Goal: Task Accomplishment & Management: Use online tool/utility

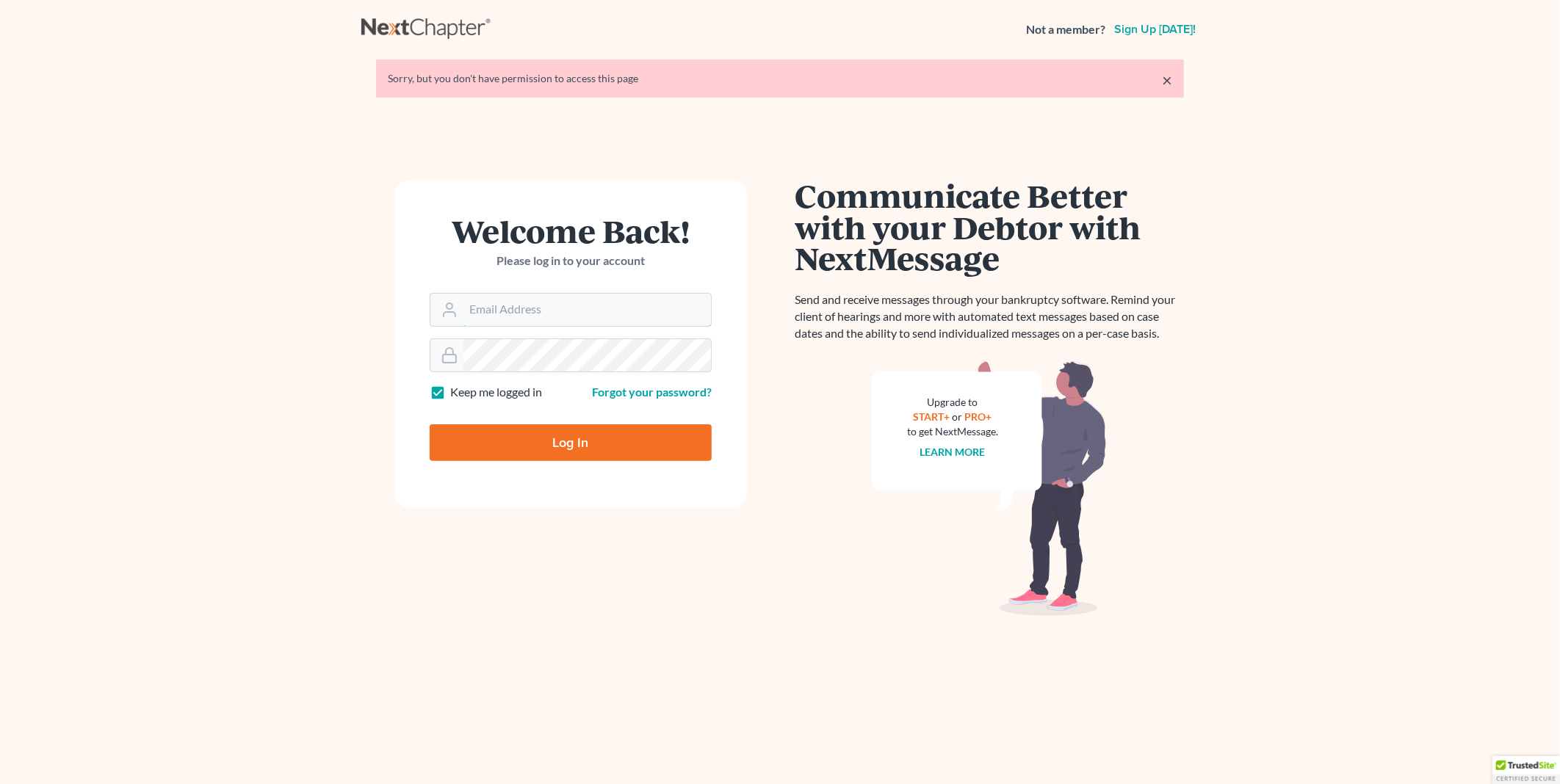
type input "[EMAIL_ADDRESS][DOMAIN_NAME]"
click at [563, 454] on input "Log In" at bounding box center [570, 443] width 282 height 36
type input "Thinking..."
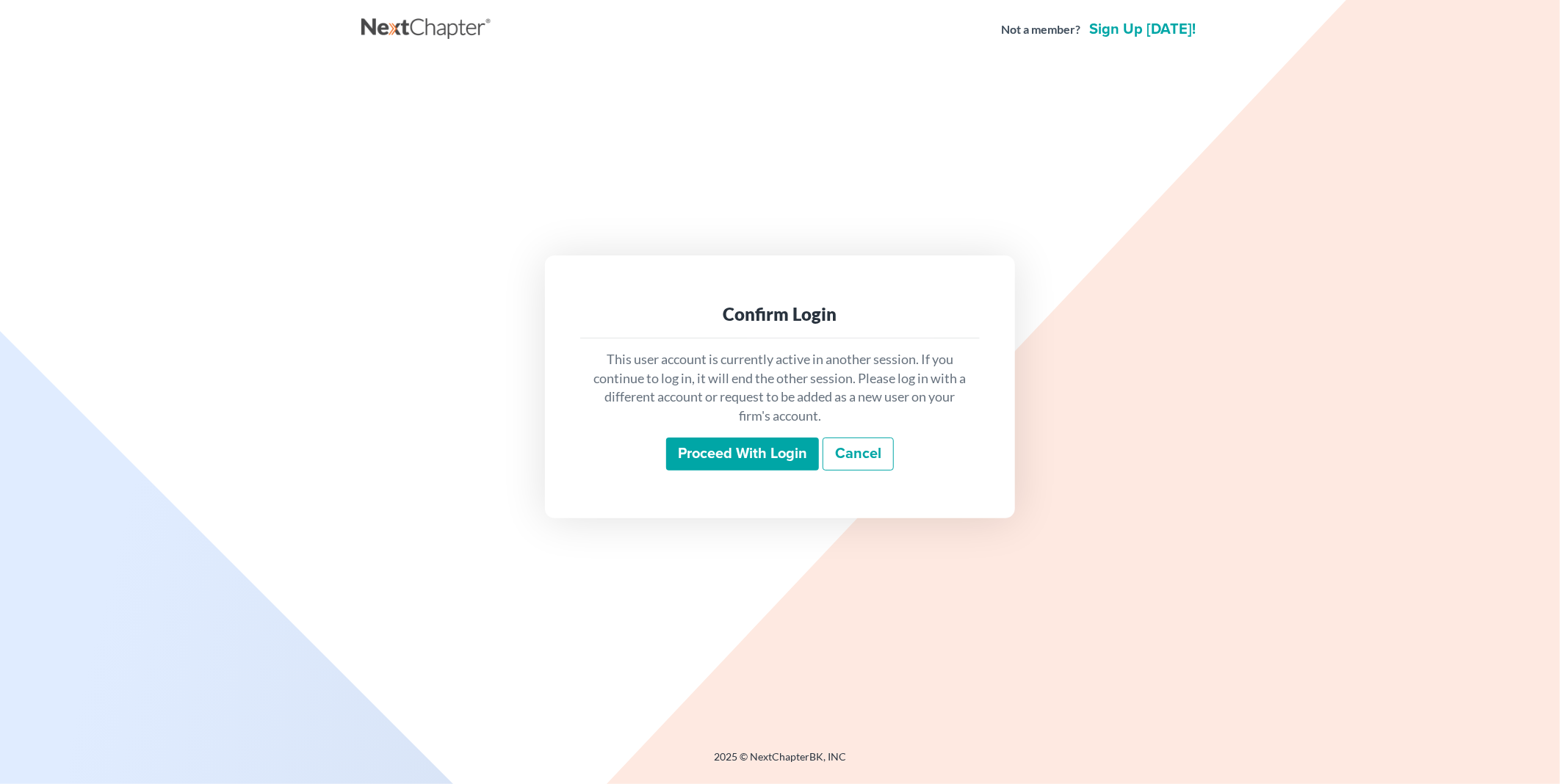
click at [737, 445] on input "Proceed with login" at bounding box center [742, 454] width 153 height 34
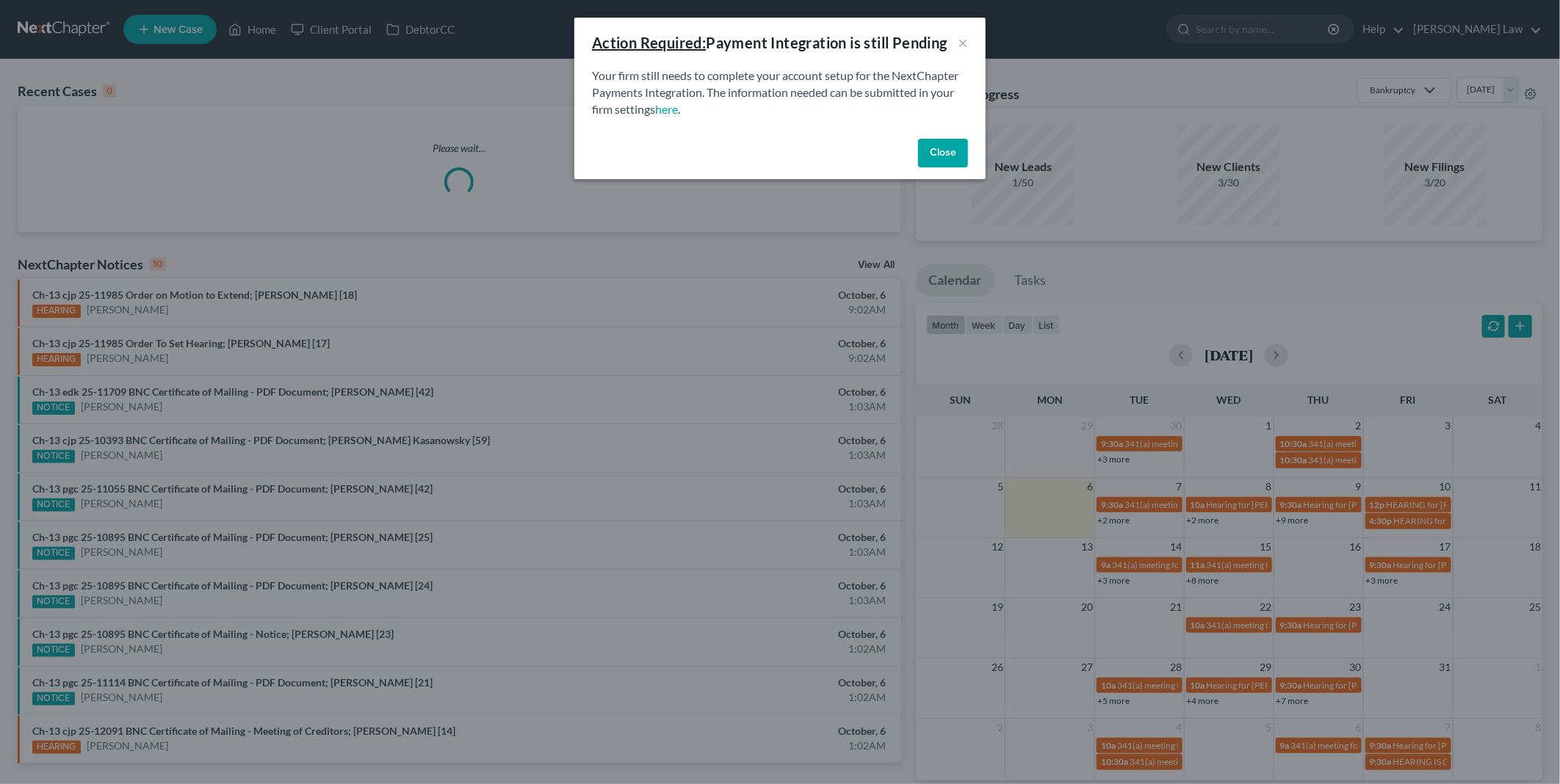
click at [944, 156] on button "Close" at bounding box center [942, 154] width 50 height 29
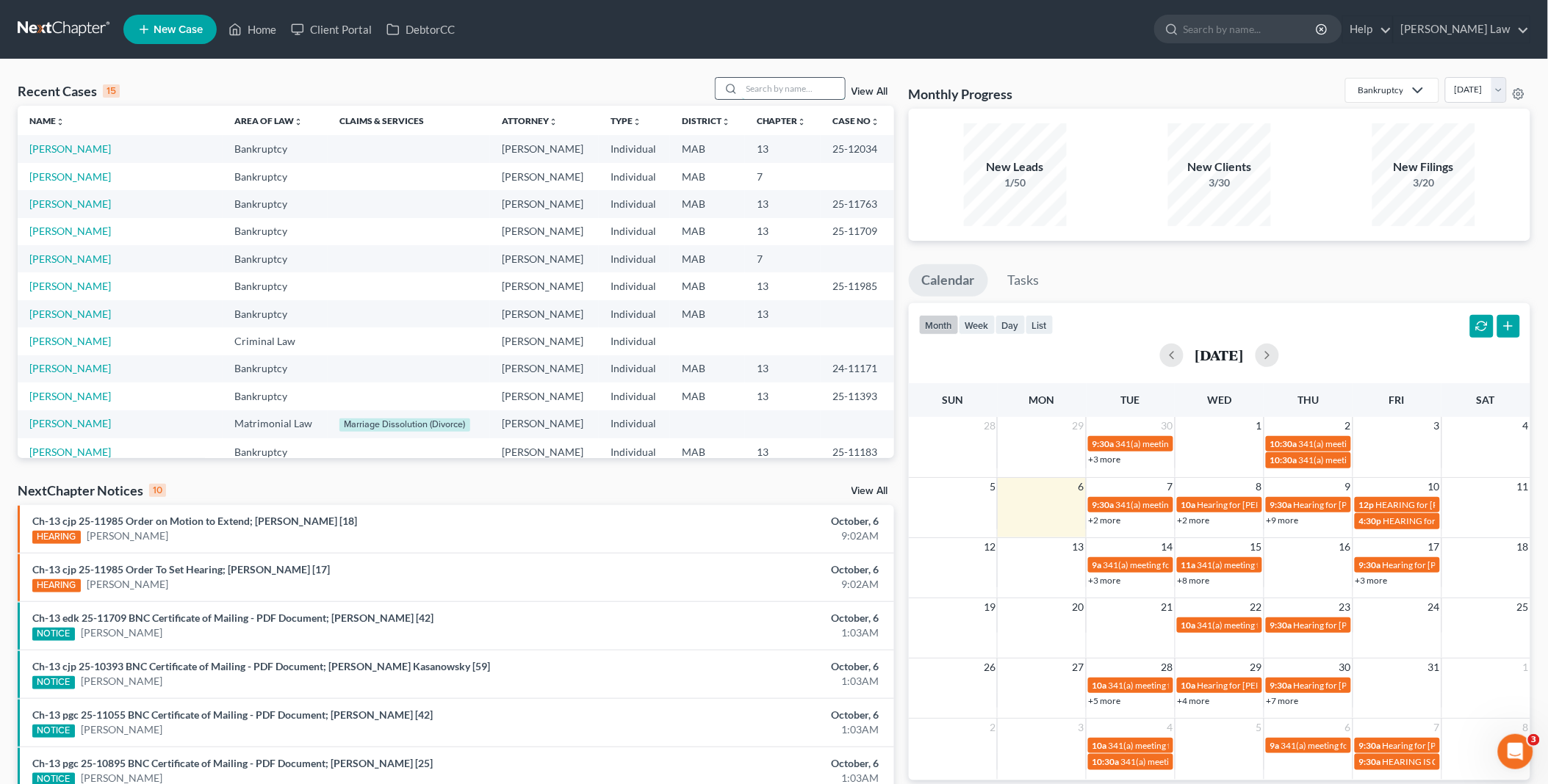
click at [762, 82] on input "search" at bounding box center [793, 88] width 103 height 21
type input "o'n"
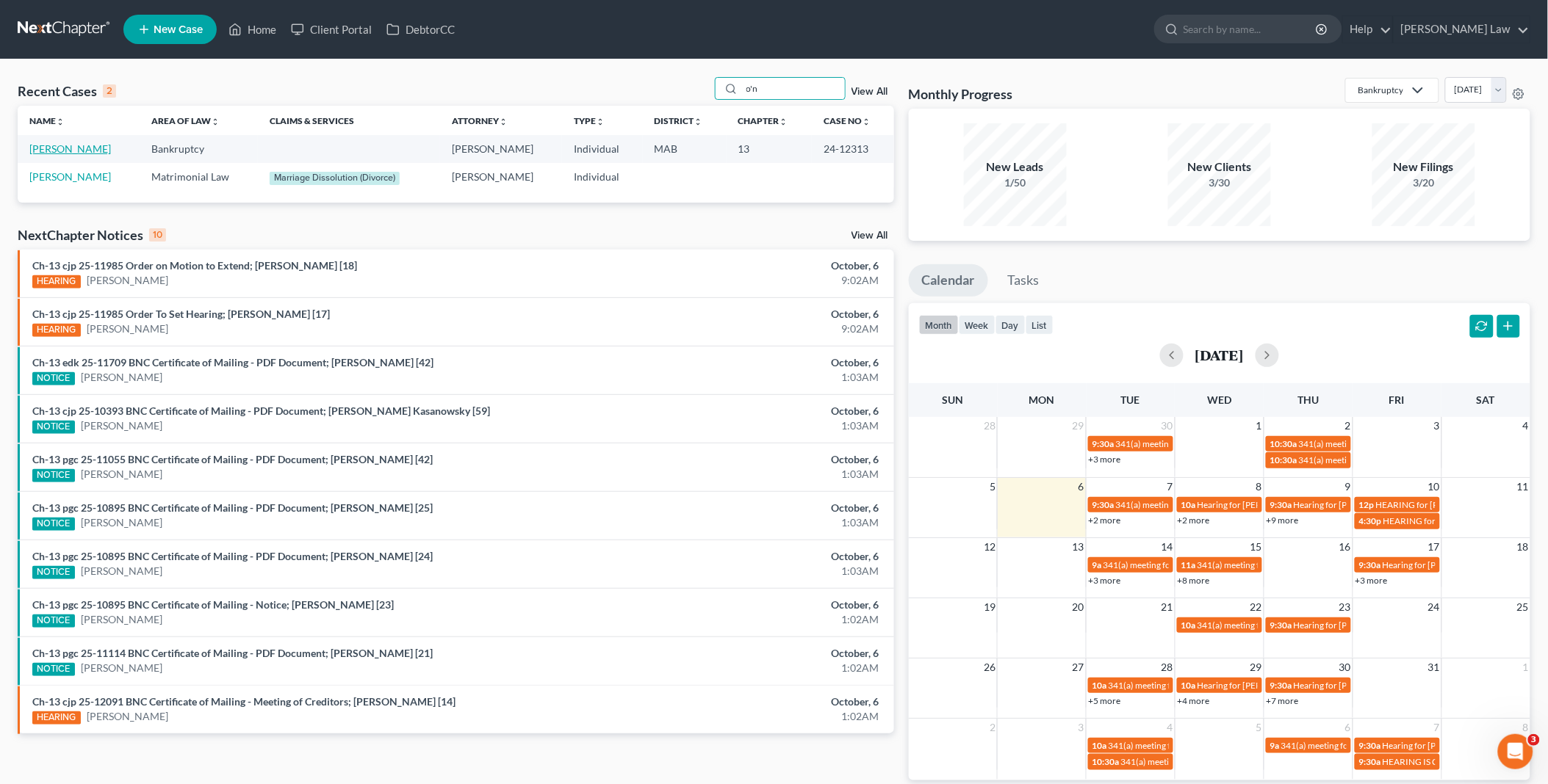
click at [47, 147] on link "[PERSON_NAME]" at bounding box center [70, 149] width 82 height 13
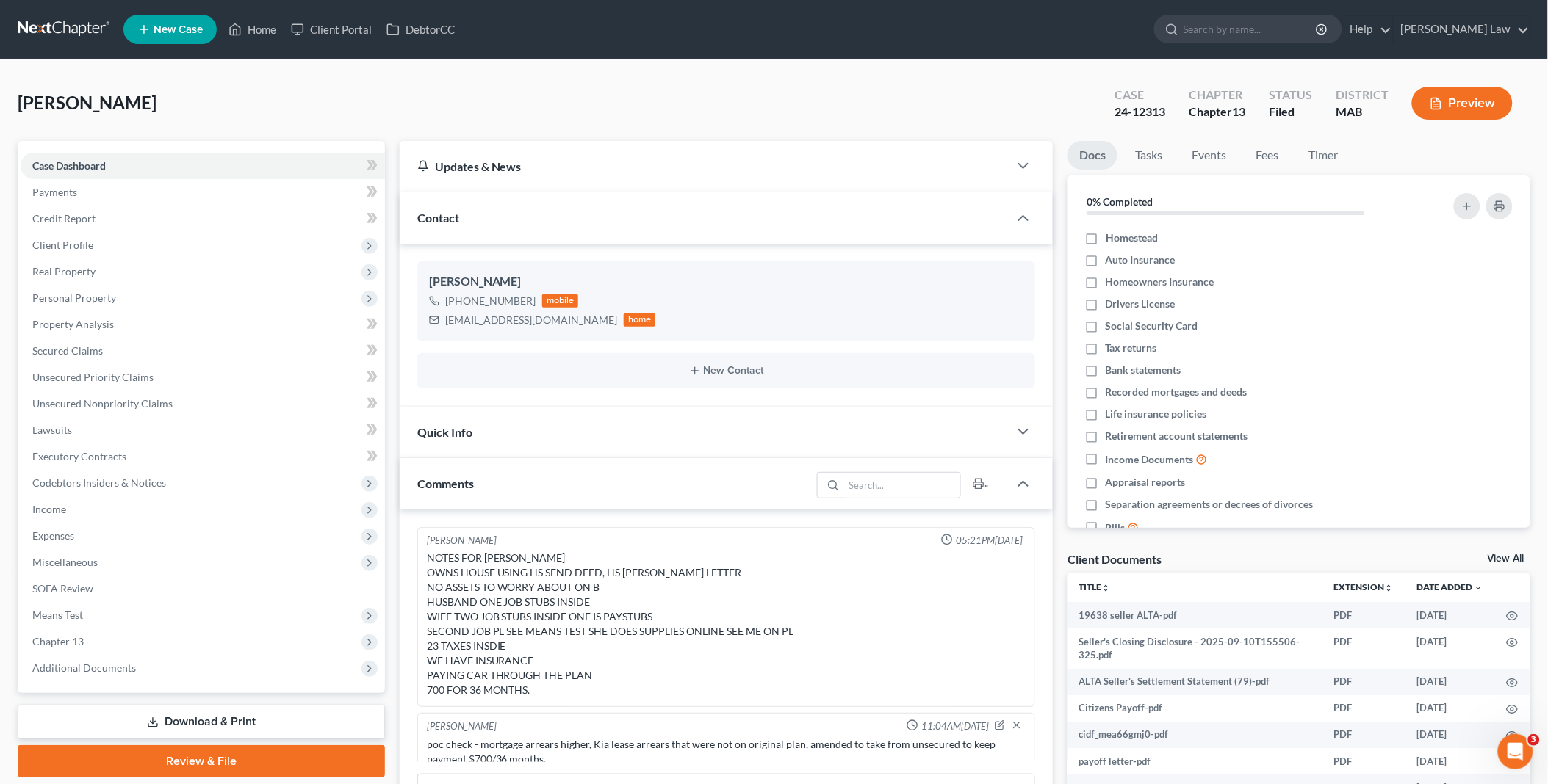
scroll to position [196, 0]
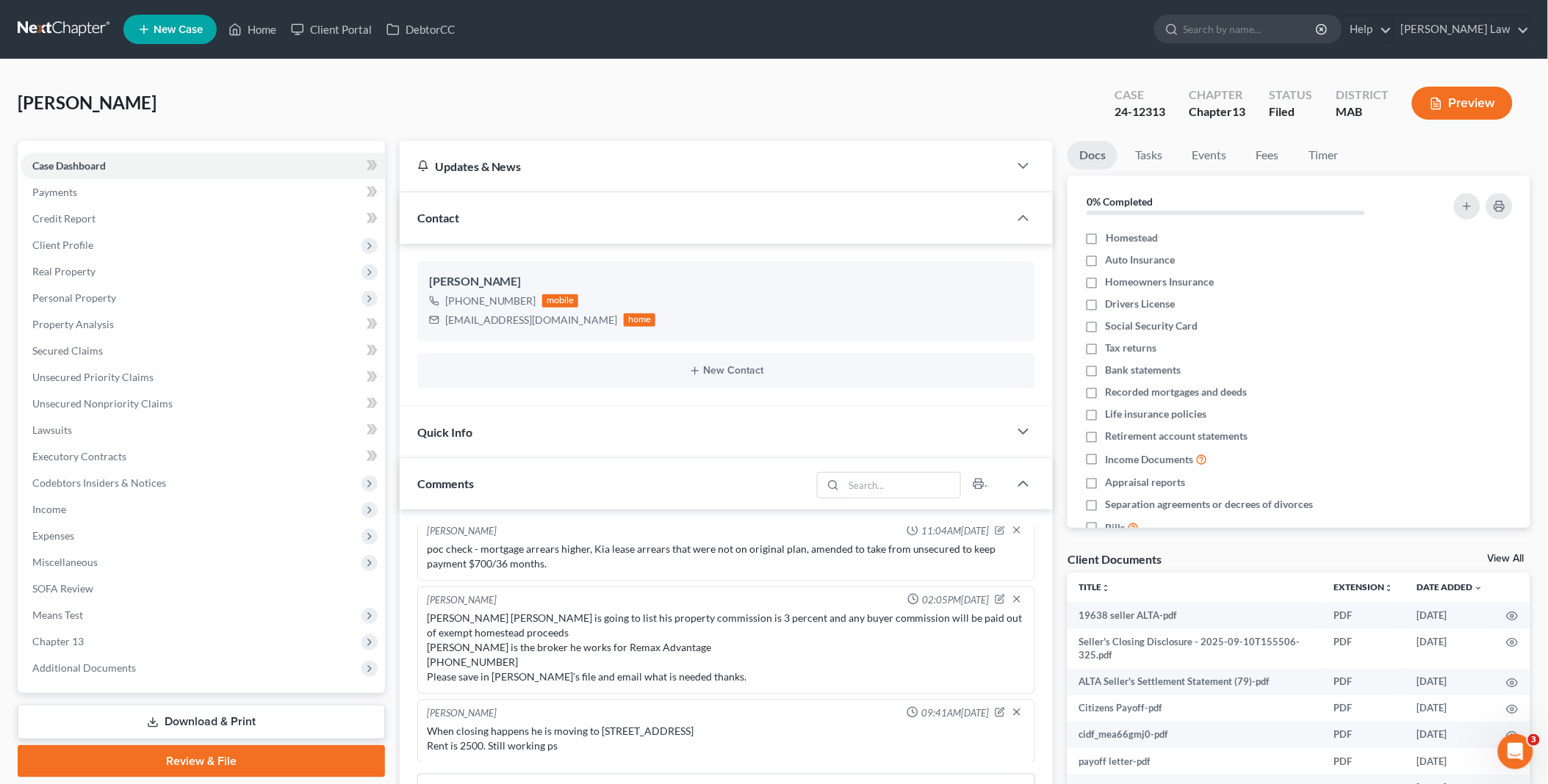
click at [1500, 554] on link "View All" at bounding box center [1506, 558] width 36 height 10
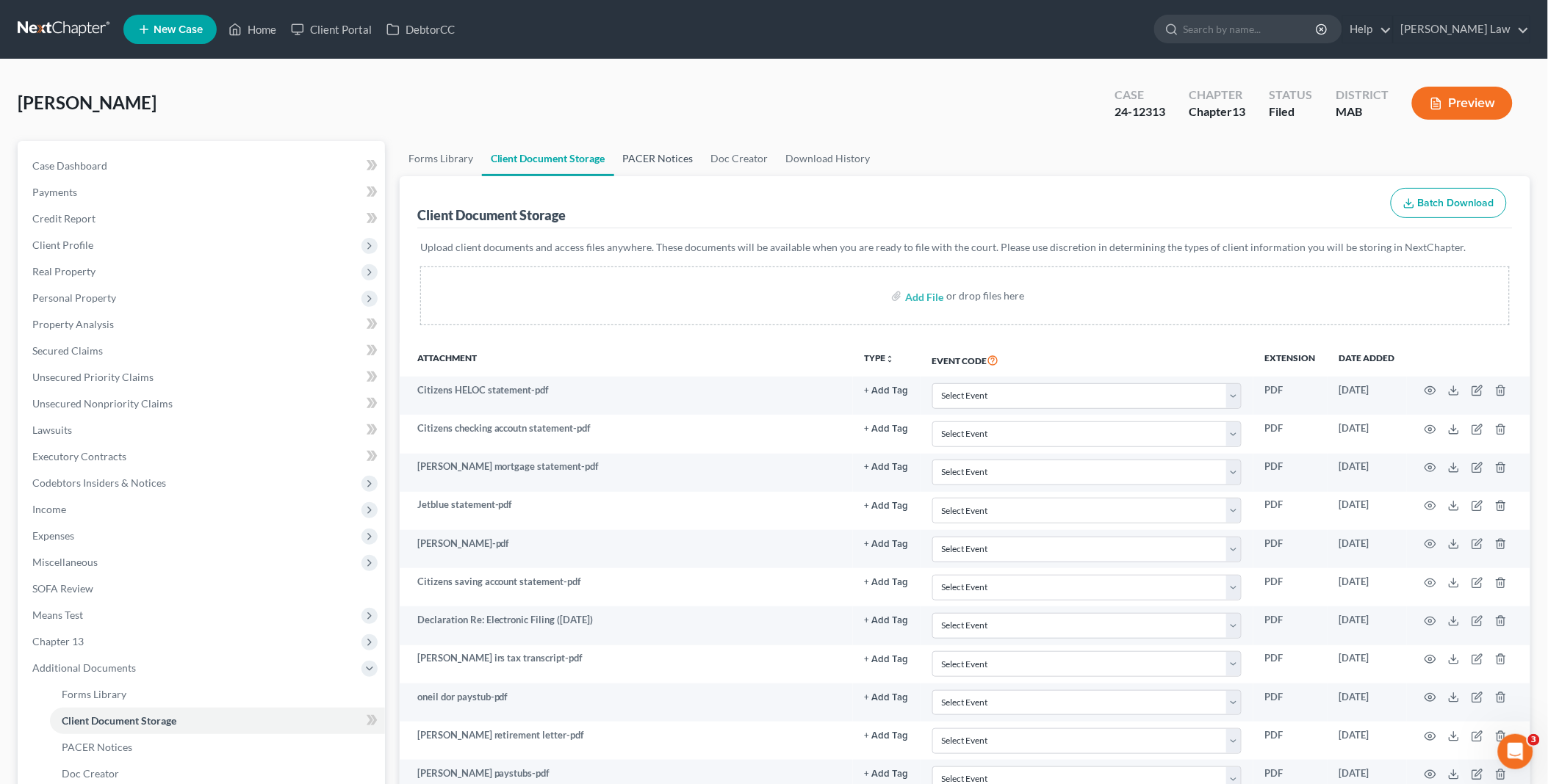
click at [672, 151] on link "PACER Notices" at bounding box center [658, 158] width 88 height 35
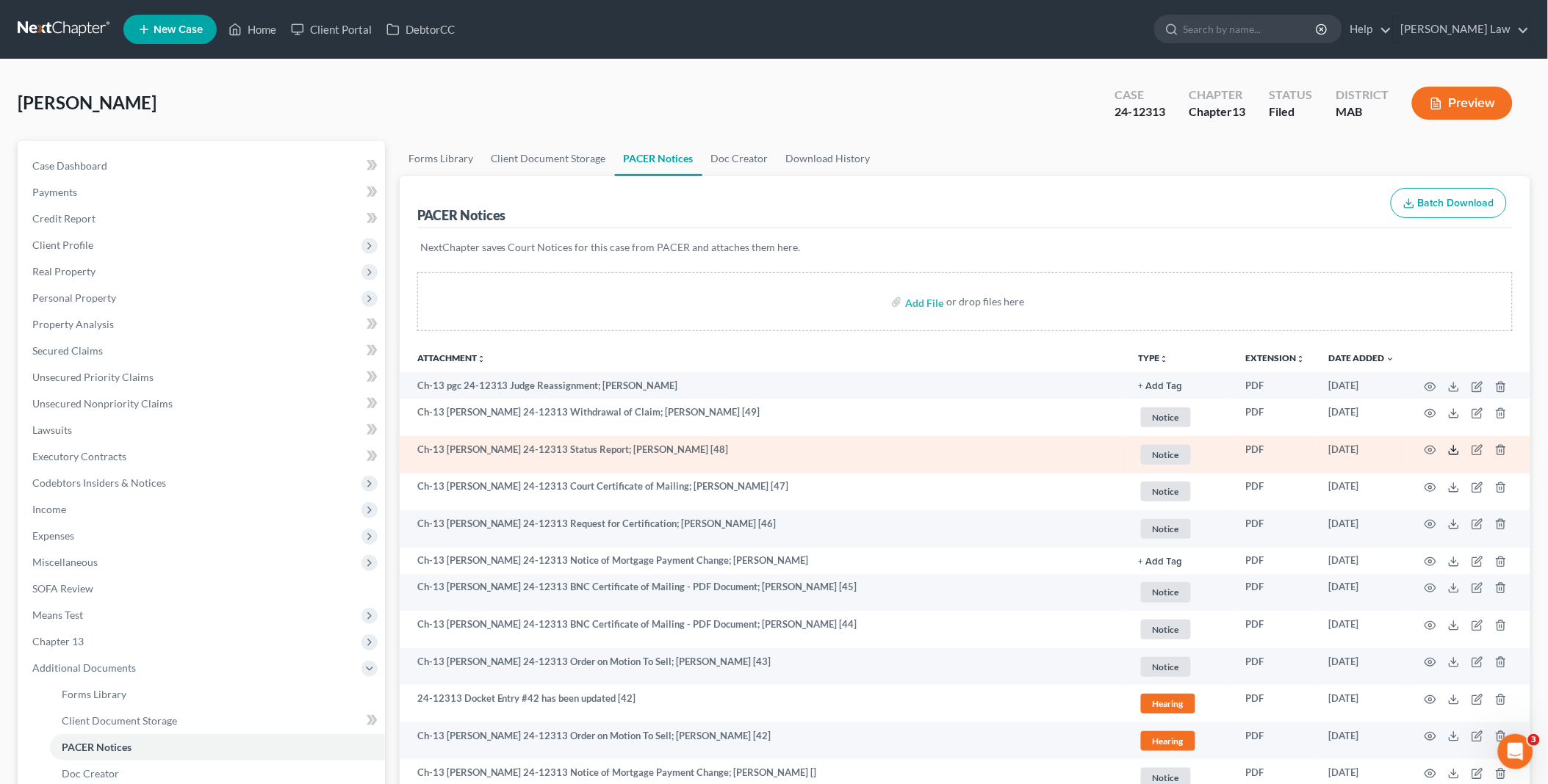
click at [1452, 451] on icon at bounding box center [1453, 449] width 12 height 12
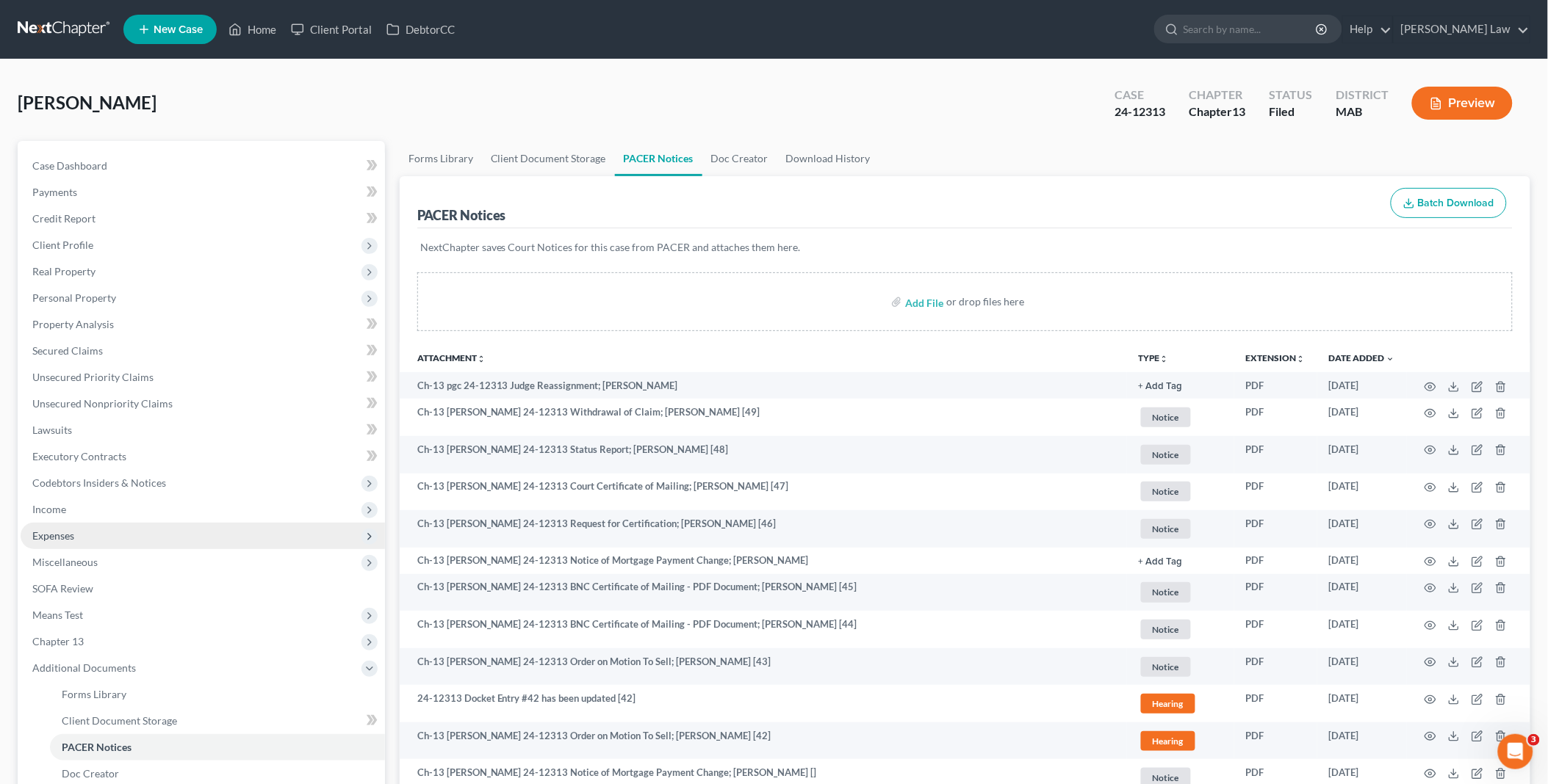
click at [82, 538] on span "Expenses" at bounding box center [203, 536] width 364 height 26
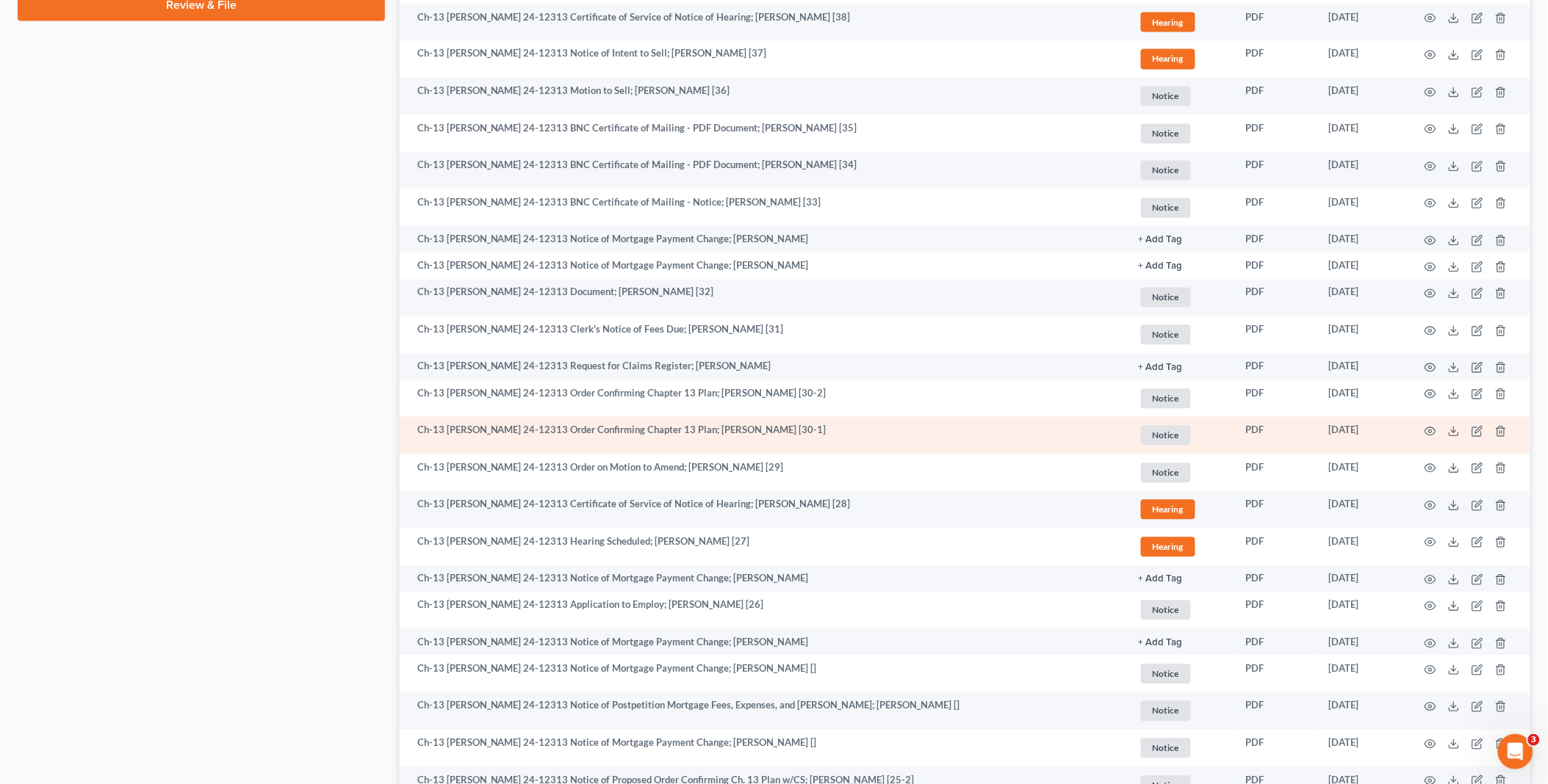
scroll to position [979, 0]
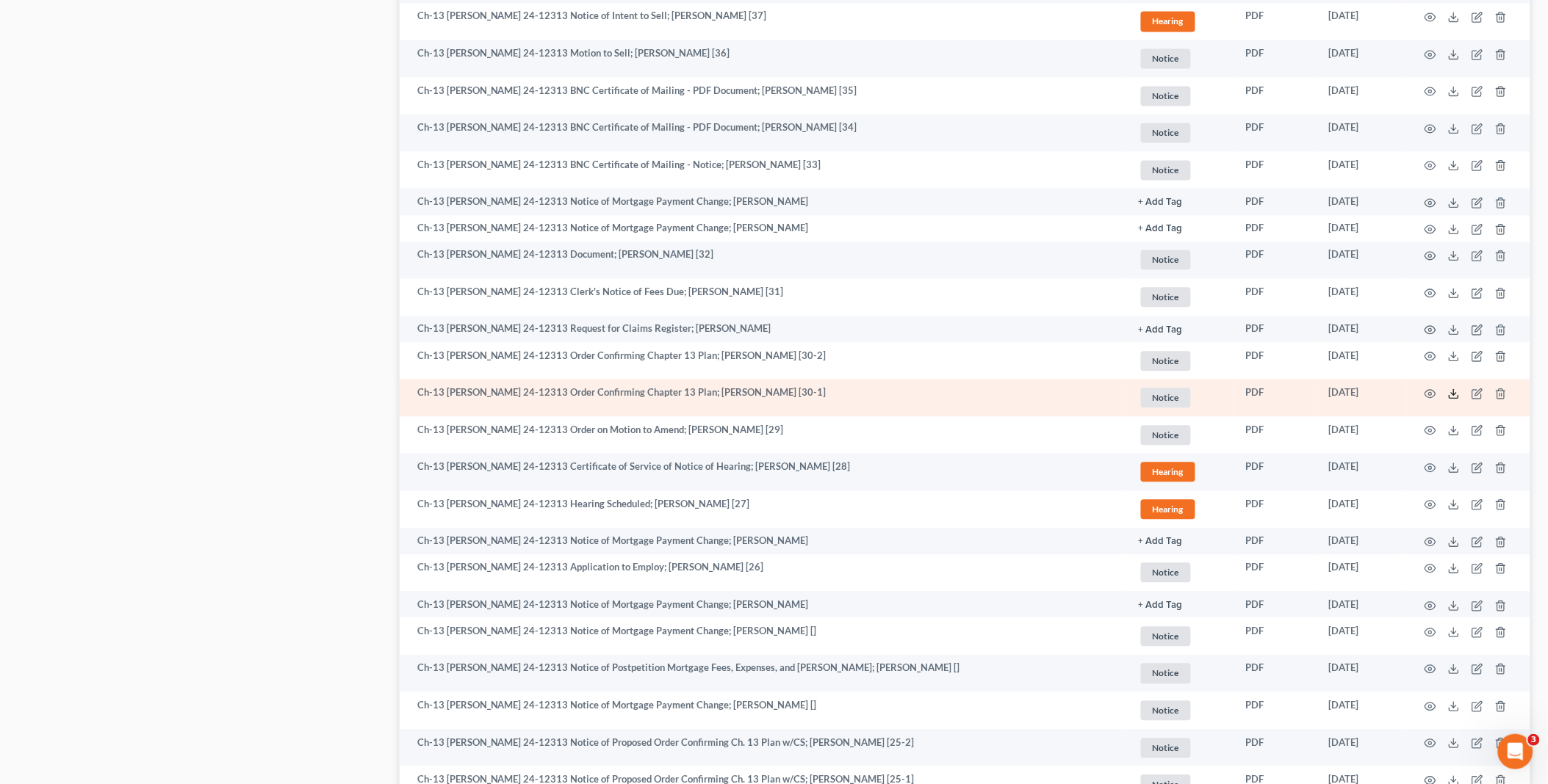
click at [1452, 398] on icon at bounding box center [1454, 397] width 9 height 3
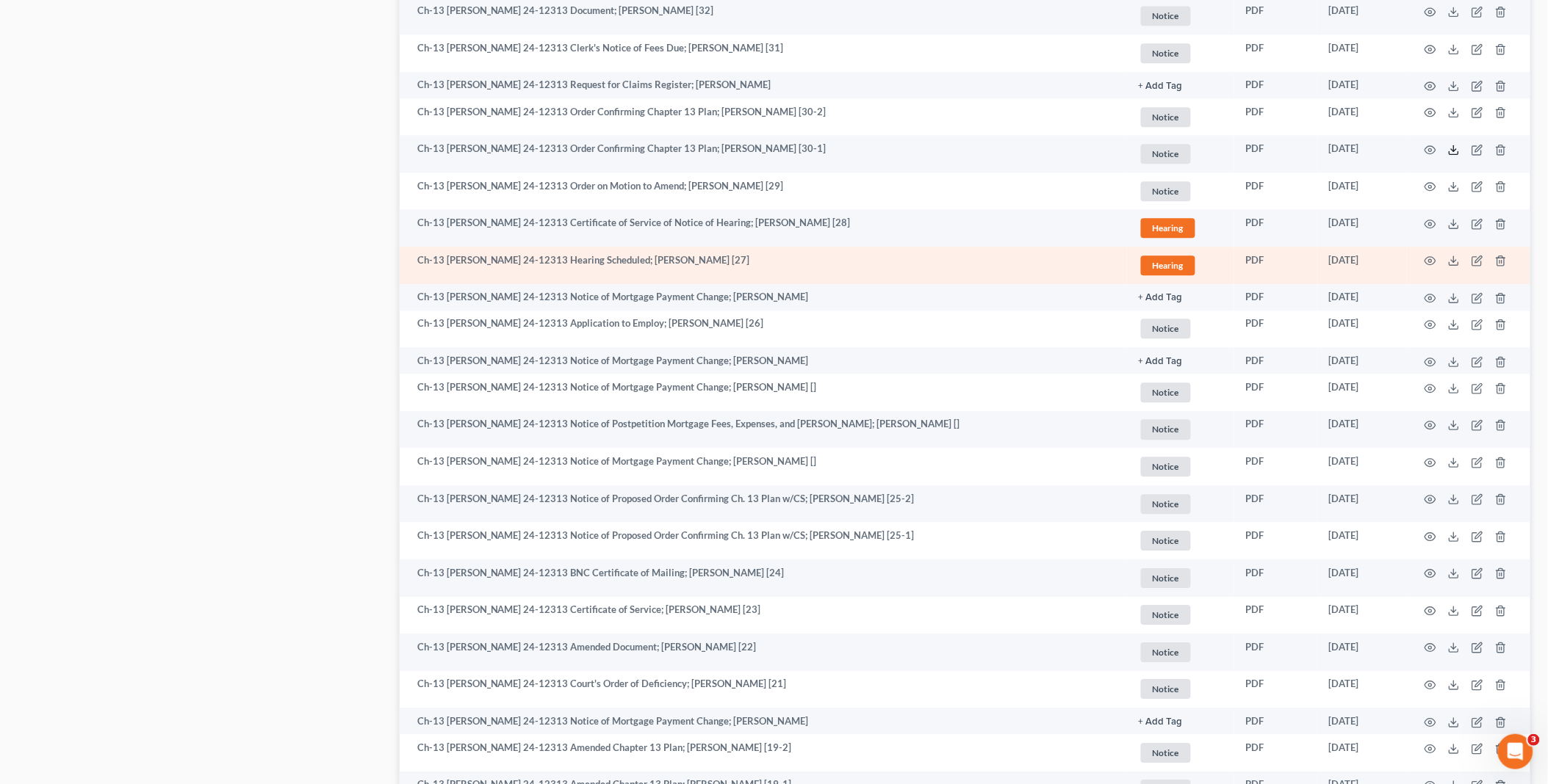
scroll to position [1469, 0]
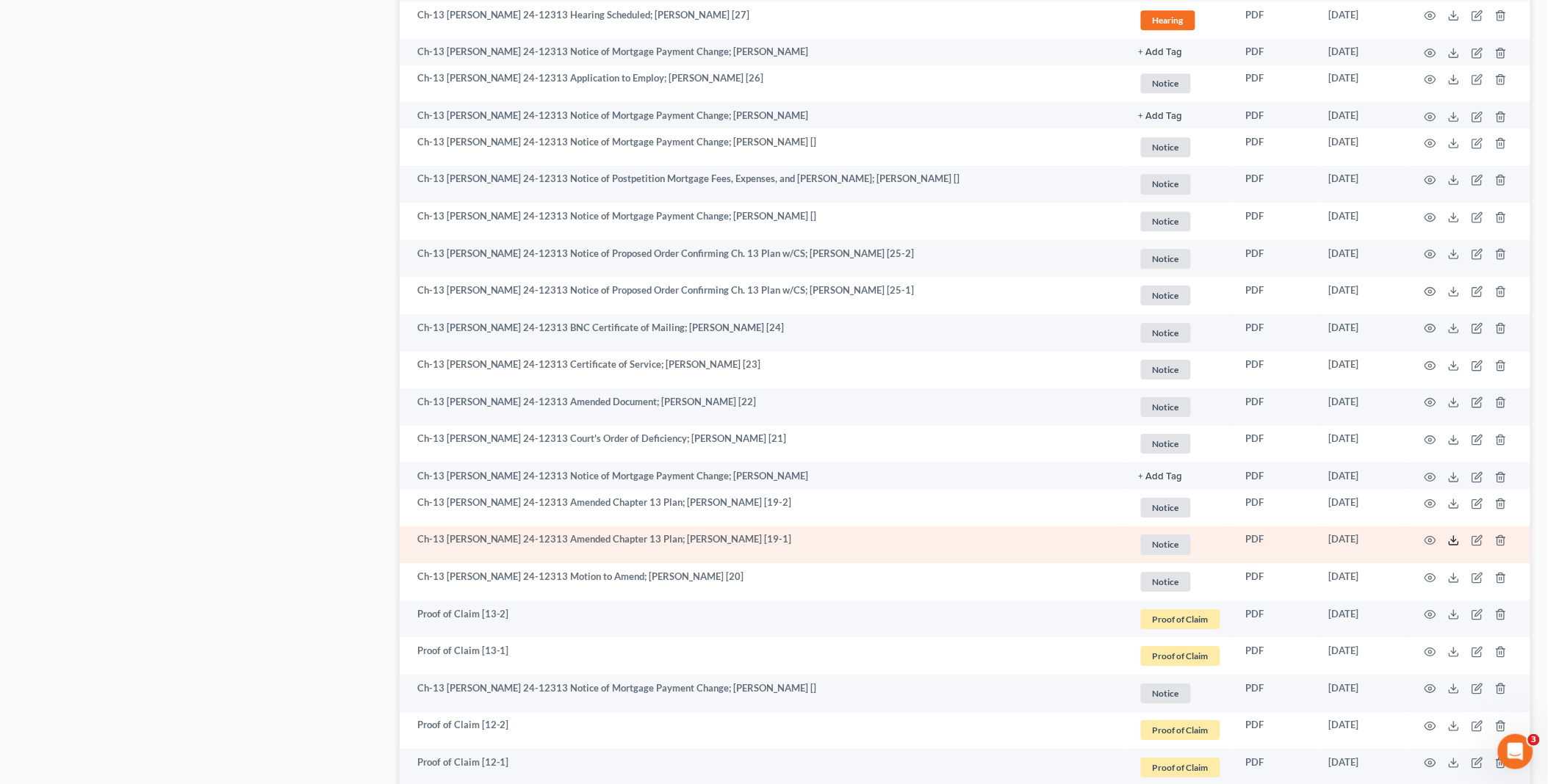
click at [1452, 540] on polyline at bounding box center [1454, 540] width 5 height 2
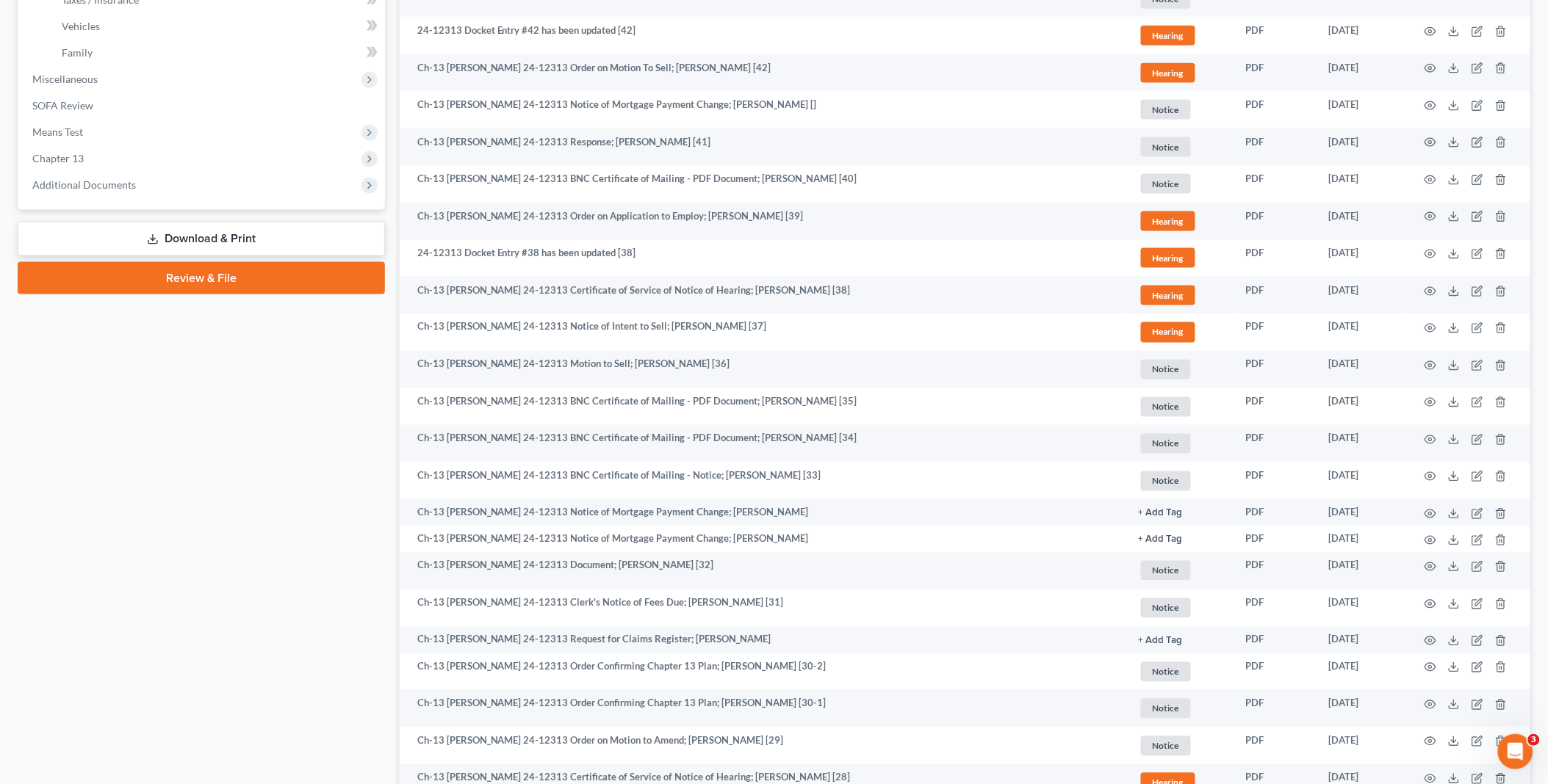
scroll to position [407, 0]
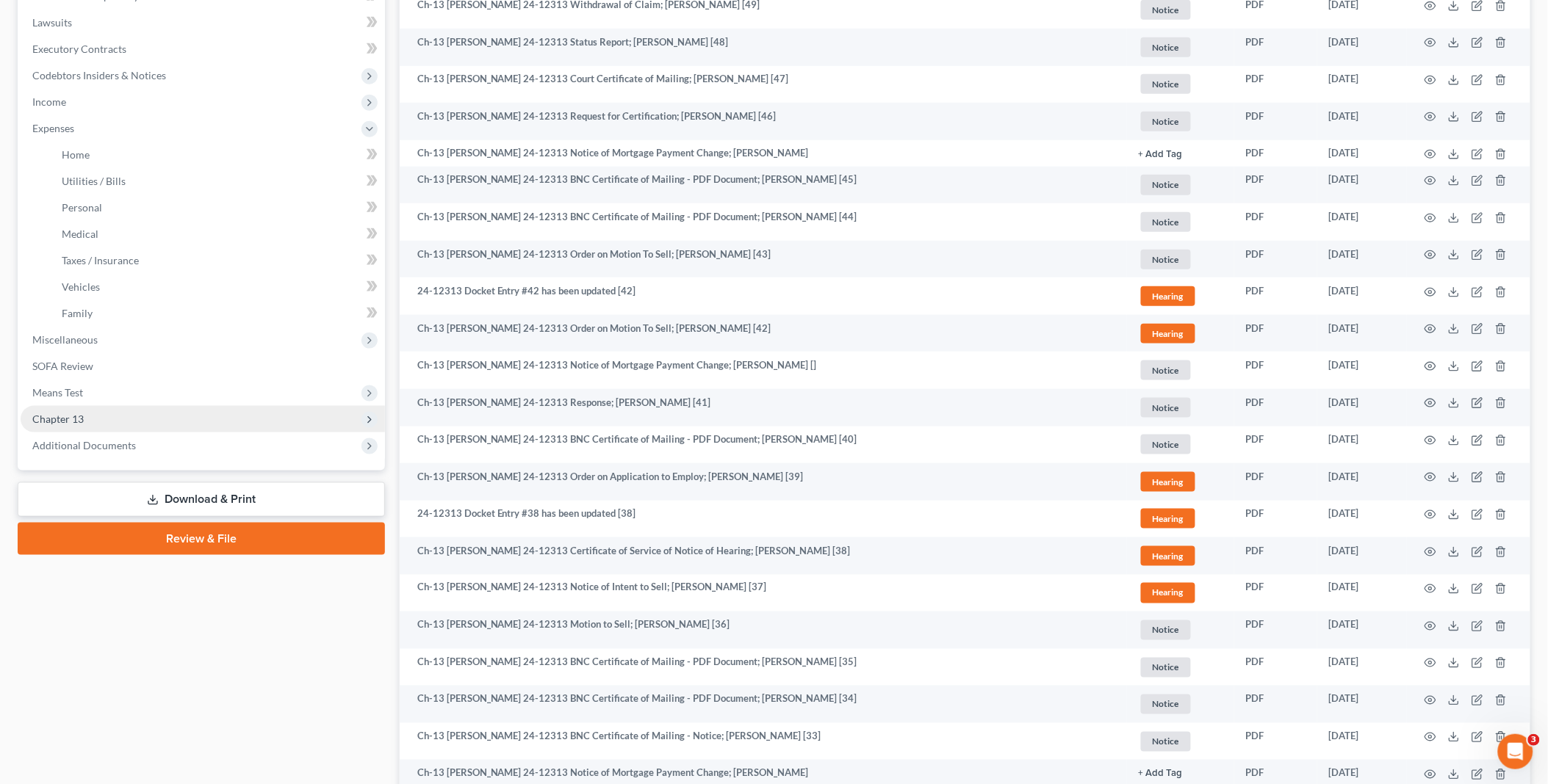
click at [76, 413] on span "Chapter 13" at bounding box center [58, 419] width 52 height 13
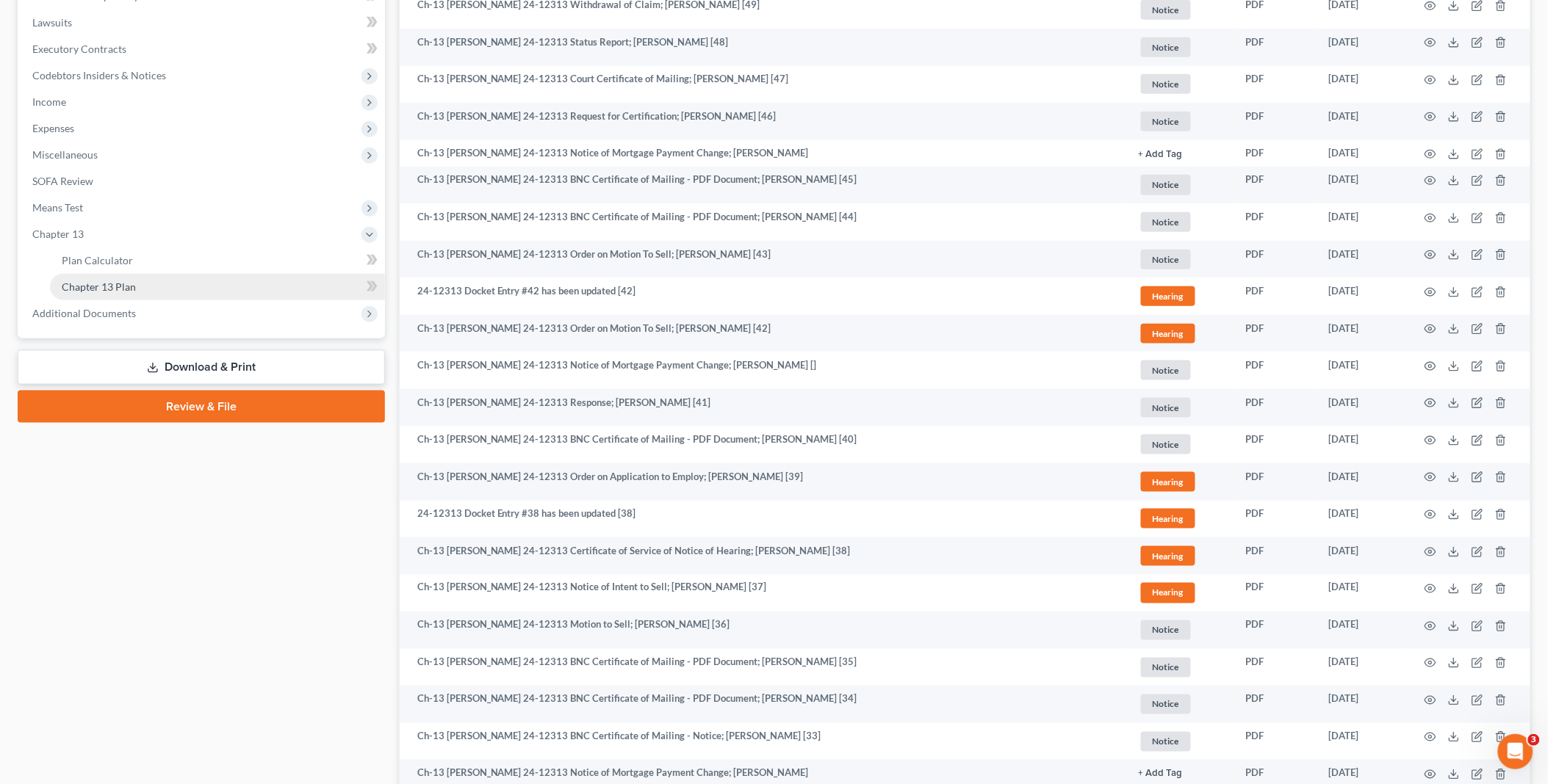
click at [141, 283] on link "Chapter 13 Plan" at bounding box center [218, 286] width 335 height 26
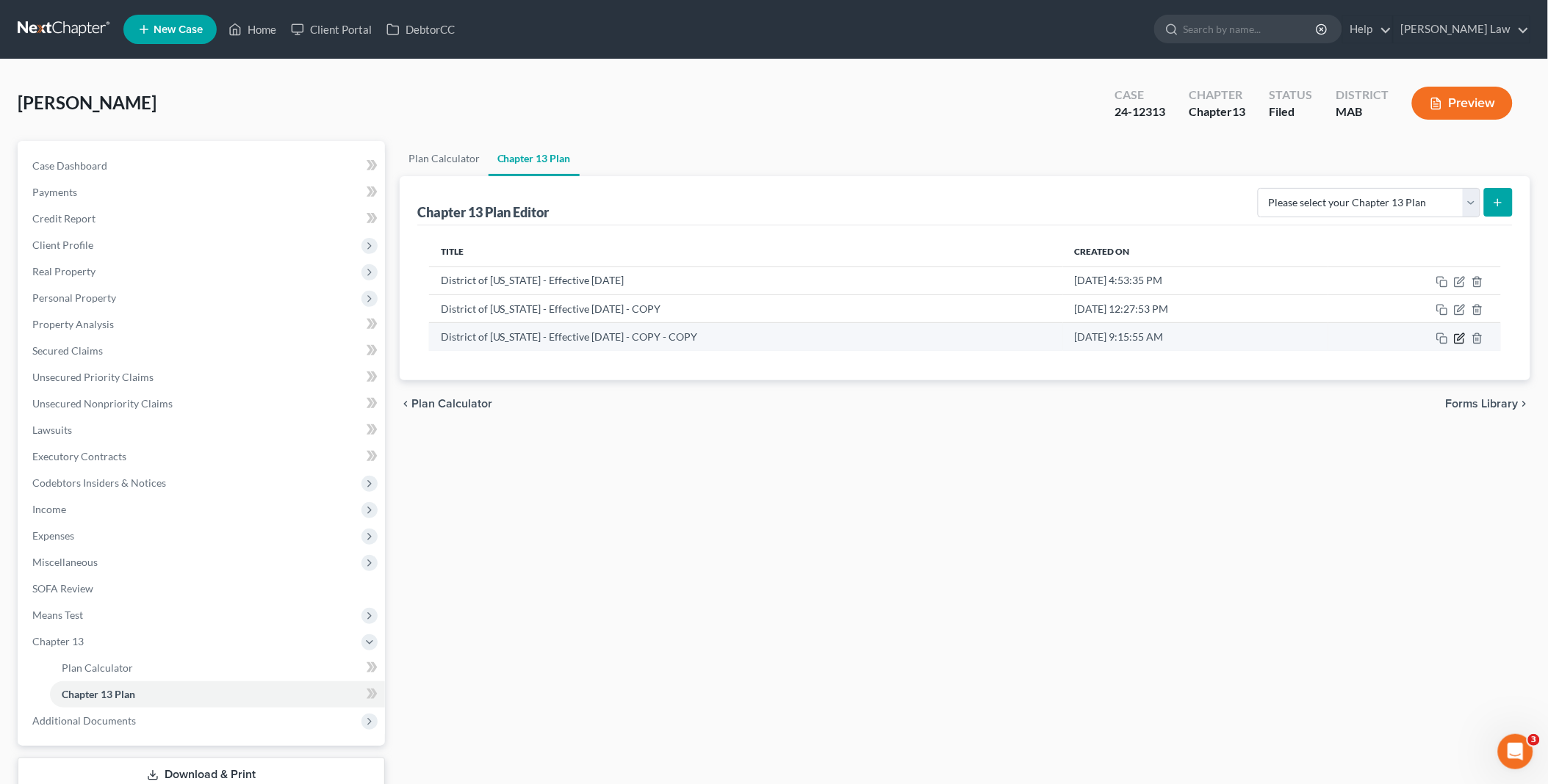
click at [1459, 339] on icon "button" at bounding box center [1461, 336] width 6 height 6
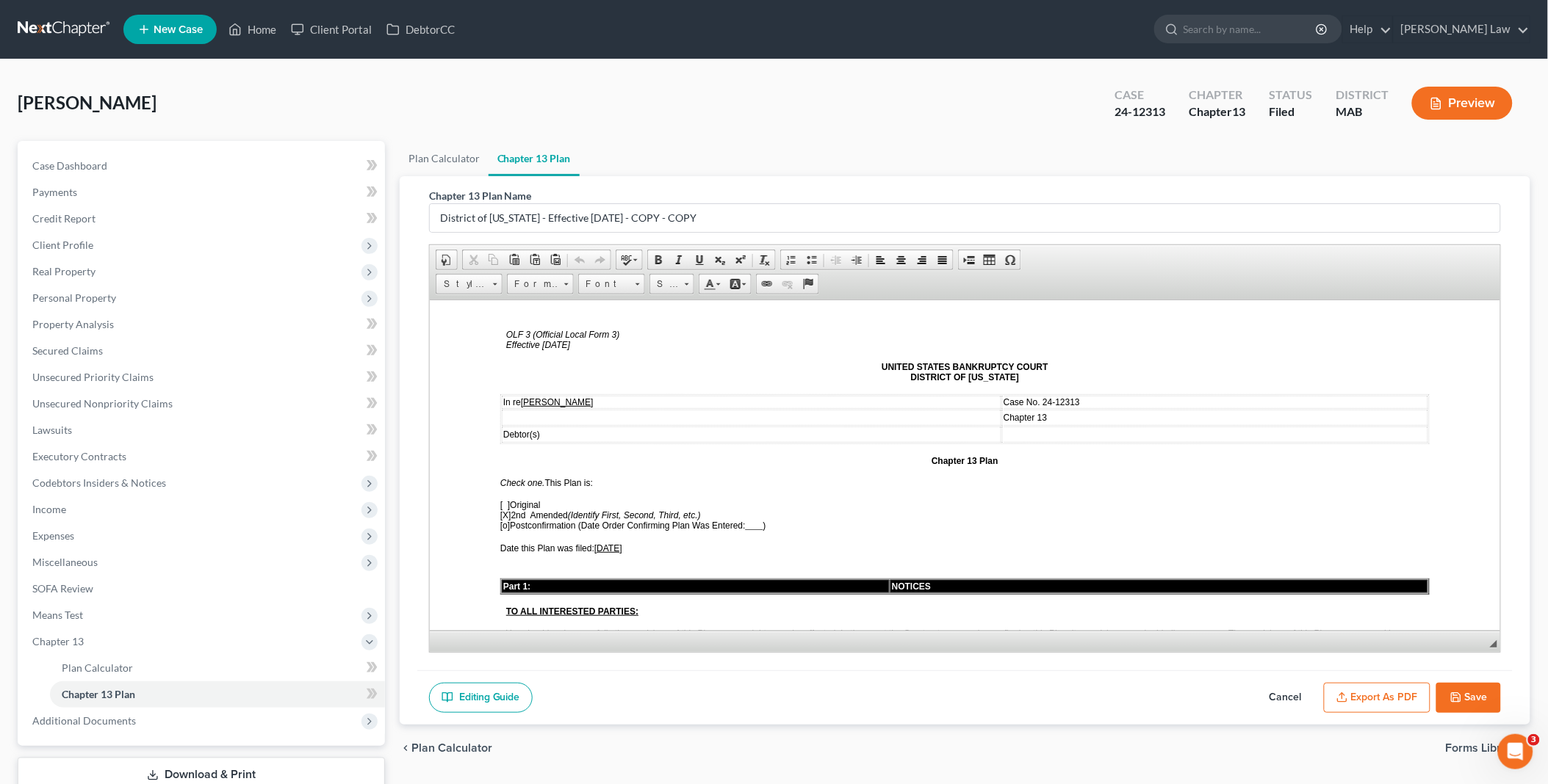
scroll to position [82, 0]
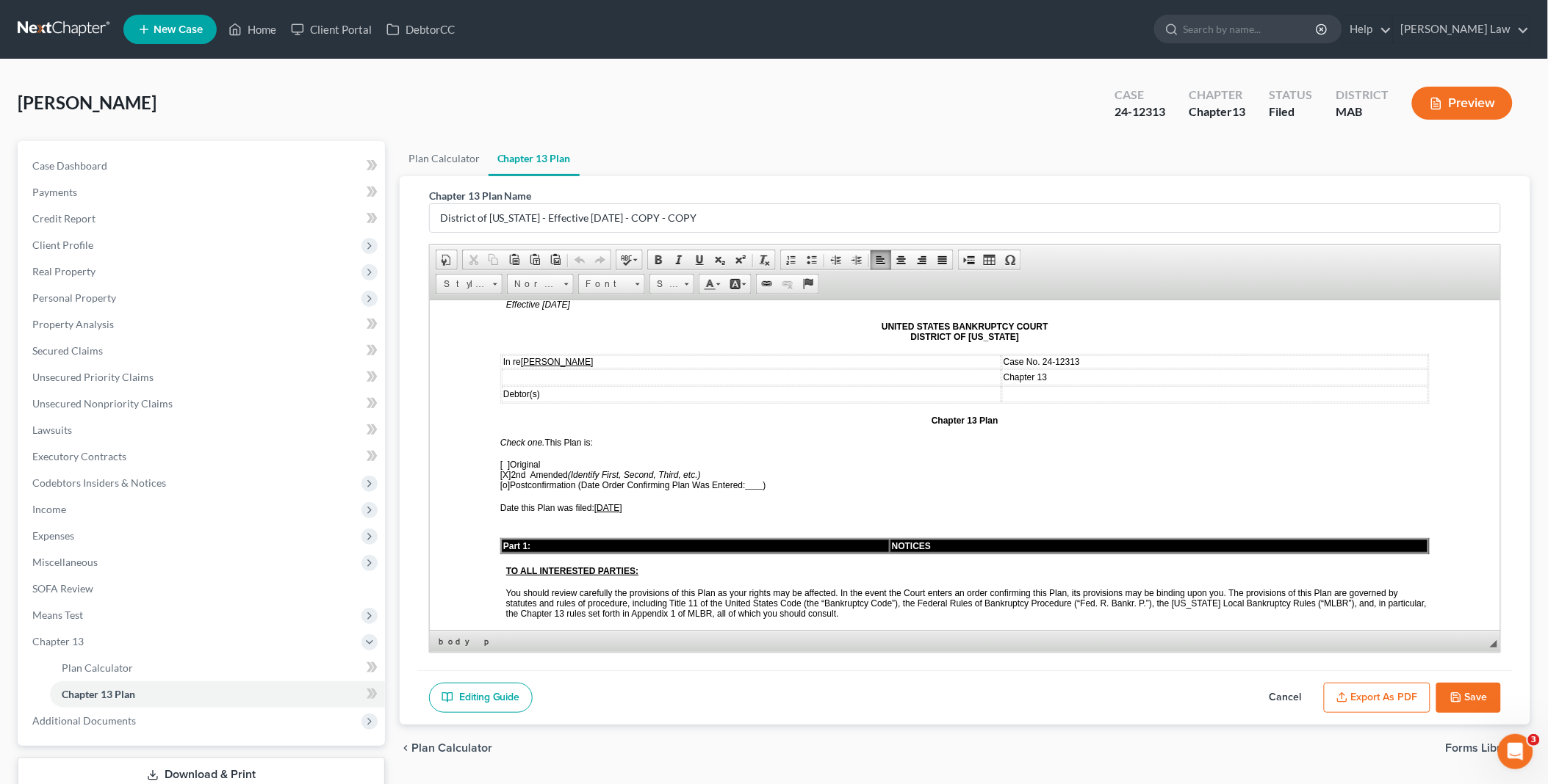
drag, startPoint x: 600, startPoint y: 500, endPoint x: 631, endPoint y: 499, distance: 31.0
click at [622, 502] on span "[DATE]" at bounding box center [607, 507] width 28 height 10
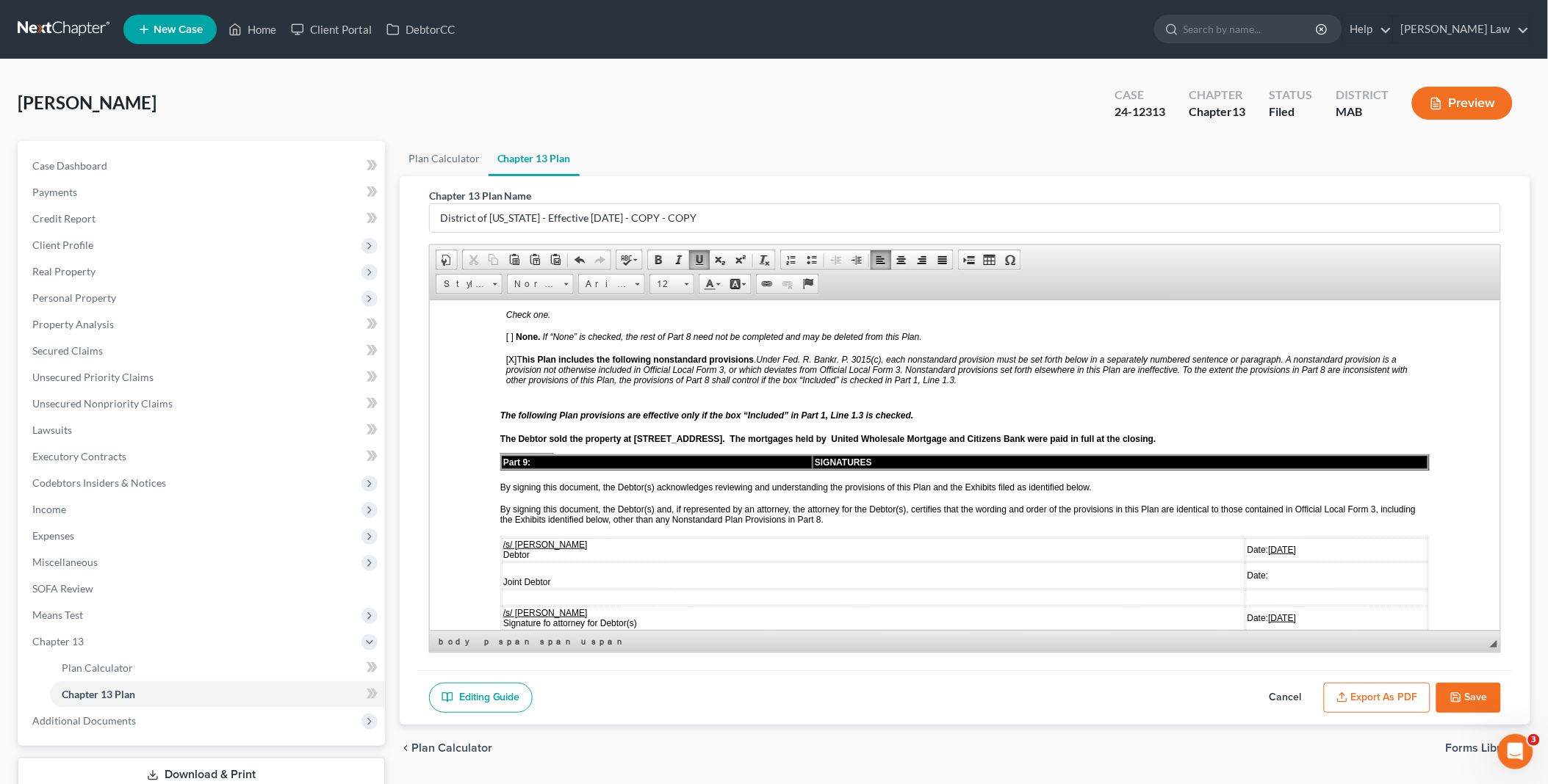
scroll to position [3915, 0]
drag, startPoint x: 1218, startPoint y: 451, endPoint x: 1210, endPoint y: 449, distance: 8.2
click at [1268, 543] on u "[DATE]" at bounding box center [1281, 548] width 28 height 10
drag, startPoint x: 1216, startPoint y: 455, endPoint x: 1257, endPoint y: 451, distance: 41.2
click at [1257, 537] on td "Date: [DATE]" at bounding box center [1332, 548] width 188 height 24
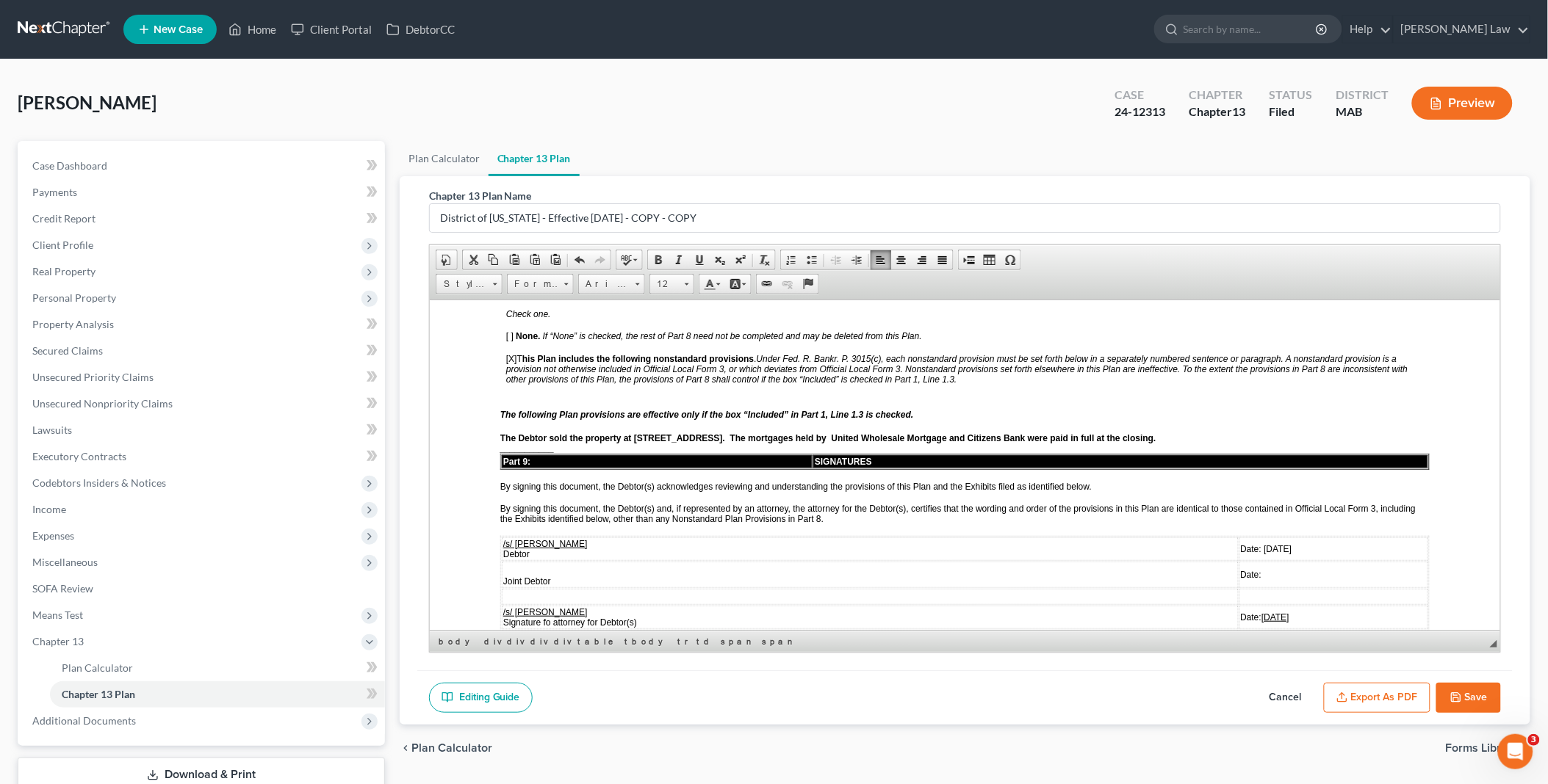
copy span "[DATE]"
drag, startPoint x: 1218, startPoint y: 517, endPoint x: 1259, endPoint y: 517, distance: 41.0
click at [1259, 605] on td "Date: [DATE]" at bounding box center [1332, 617] width 188 height 24
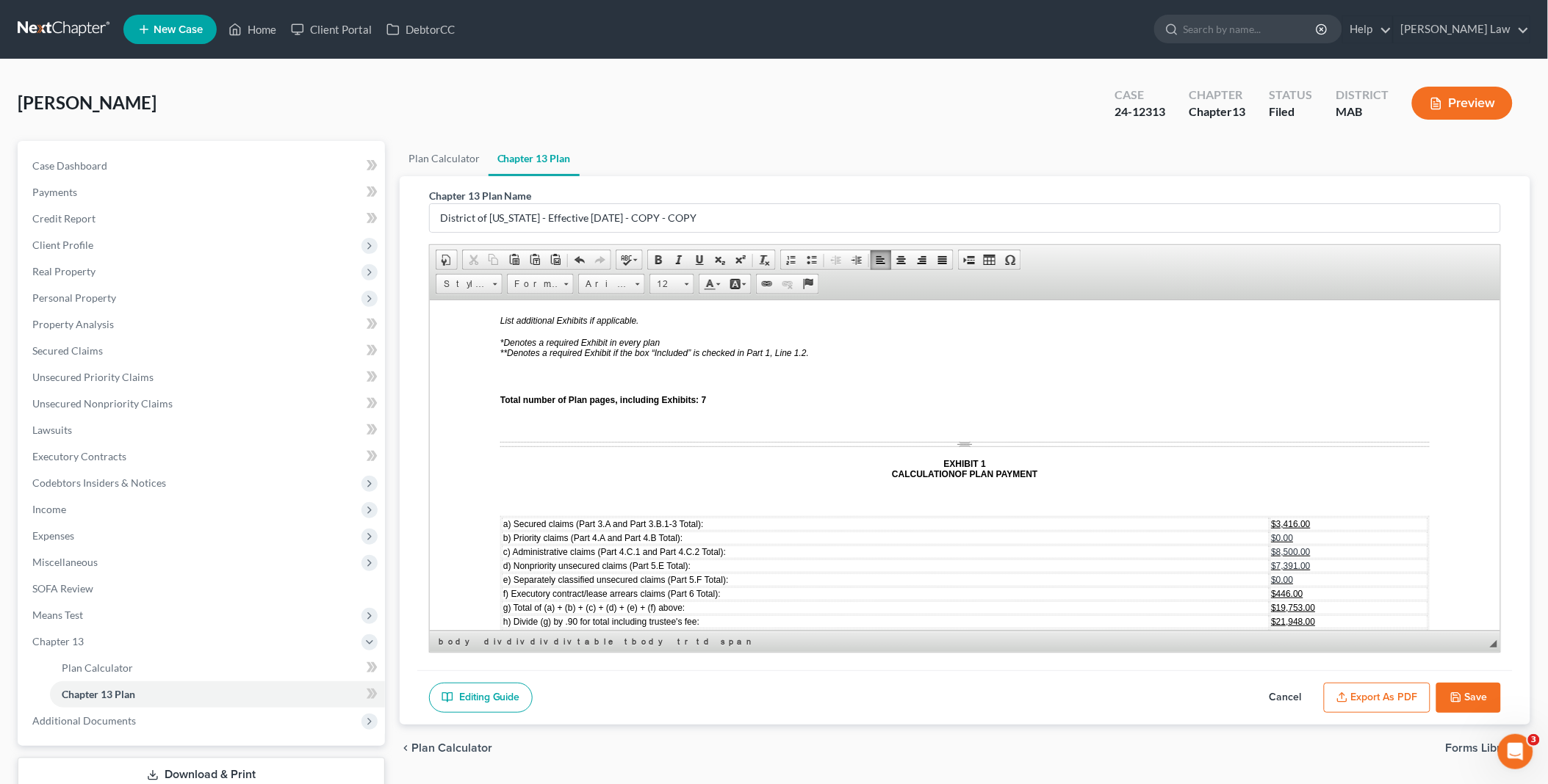
scroll to position [4568, 0]
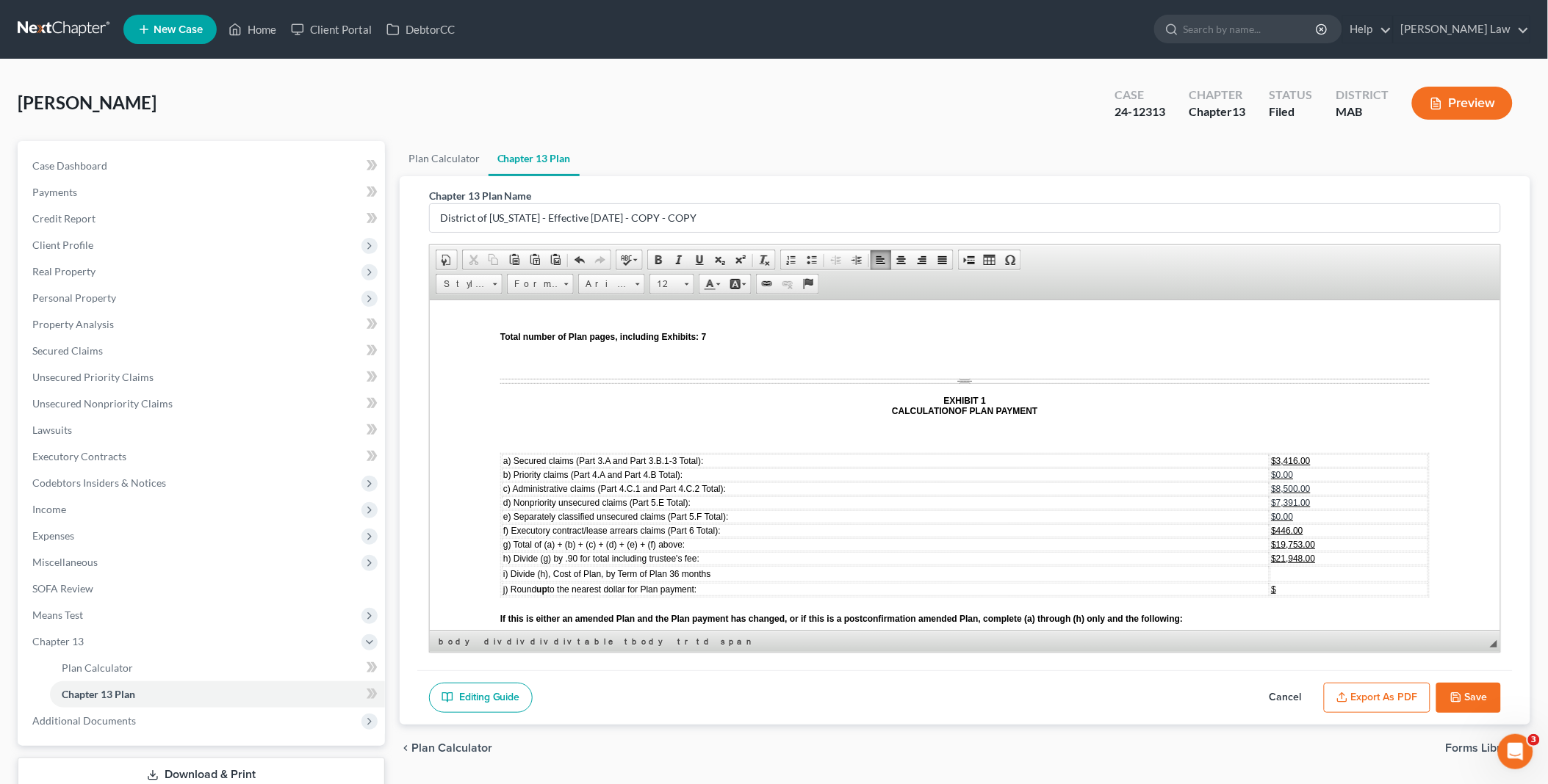
click at [1301, 642] on span "$6,300.00" at bounding box center [1320, 647] width 39 height 10
drag, startPoint x: 1244, startPoint y: 547, endPoint x: 1317, endPoint y: 552, distance: 73.2
click at [1317, 655] on td "$15,648.00" at bounding box center [1363, 661] width 127 height 14
drag, startPoint x: 1245, startPoint y: 562, endPoint x: 1288, endPoint y: 564, distance: 43.0
click at [1300, 668] on td "$579.55" at bounding box center [1363, 675] width 127 height 14
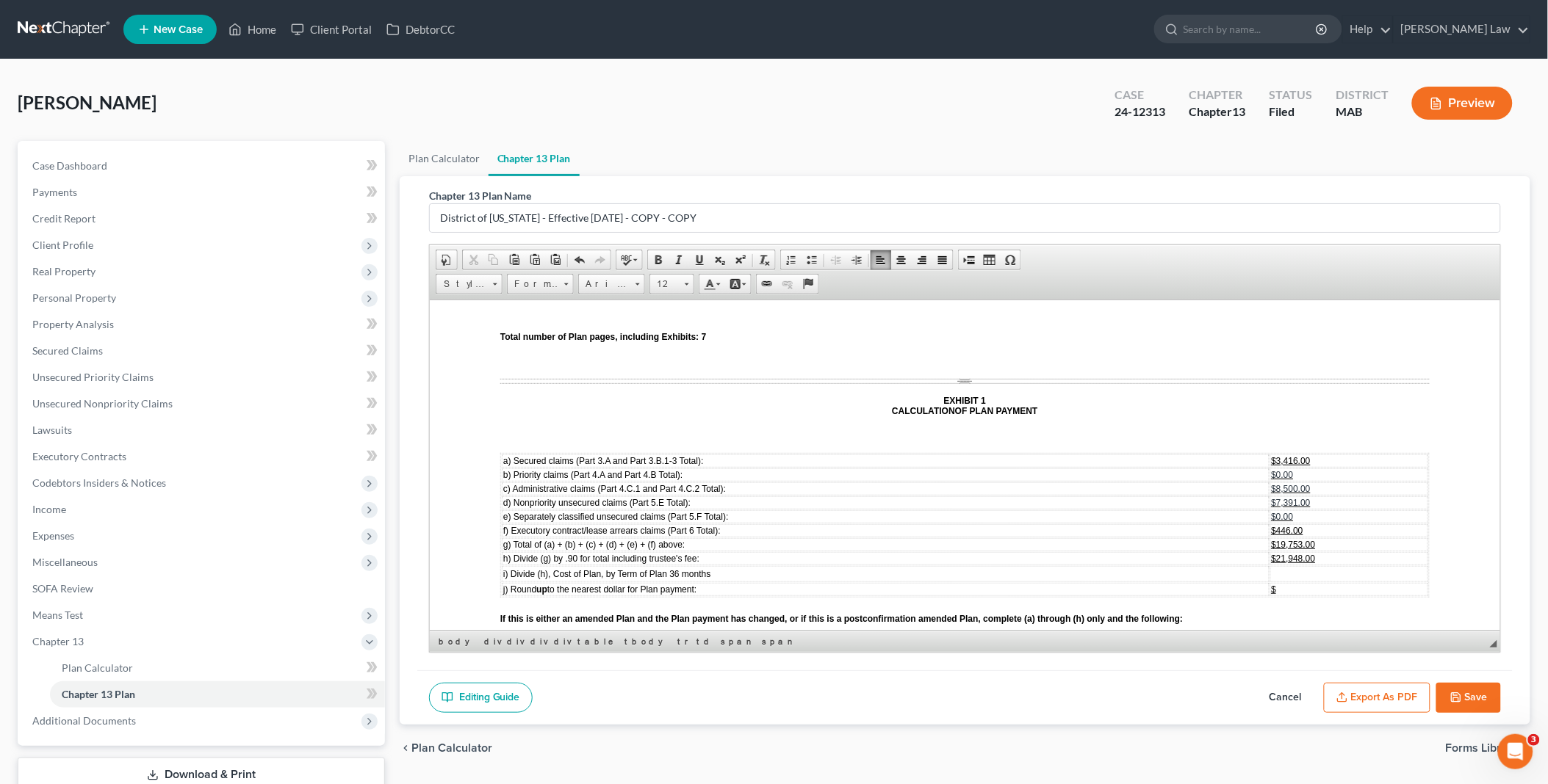
drag, startPoint x: 1246, startPoint y: 573, endPoint x: 1280, endPoint y: 573, distance: 34.0
click at [1300, 683] on td "$580.00" at bounding box center [1363, 689] width 127 height 14
drag, startPoint x: 1242, startPoint y: 583, endPoint x: 1260, endPoint y: 583, distance: 18.0
click at [1301, 699] on span "[DATE]" at bounding box center [1315, 703] width 28 height 10
click at [702, 670] on span "m) [PERSON_NAME] (l) by the number of months remaining ( 27 months):" at bounding box center [648, 675] width 291 height 10
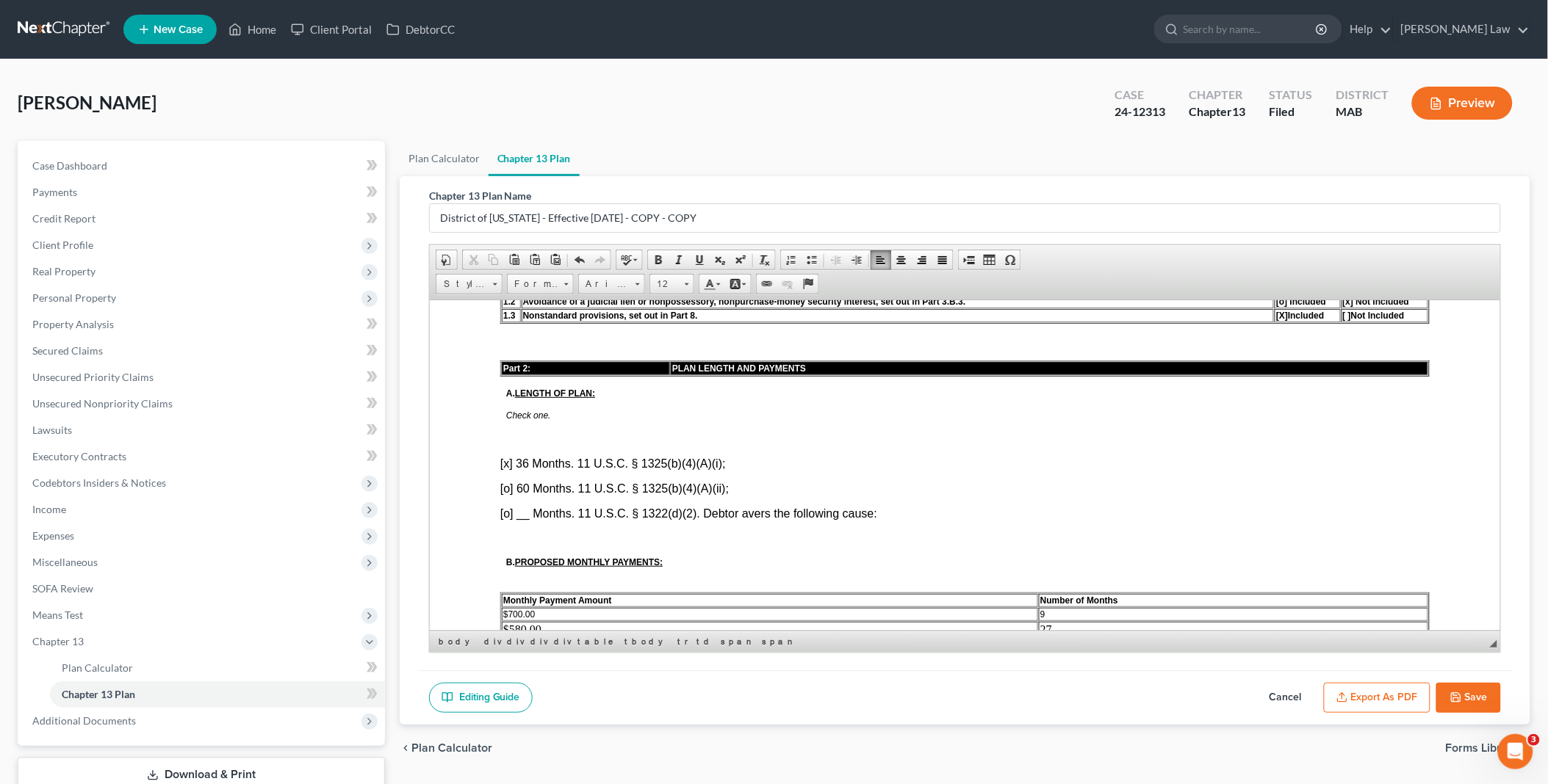
scroll to position [652, 0]
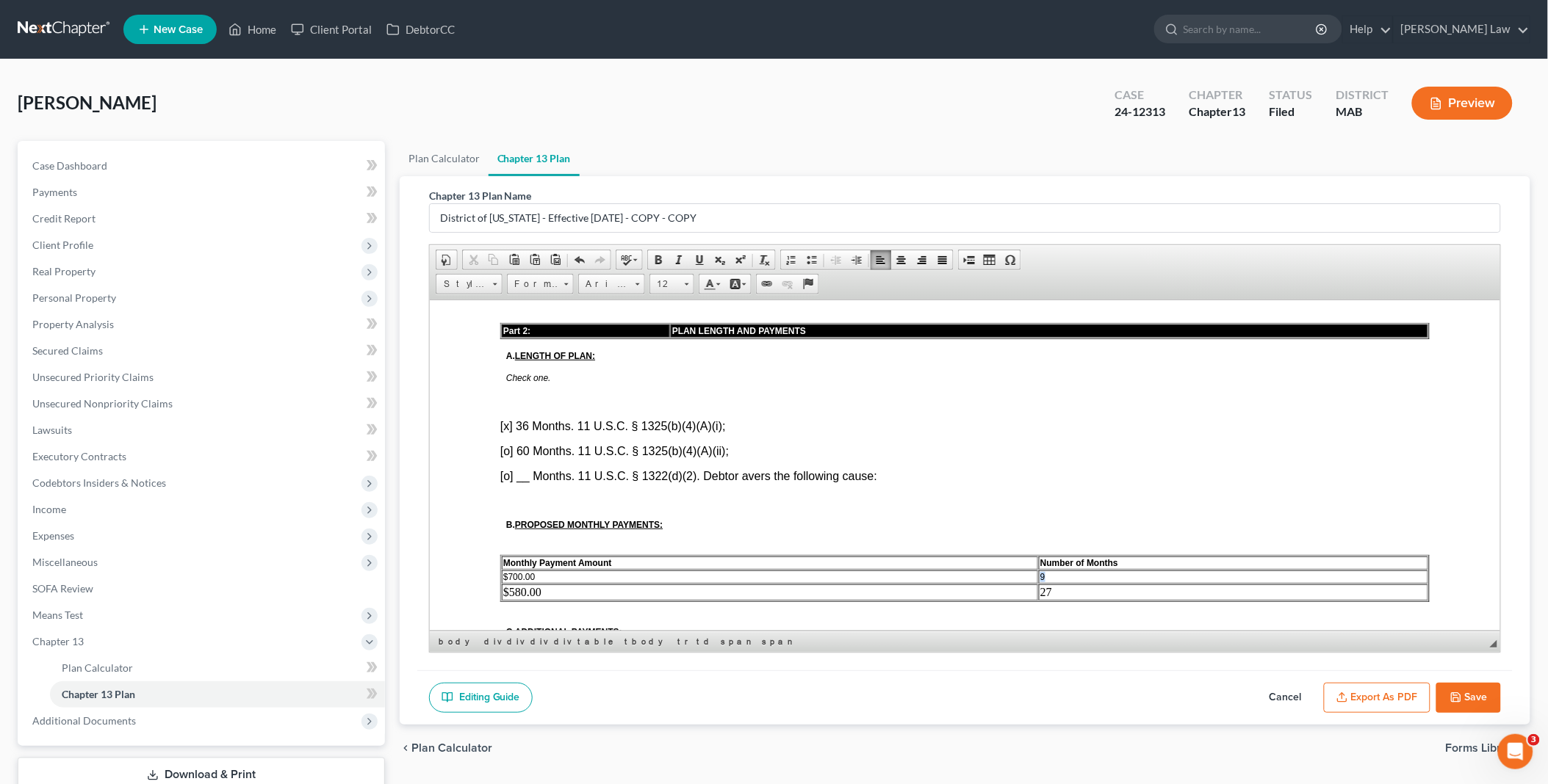
drag, startPoint x: 1041, startPoint y: 554, endPoint x: 1027, endPoint y: 550, distance: 14.6
click at [1027, 569] on tr "$700.00 9" at bounding box center [965, 576] width 926 height 14
drag, startPoint x: 514, startPoint y: 569, endPoint x: 570, endPoint y: 572, distance: 56.1
click at [570, 587] on td "$580.00" at bounding box center [769, 595] width 536 height 16
click at [514, 587] on td "$580.00" at bounding box center [769, 595] width 536 height 16
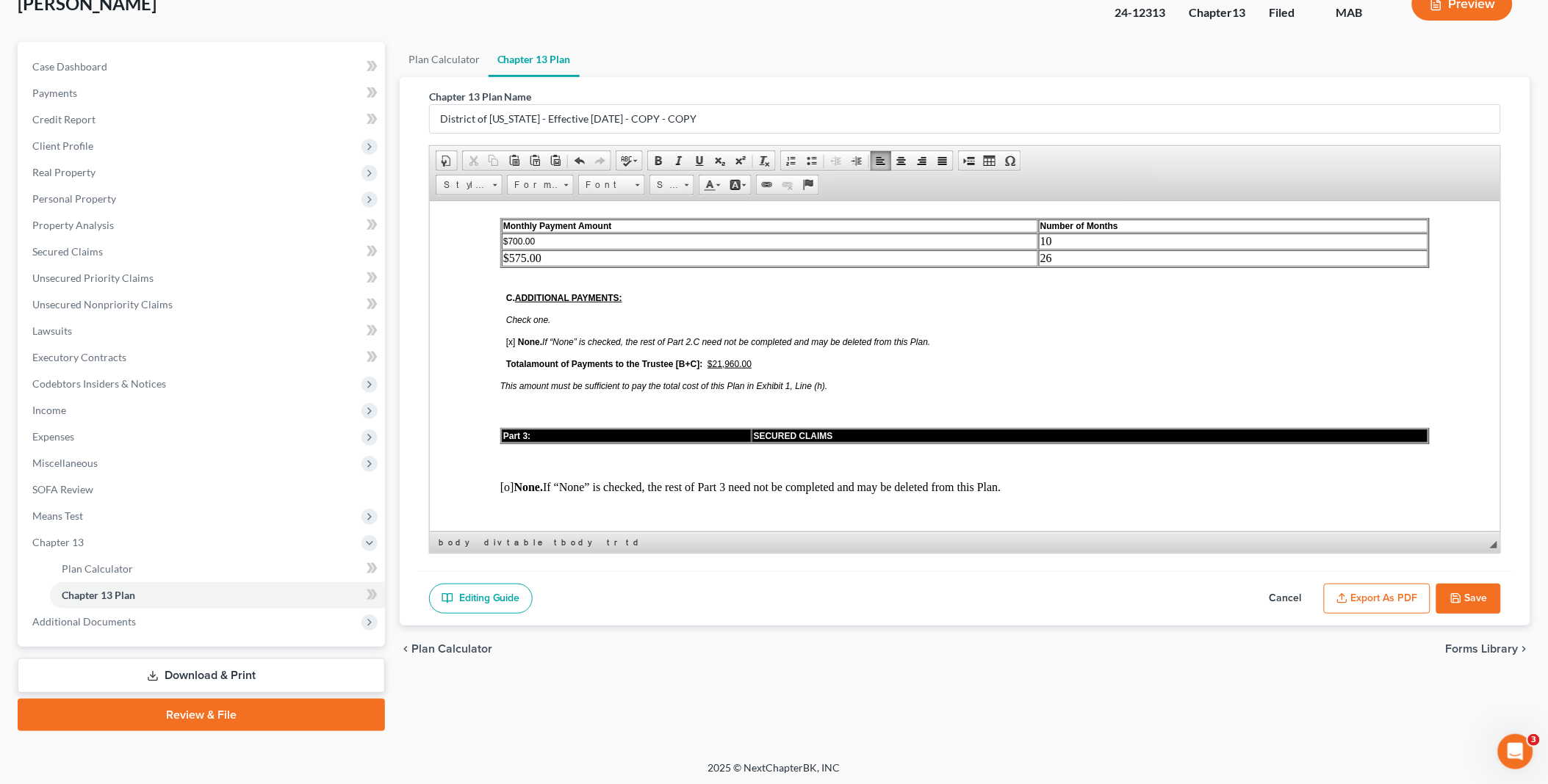
scroll to position [897, 0]
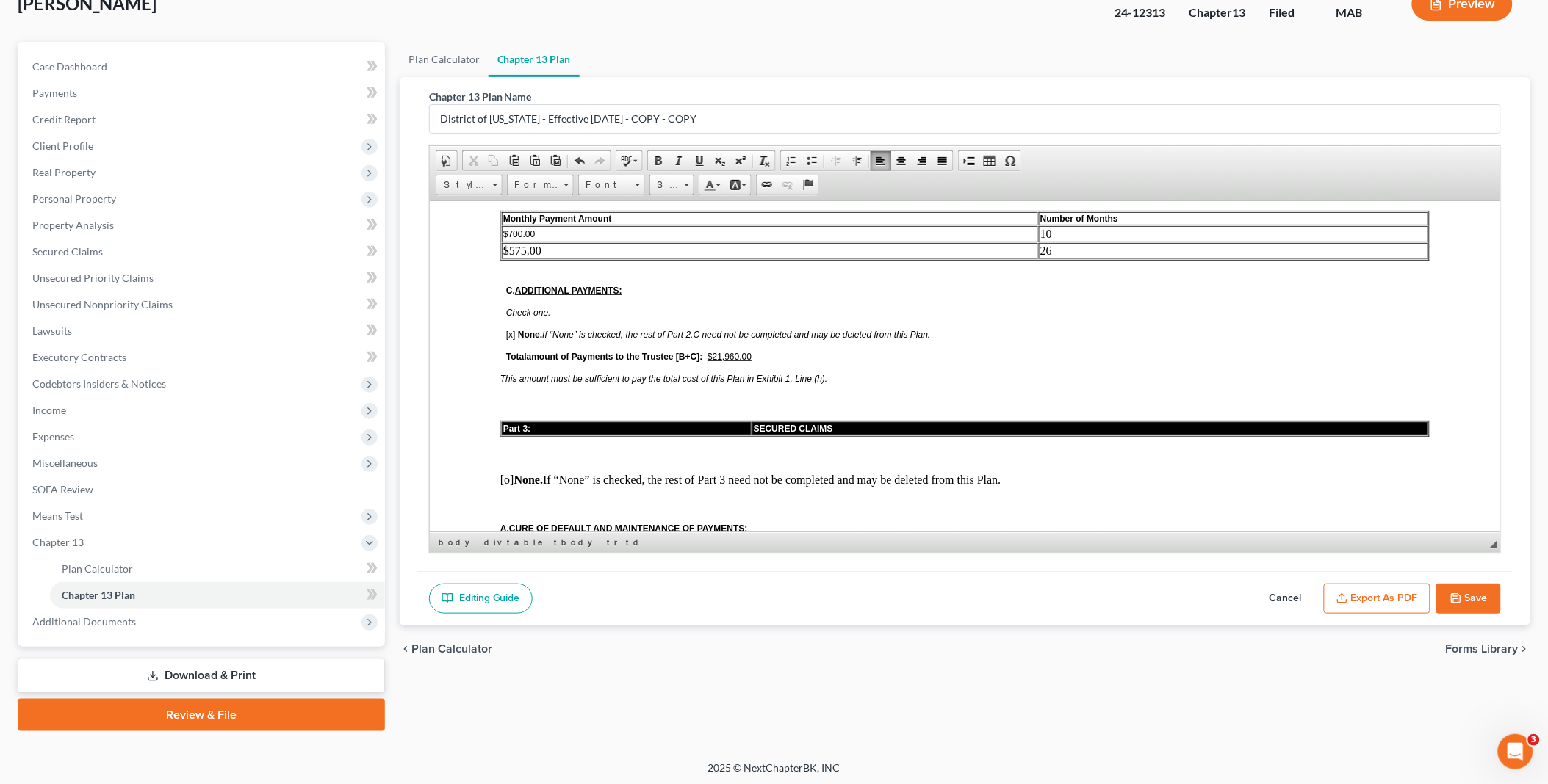
click at [730, 351] on u "$21,960.00" at bounding box center [729, 356] width 44 height 10
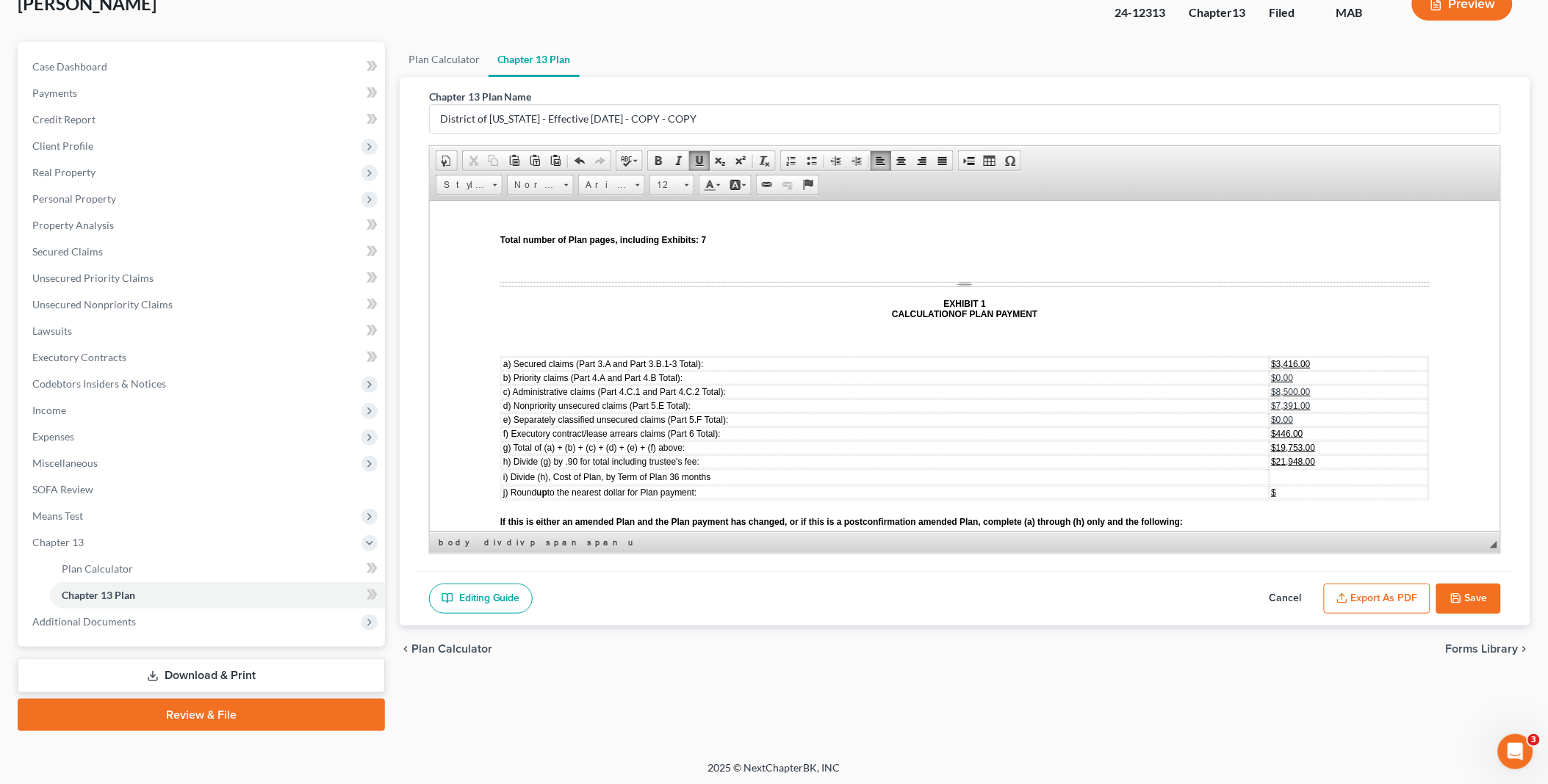
scroll to position [4568, 0]
click at [1387, 592] on button "Export as PDF" at bounding box center [1377, 599] width 106 height 31
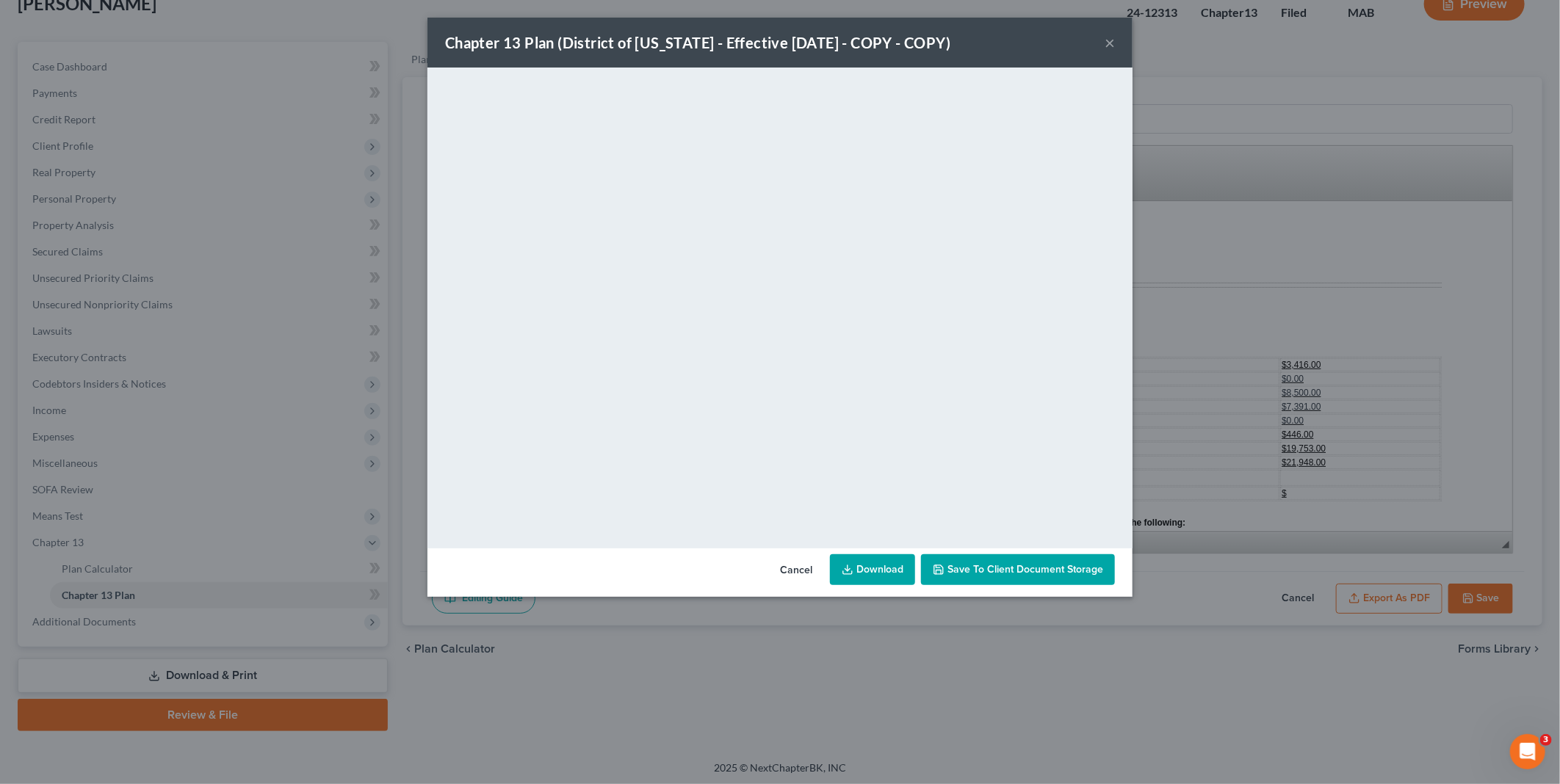
click at [878, 564] on link "Download" at bounding box center [872, 569] width 86 height 31
click at [800, 564] on button "Cancel" at bounding box center [795, 570] width 55 height 29
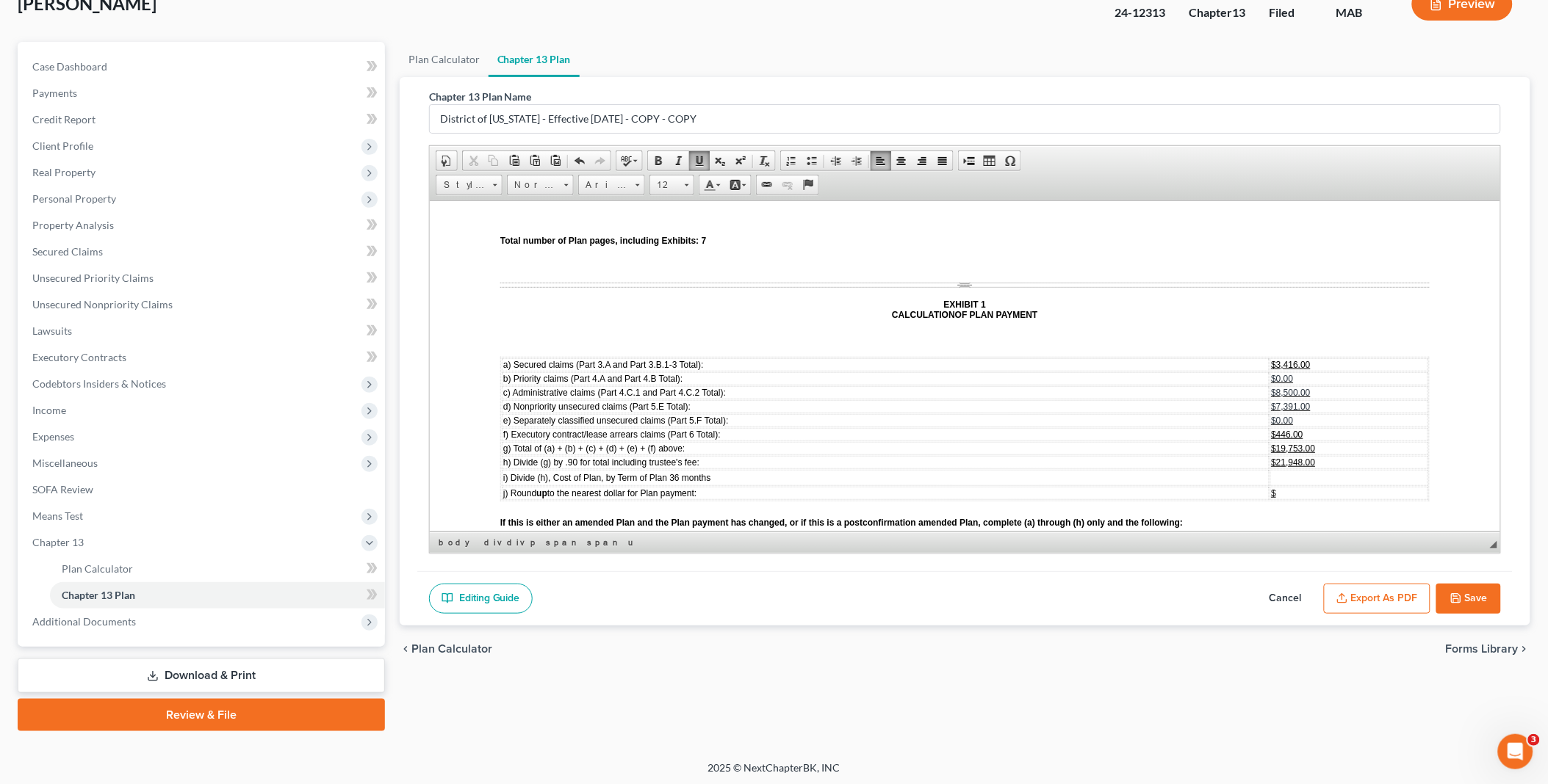
click at [1271, 457] on span "$21,948.00" at bounding box center [1293, 461] width 44 height 10
drag, startPoint x: 1267, startPoint y: 341, endPoint x: 1282, endPoint y: 341, distance: 15.0
click at [1282, 443] on span "$19,753.00" at bounding box center [1293, 447] width 44 height 10
click at [1271, 401] on span "$7,391.00" at bounding box center [1290, 406] width 39 height 10
drag, startPoint x: 1271, startPoint y: 454, endPoint x: 1310, endPoint y: 455, distance: 39.0
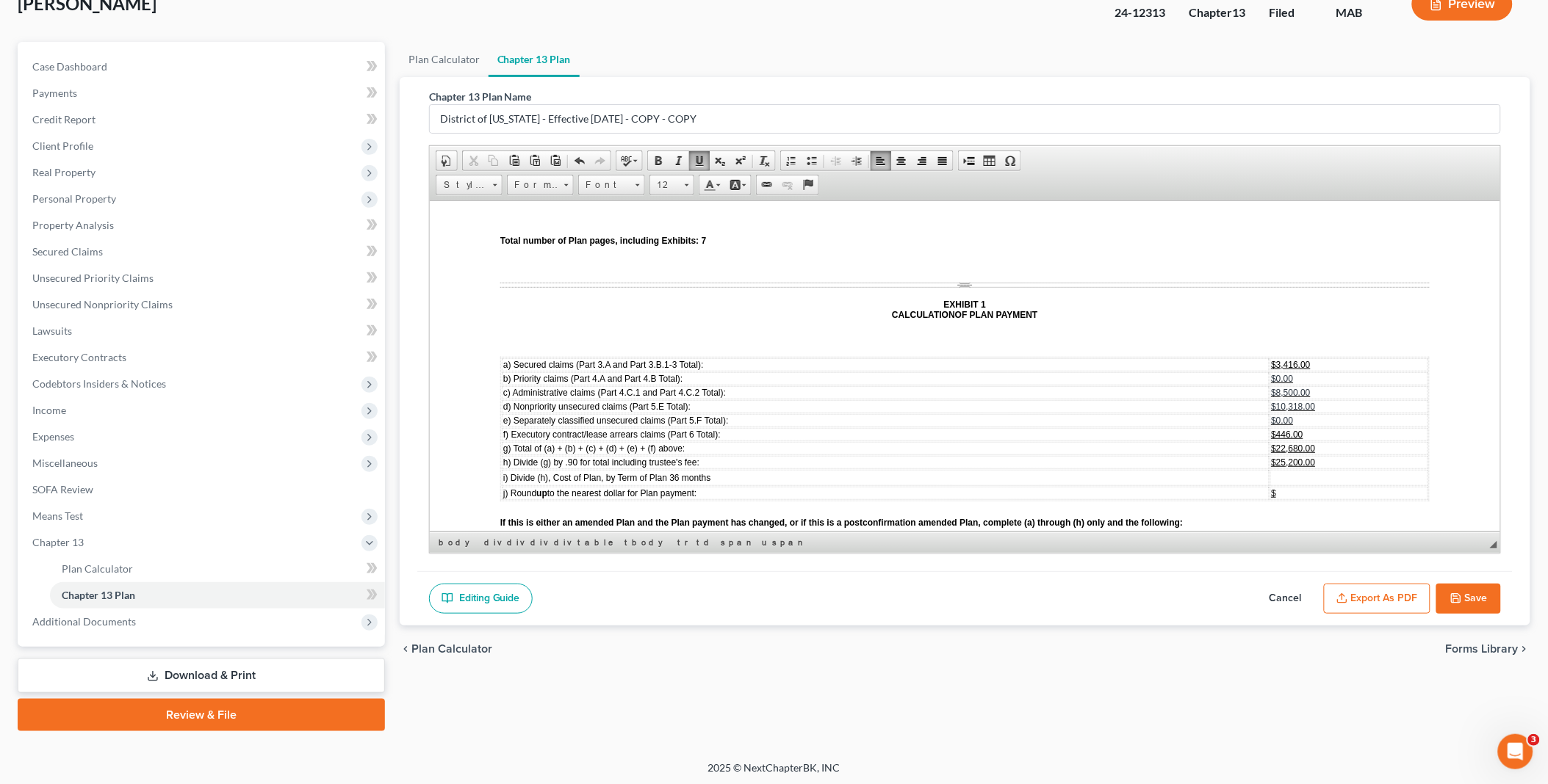
click at [1310, 560] on span "$14,948.00" at bounding box center [1320, 565] width 44 height 10
click at [1298, 574] on span "$574.92" at bounding box center [1313, 578] width 32 height 10
drag, startPoint x: 1271, startPoint y: 477, endPoint x: 1281, endPoint y: 479, distance: 10.2
click at [1298, 588] on span "$575.00" at bounding box center [1313, 593] width 32 height 10
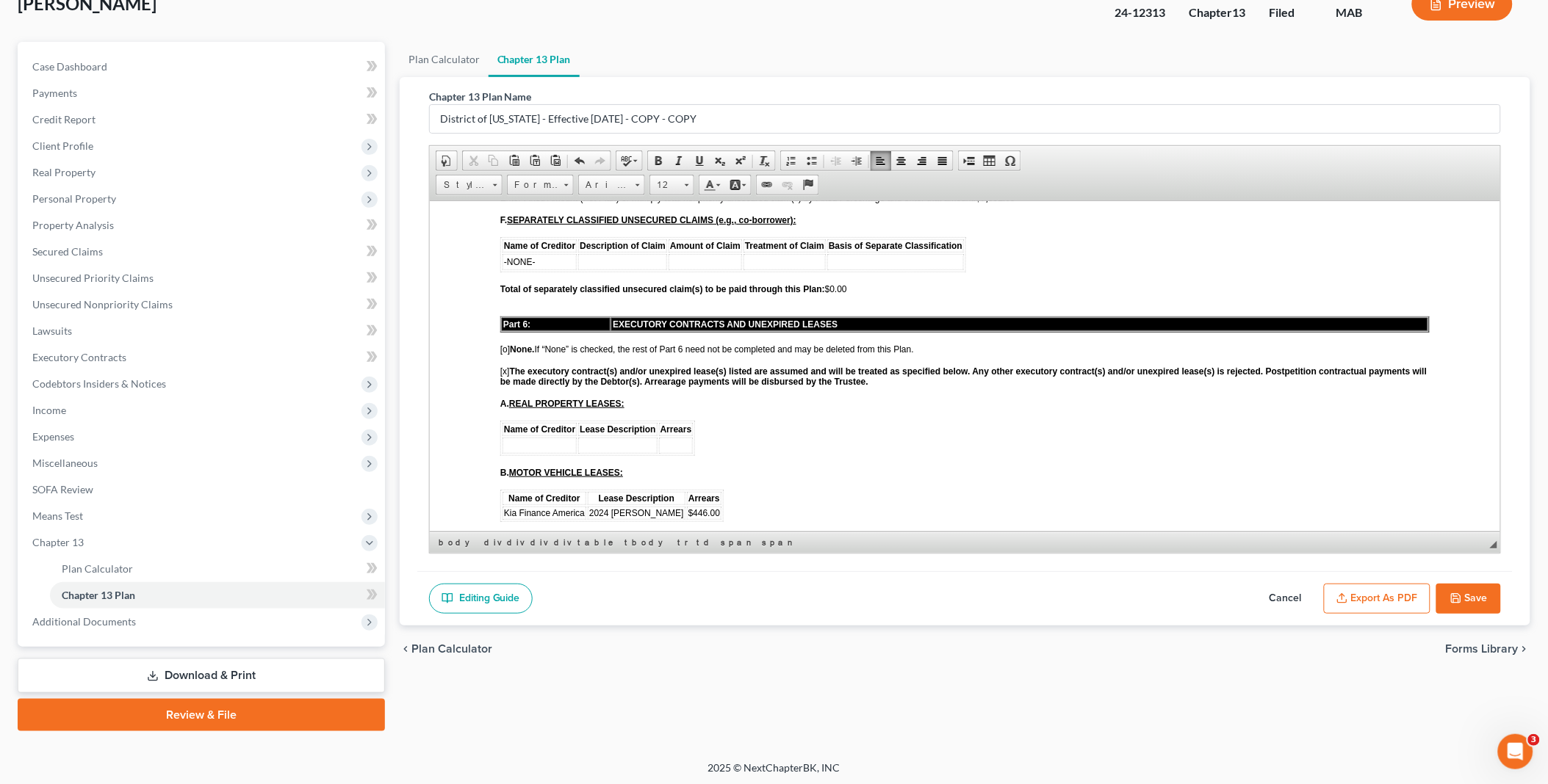
scroll to position [3181, 0]
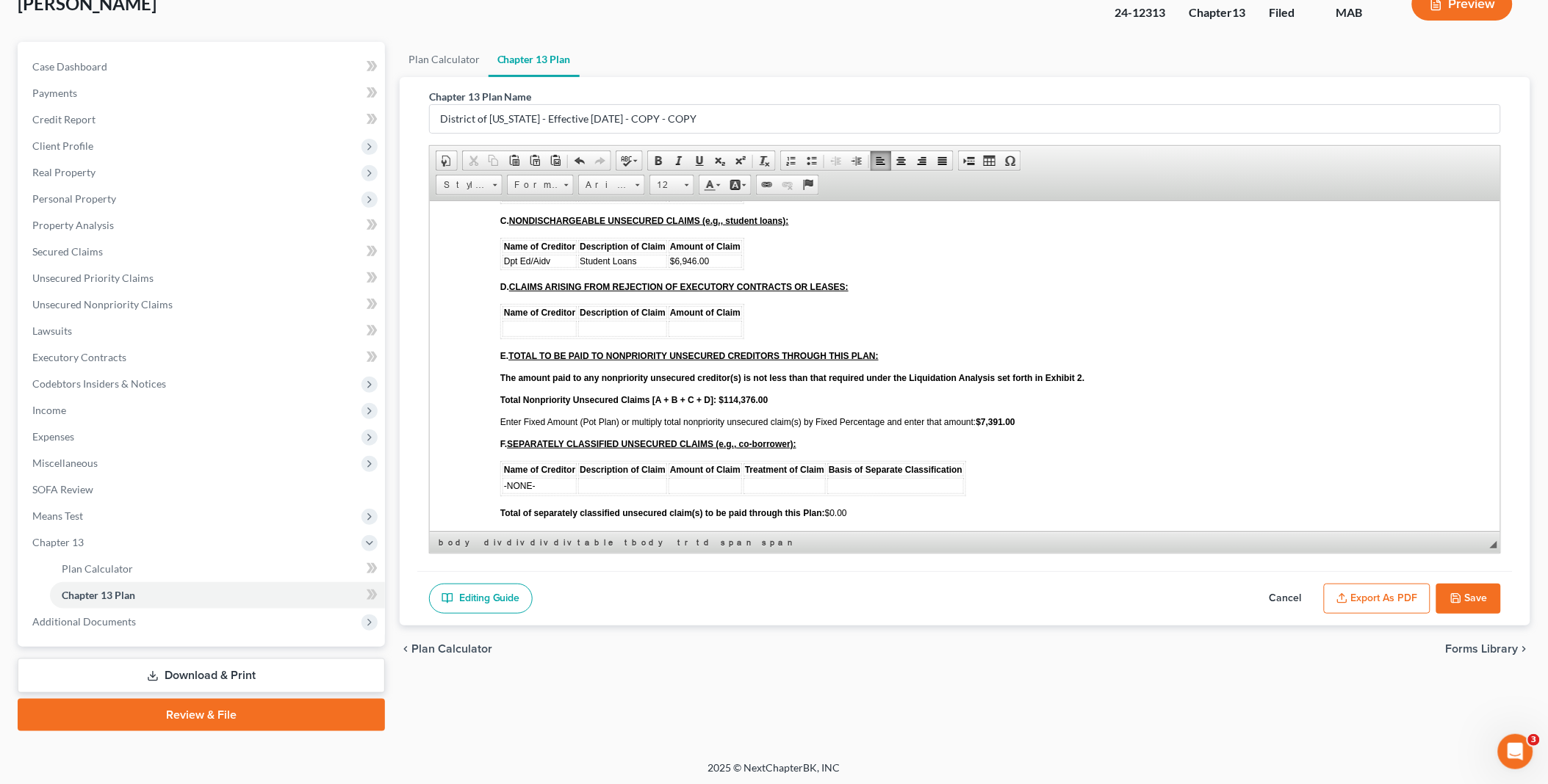
click at [983, 417] on strong "$7,391.00" at bounding box center [995, 421] width 39 height 10
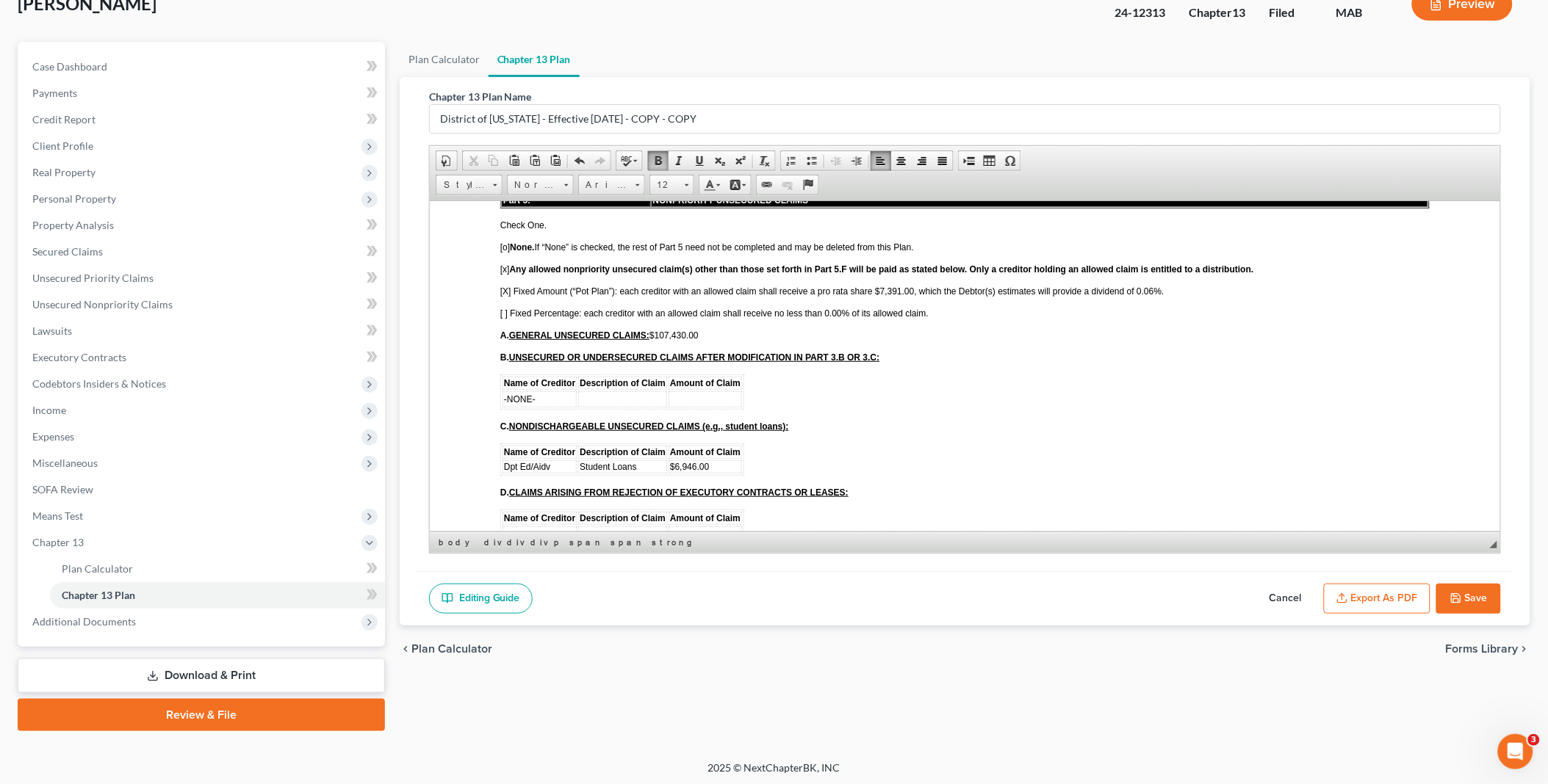
scroll to position [2937, 0]
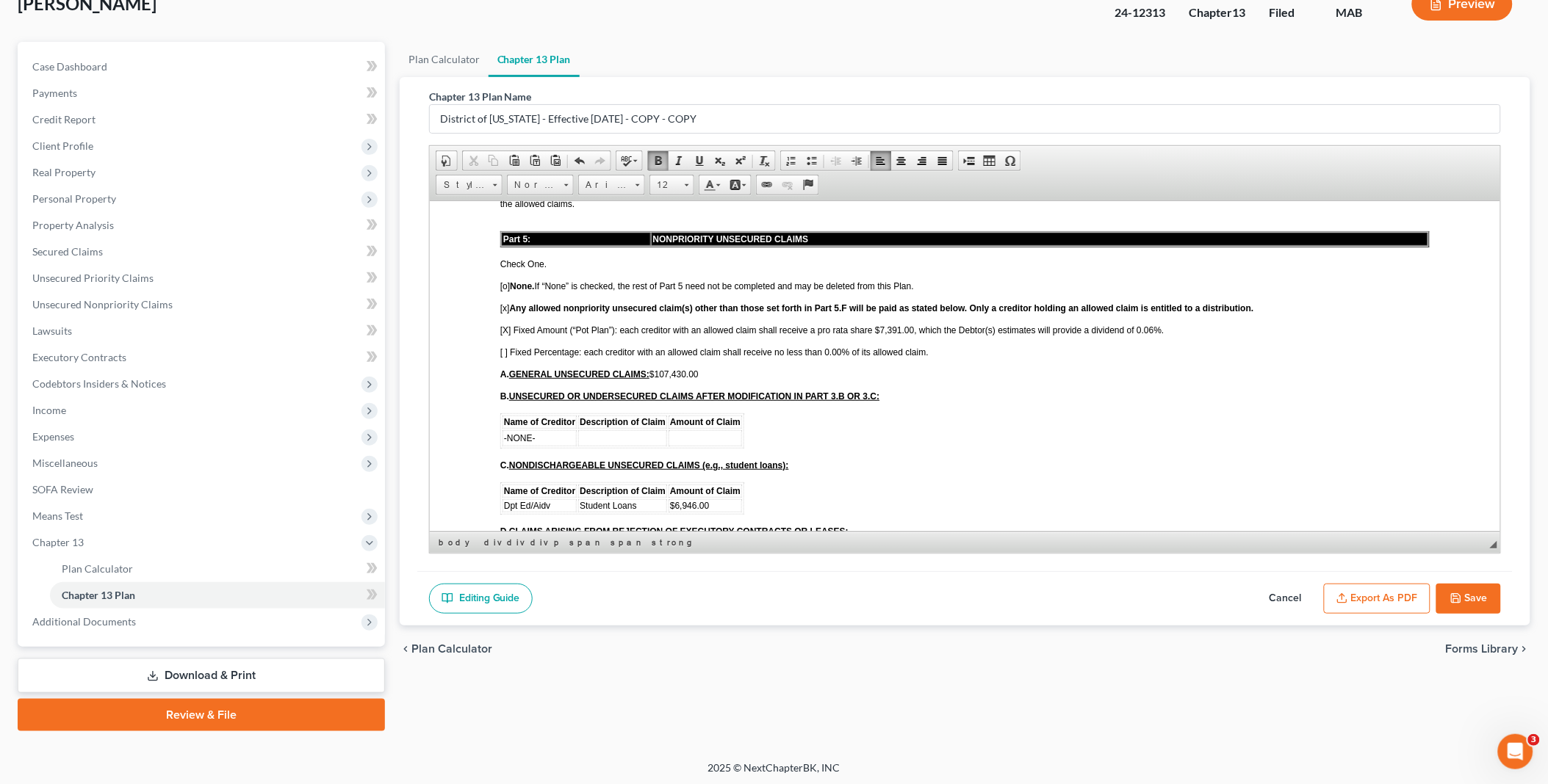
click at [1148, 325] on span "[X] Fixed Amount (“Pot Plan”): each creditor with an allowed claim shall receiv…" at bounding box center [832, 329] width 664 height 10
click at [875, 325] on span "[X] Fixed Amount (“Pot Plan”): each creditor with an allowed claim shall receiv…" at bounding box center [832, 329] width 664 height 10
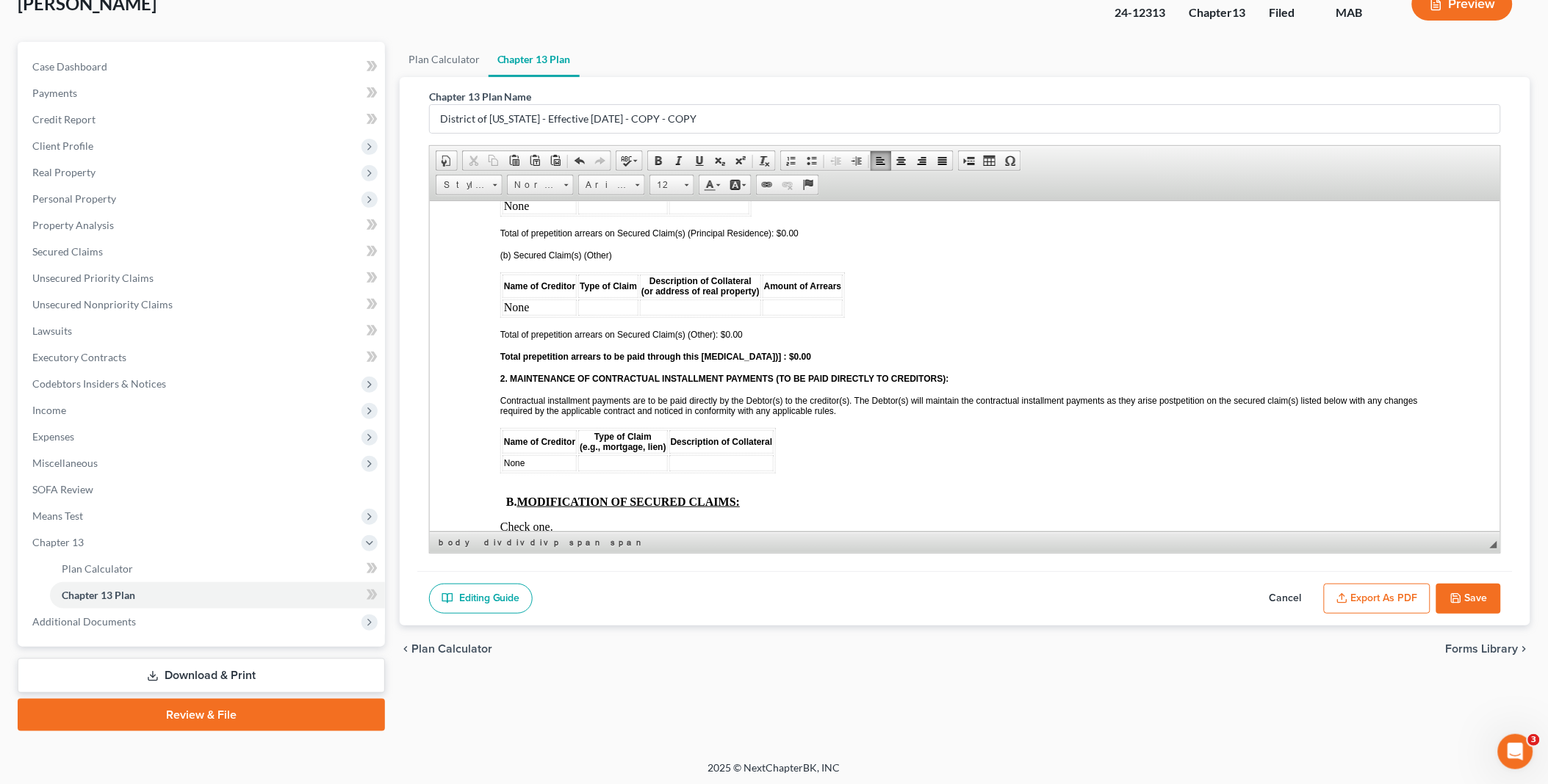
scroll to position [2039, 0]
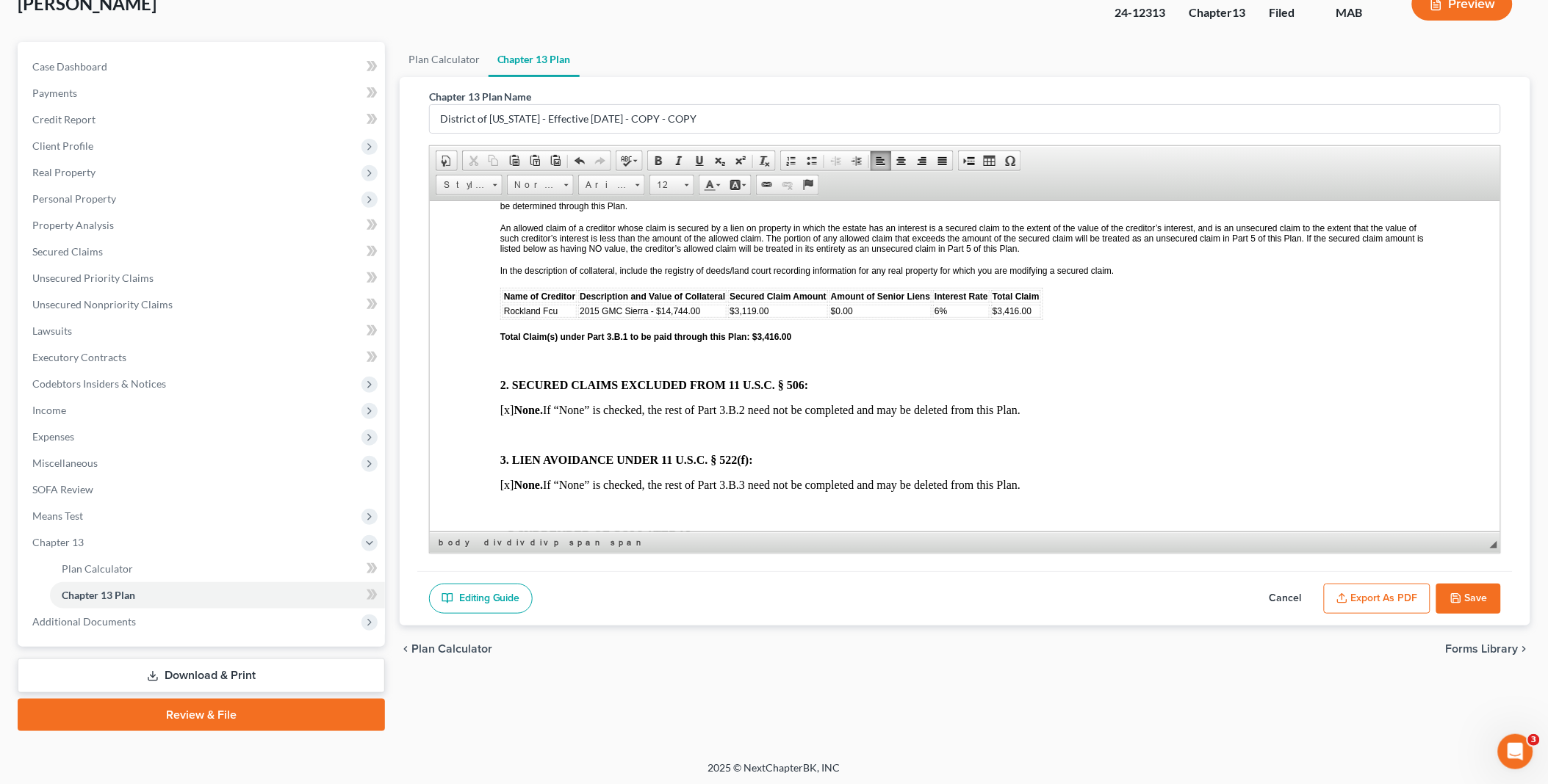
click at [1460, 592] on icon "button" at bounding box center [1456, 598] width 12 height 12
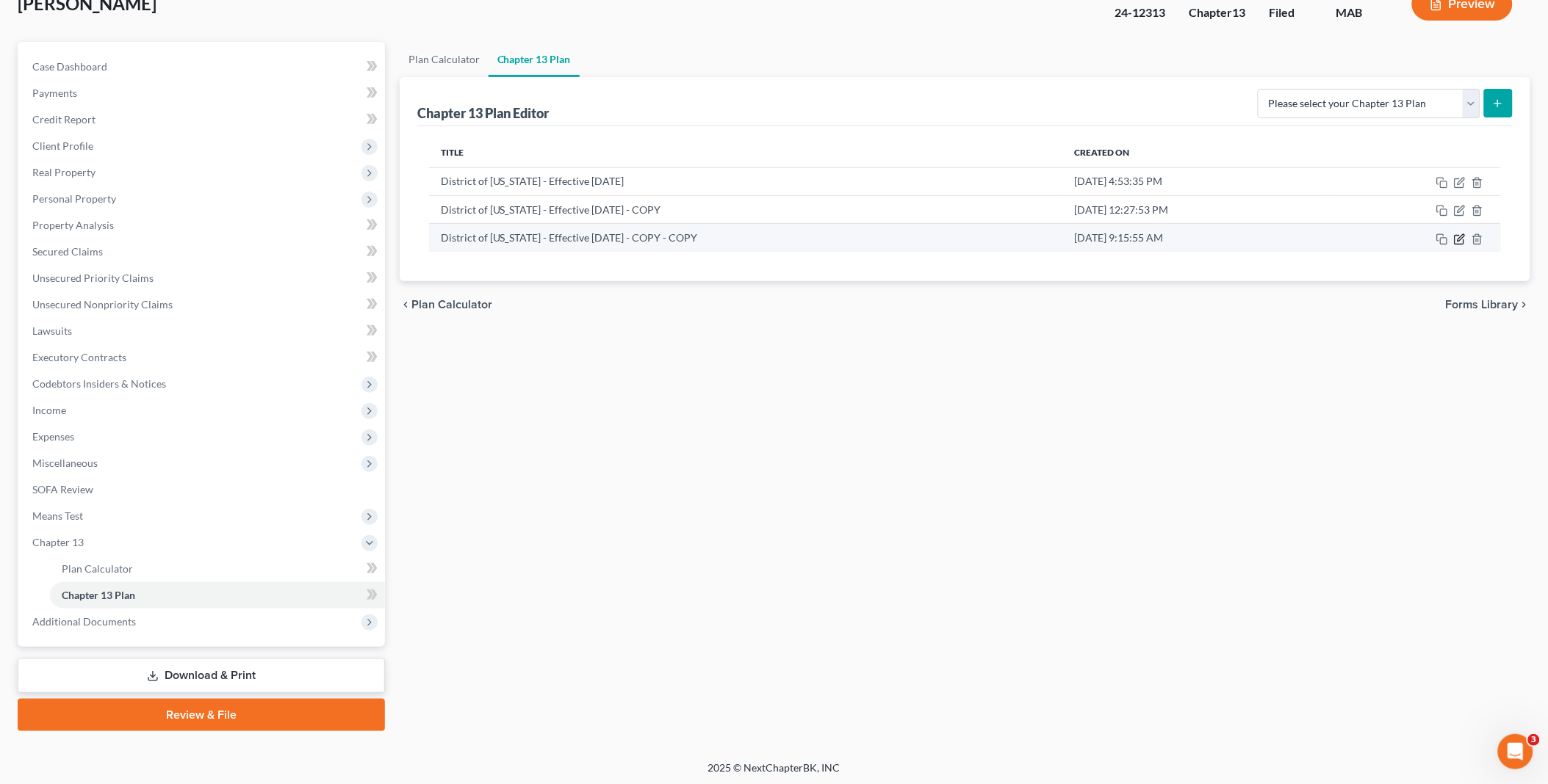
click at [1462, 236] on icon "button" at bounding box center [1460, 239] width 12 height 12
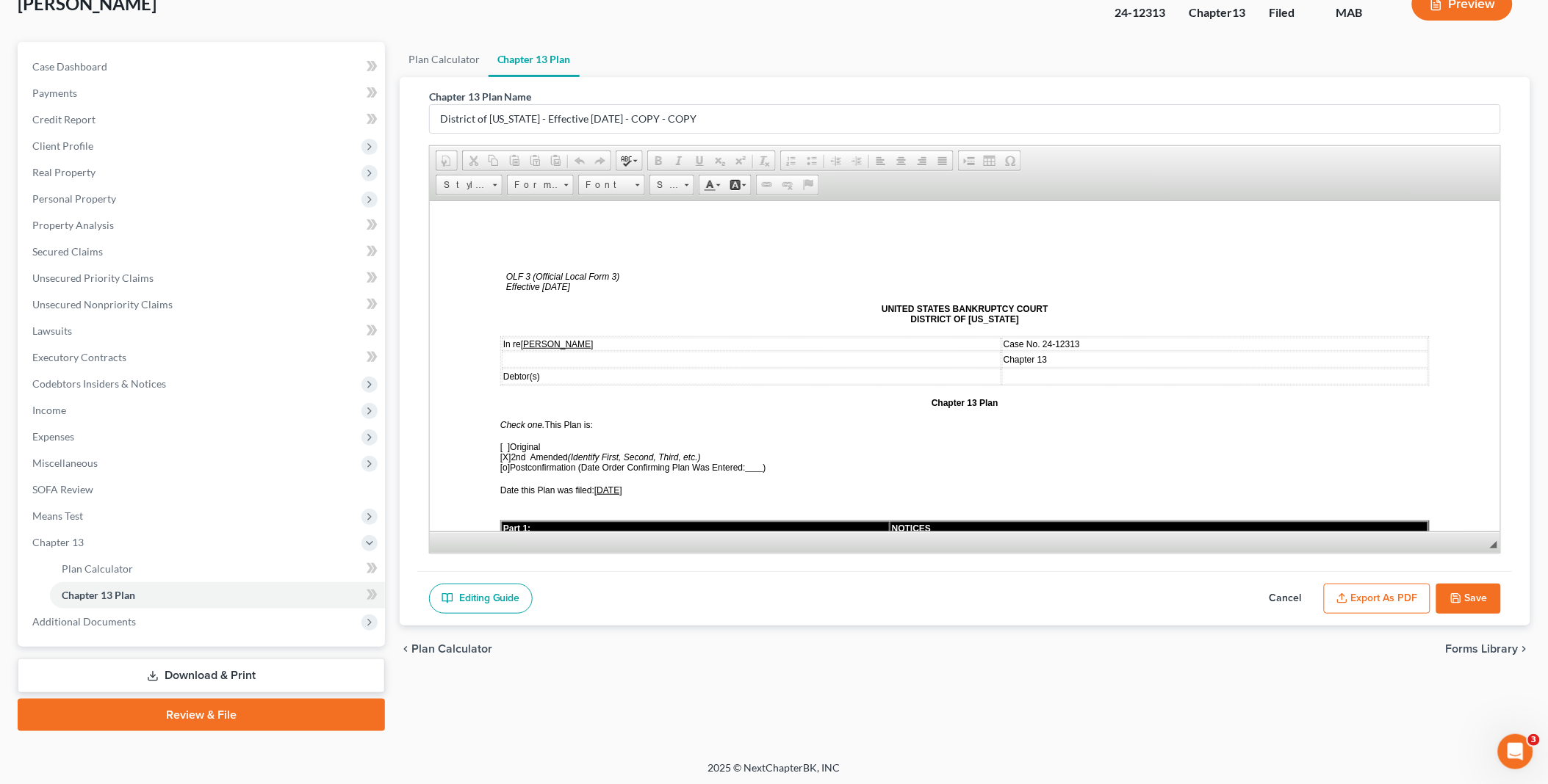
scroll to position [0, 0]
click at [503, 462] on span "[o]" at bounding box center [504, 467] width 9 height 10
click at [754, 462] on span "____" at bounding box center [754, 467] width 17 height 10
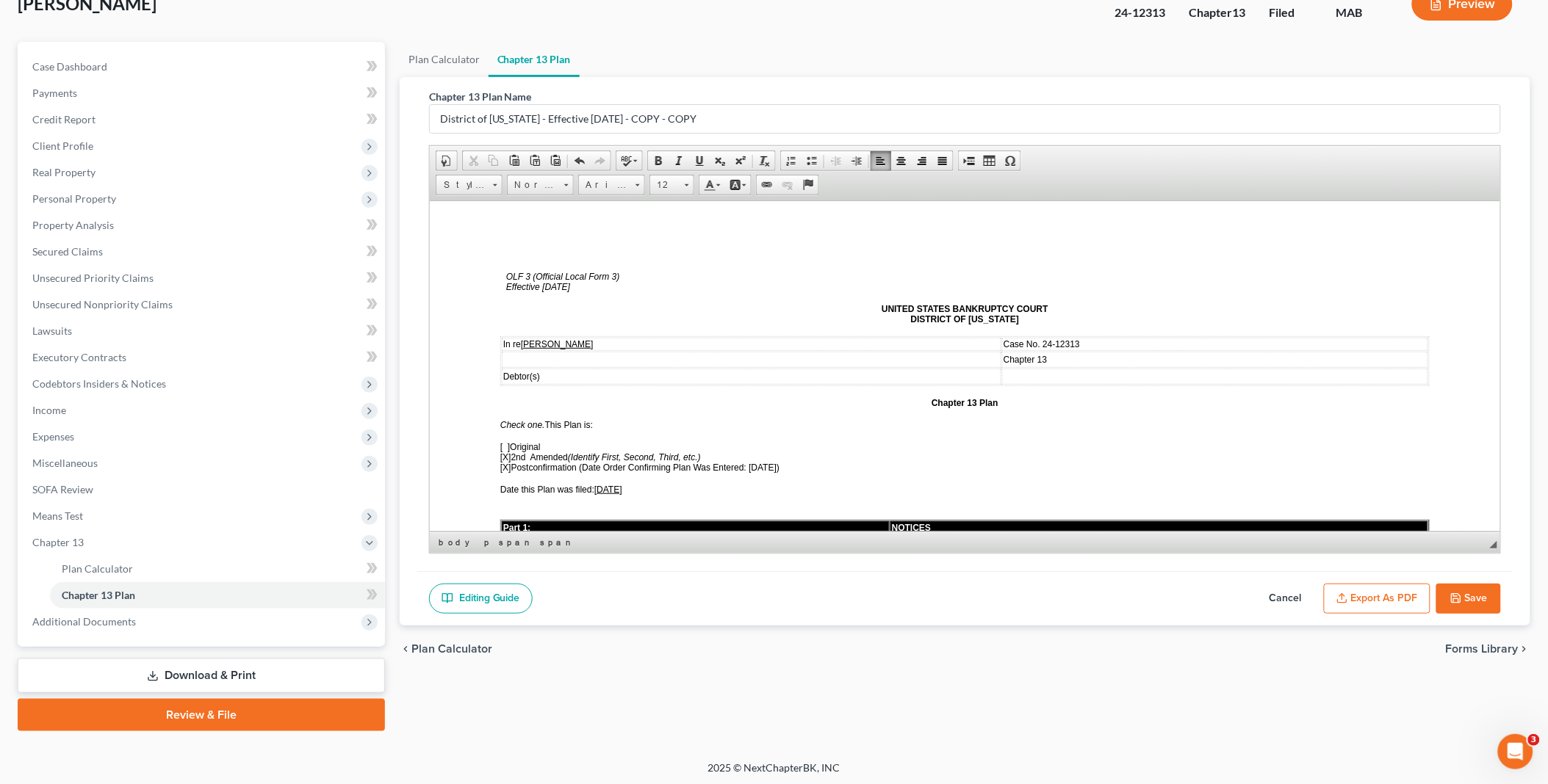
click at [1446, 592] on button "Save" at bounding box center [1468, 599] width 65 height 31
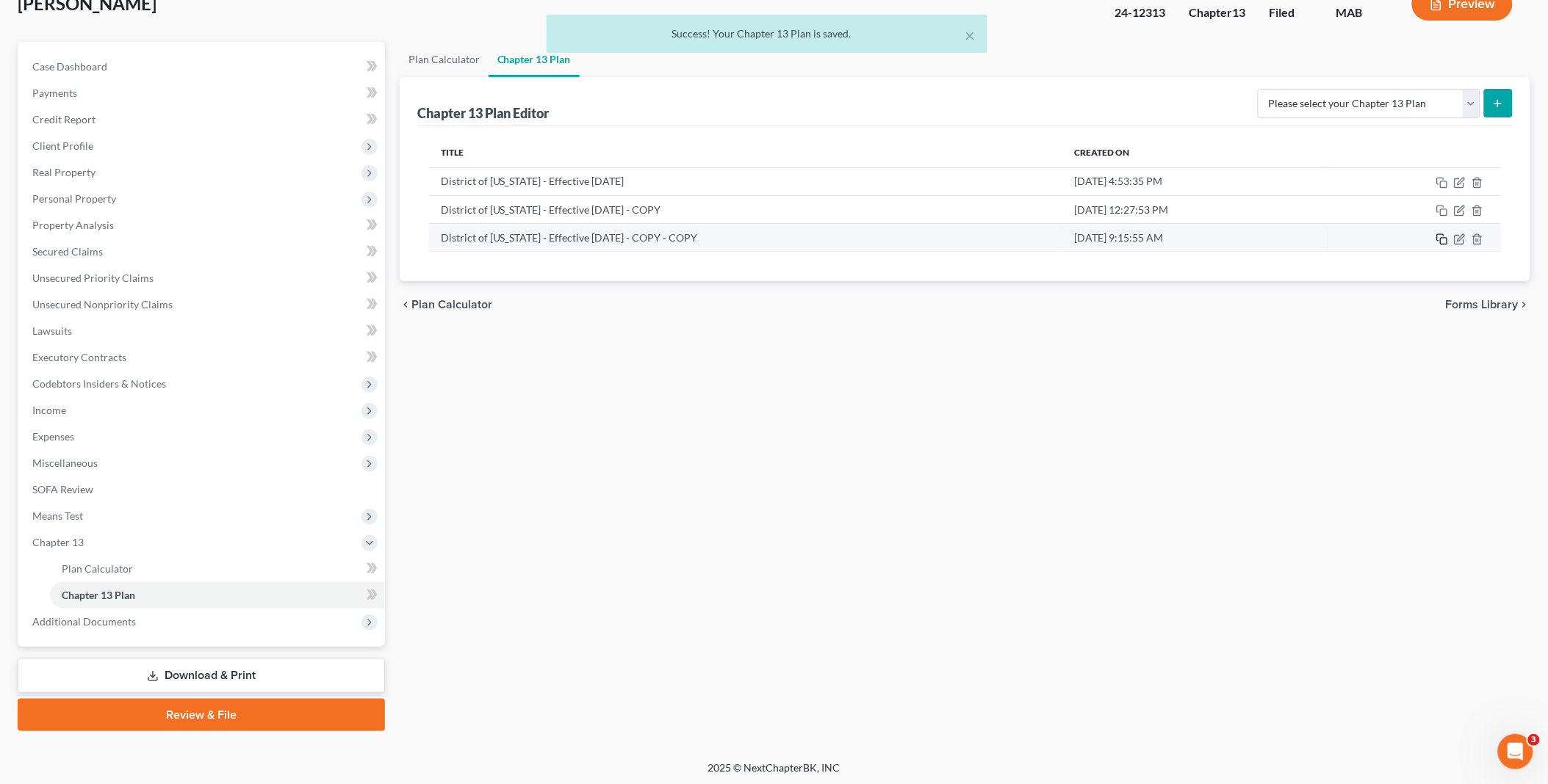
click at [1440, 240] on icon "button" at bounding box center [1442, 239] width 12 height 12
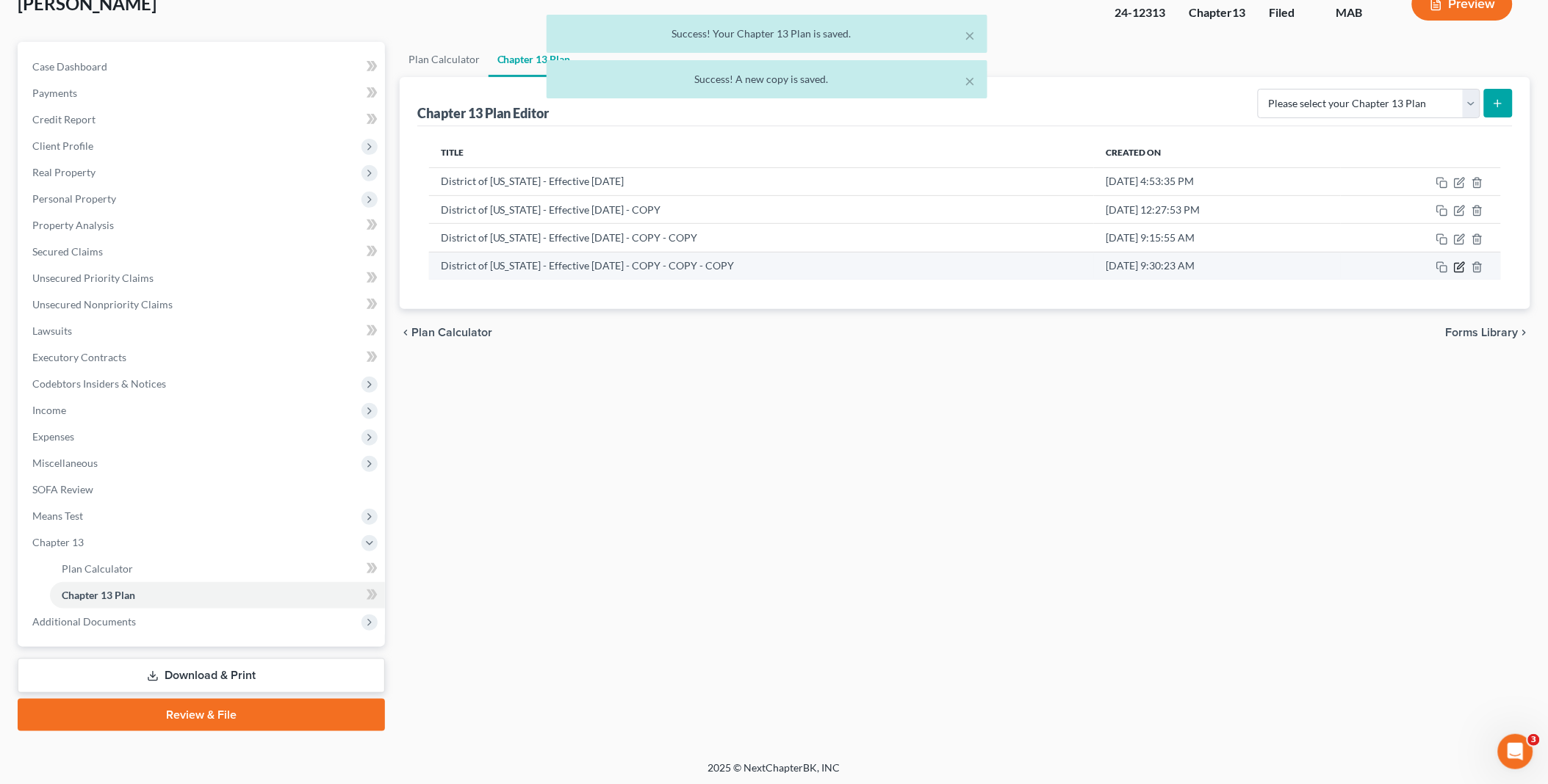
click at [1458, 263] on icon "button" at bounding box center [1460, 266] width 12 height 12
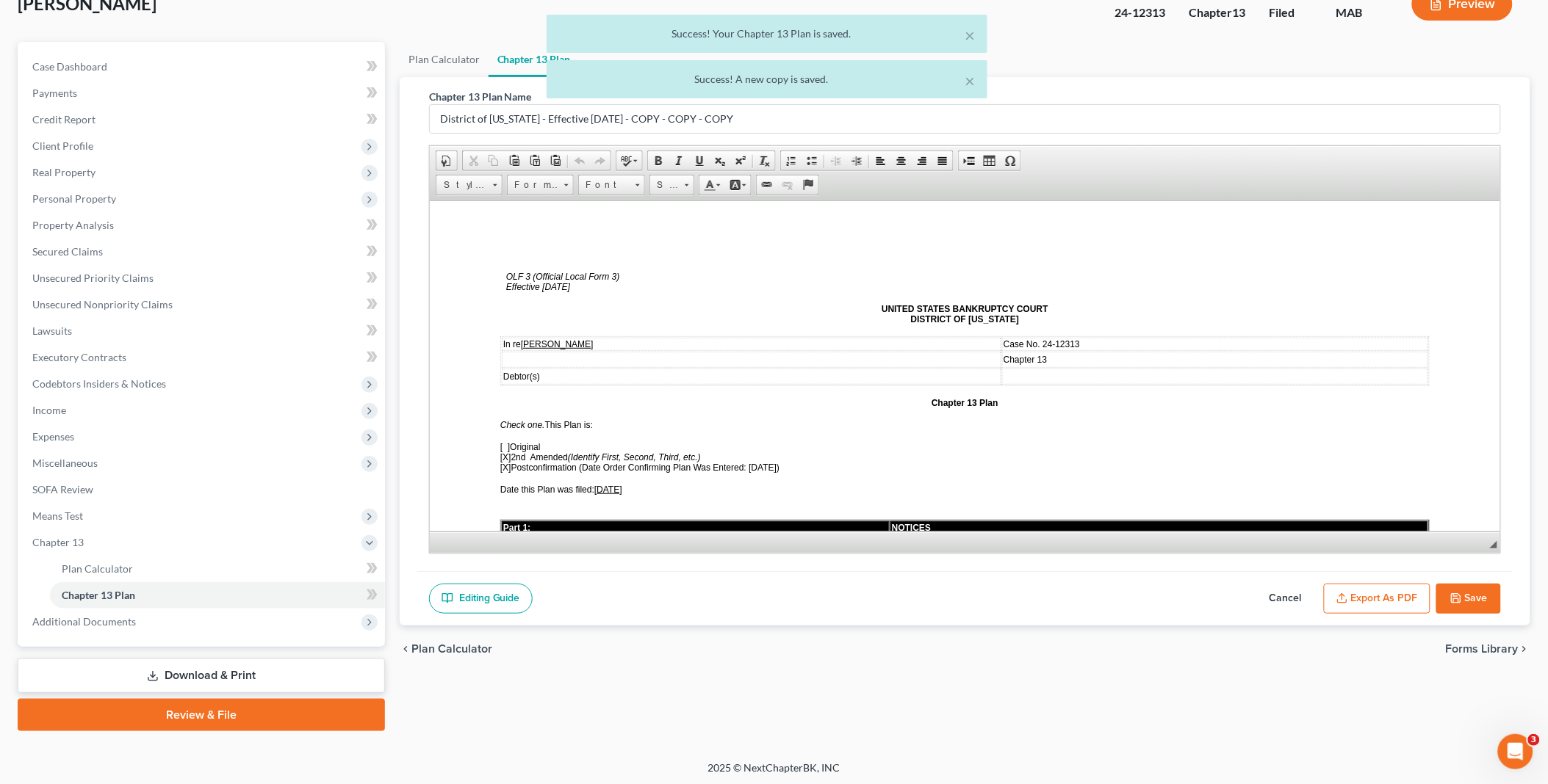
click at [1391, 593] on button "Export as PDF" at bounding box center [1377, 599] width 106 height 31
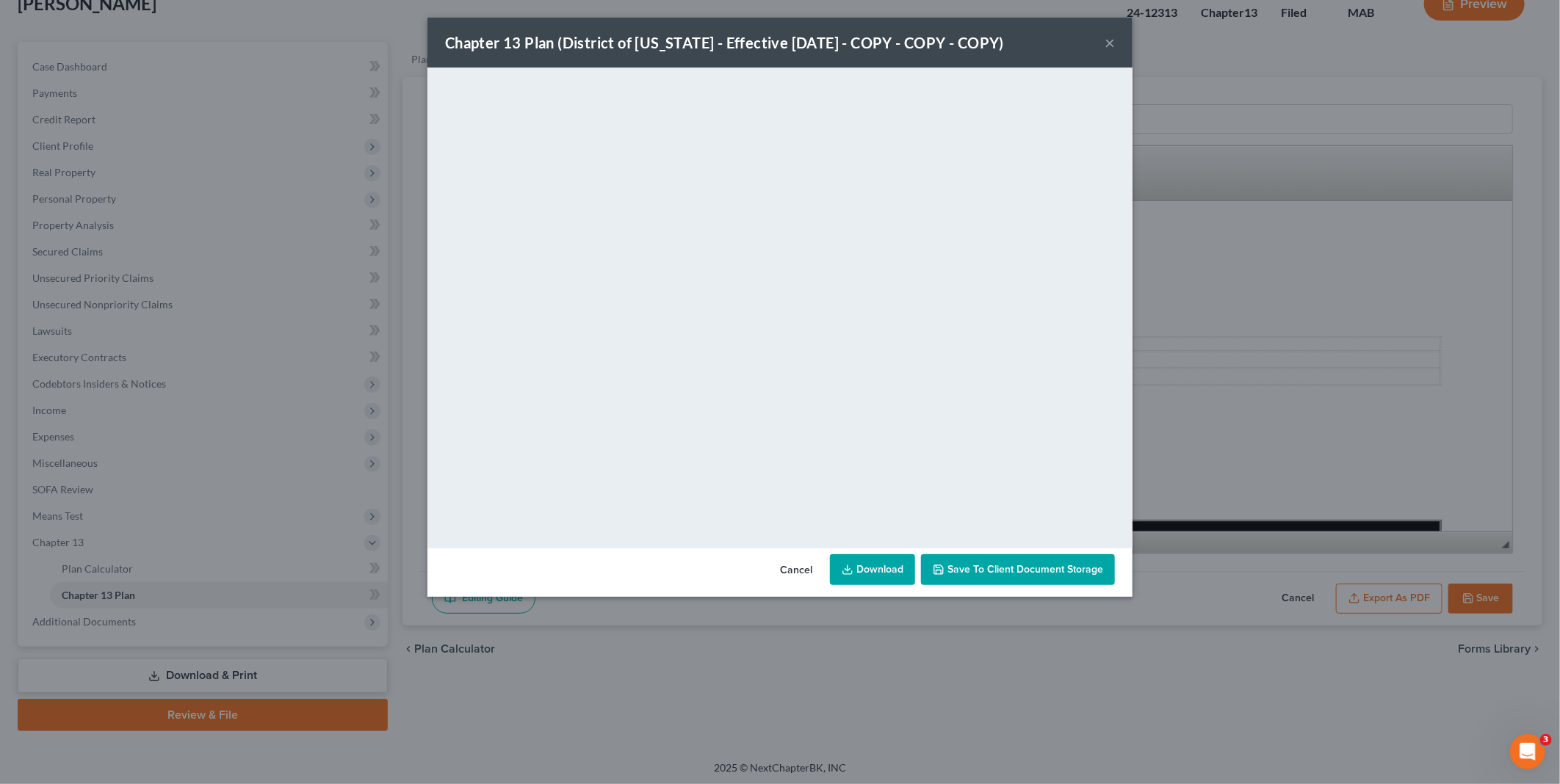
click at [877, 568] on link "Download" at bounding box center [872, 569] width 86 height 31
drag, startPoint x: 799, startPoint y: 569, endPoint x: 780, endPoint y: 564, distance: 19.6
click at [798, 569] on button "Cancel" at bounding box center [795, 570] width 55 height 29
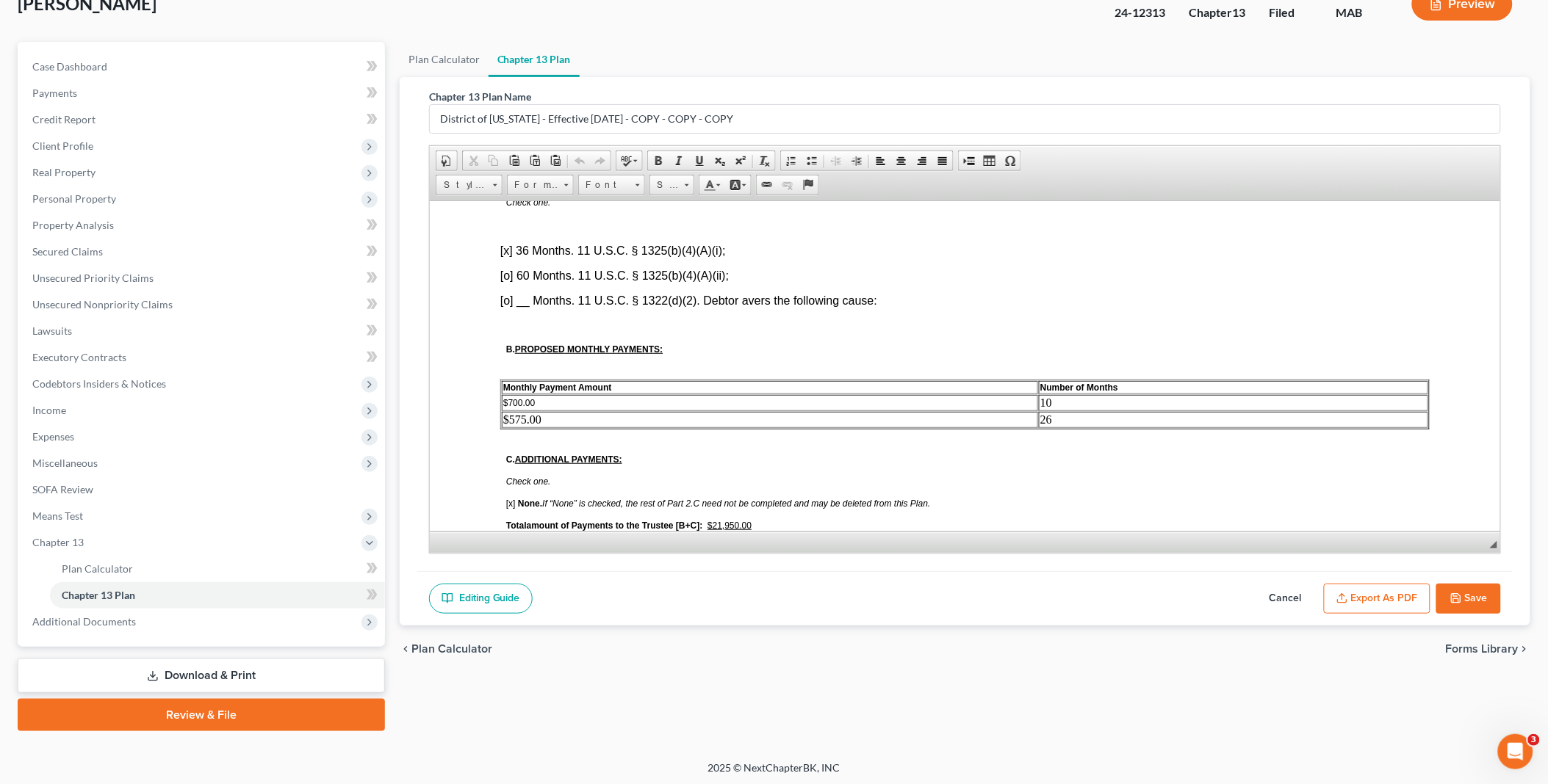
scroll to position [734, 0]
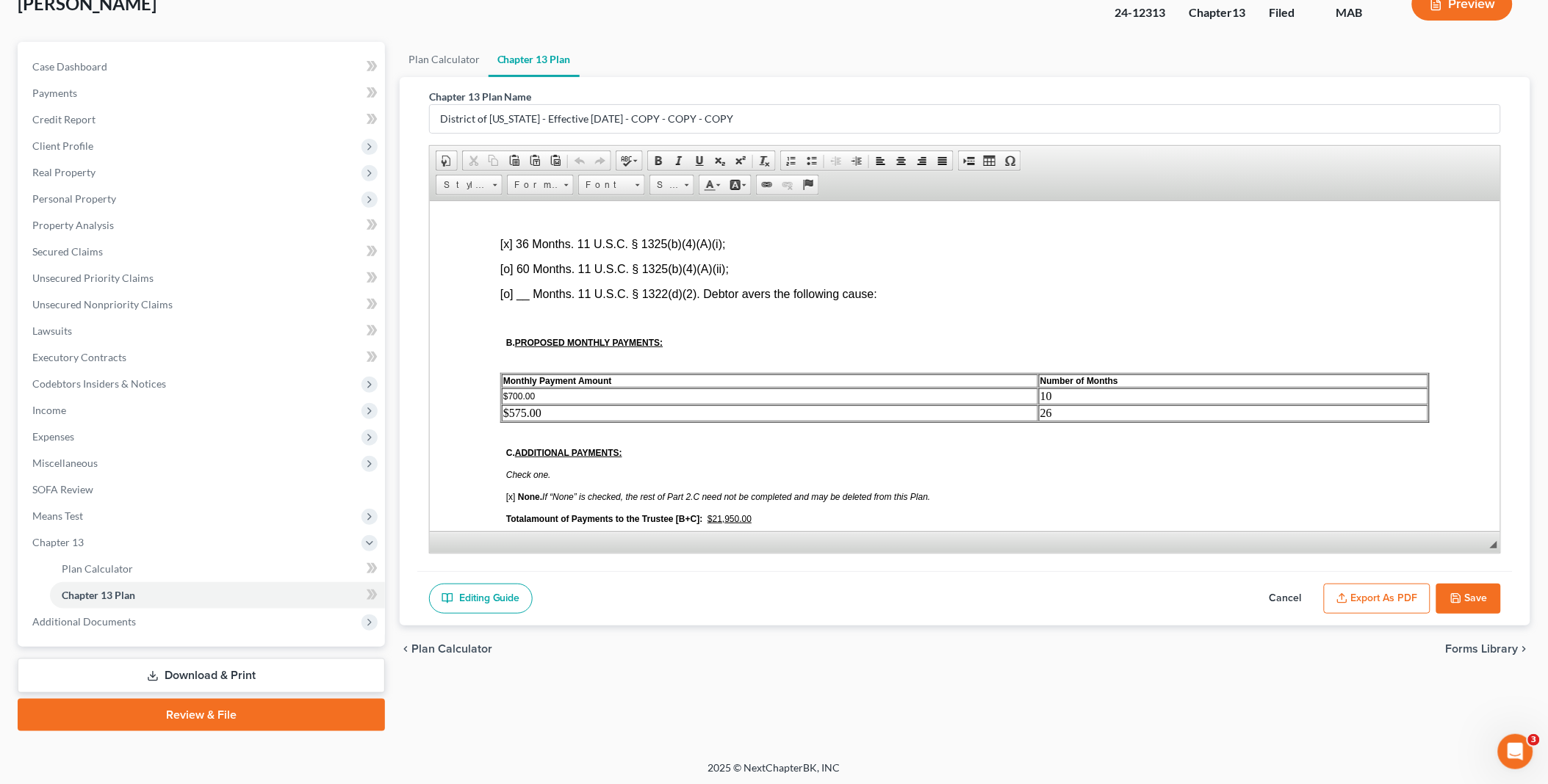
click at [509, 405] on td "$575.00" at bounding box center [769, 413] width 536 height 16
click at [718, 513] on u "$21,950.00" at bounding box center [729, 518] width 44 height 10
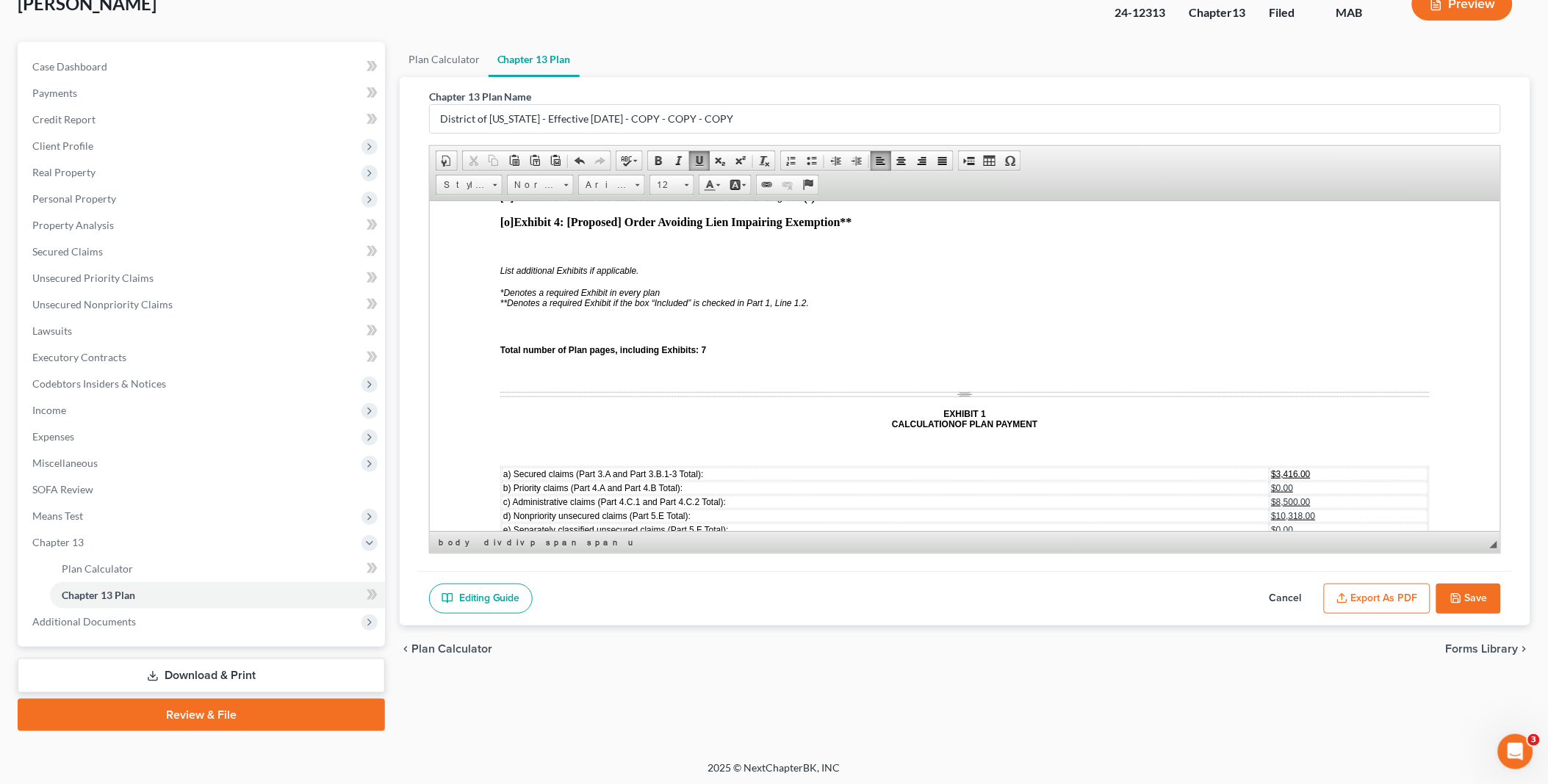
scroll to position [4487, 0]
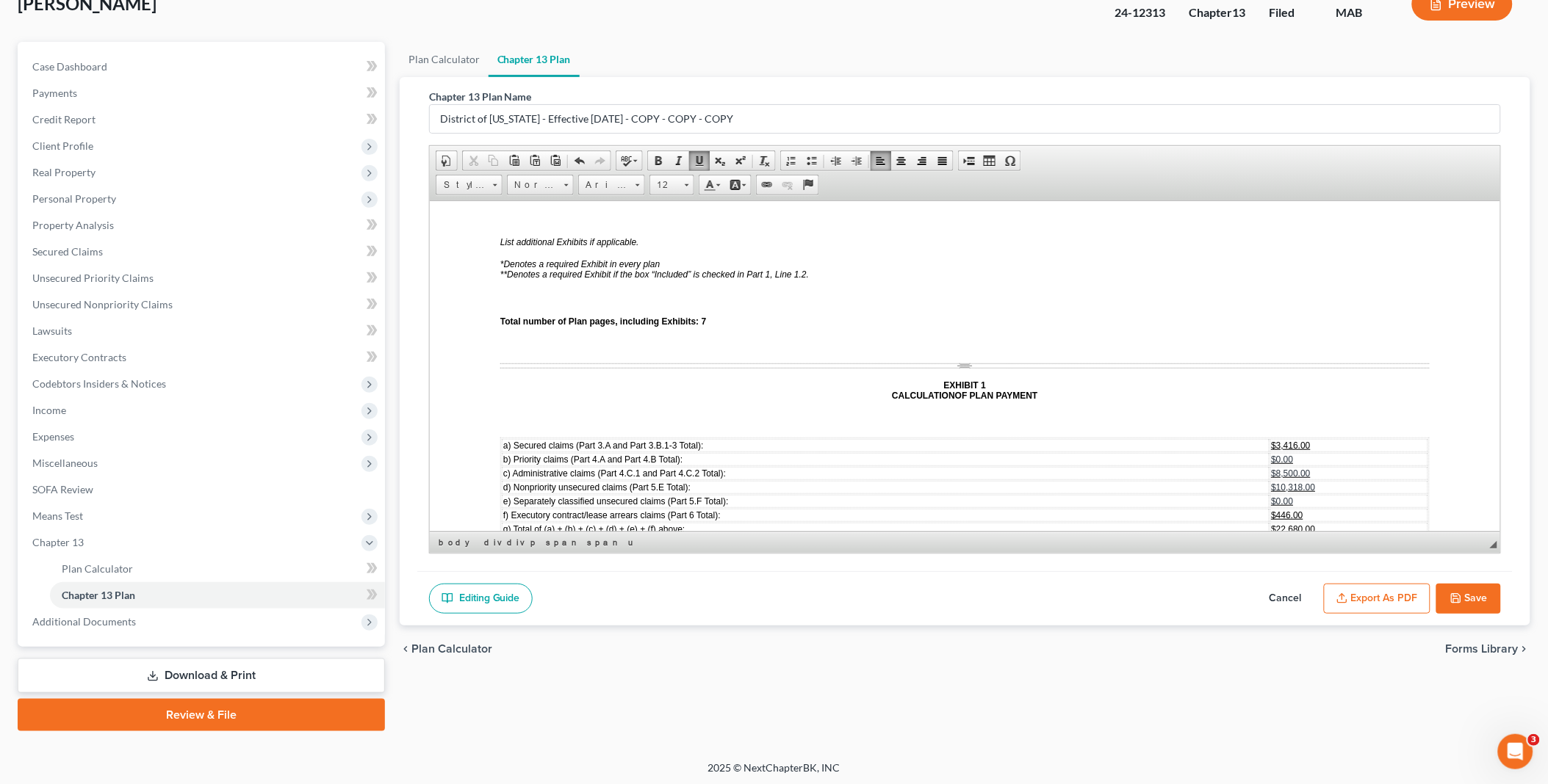
click at [1386, 598] on button "Export as PDF" at bounding box center [1377, 599] width 106 height 31
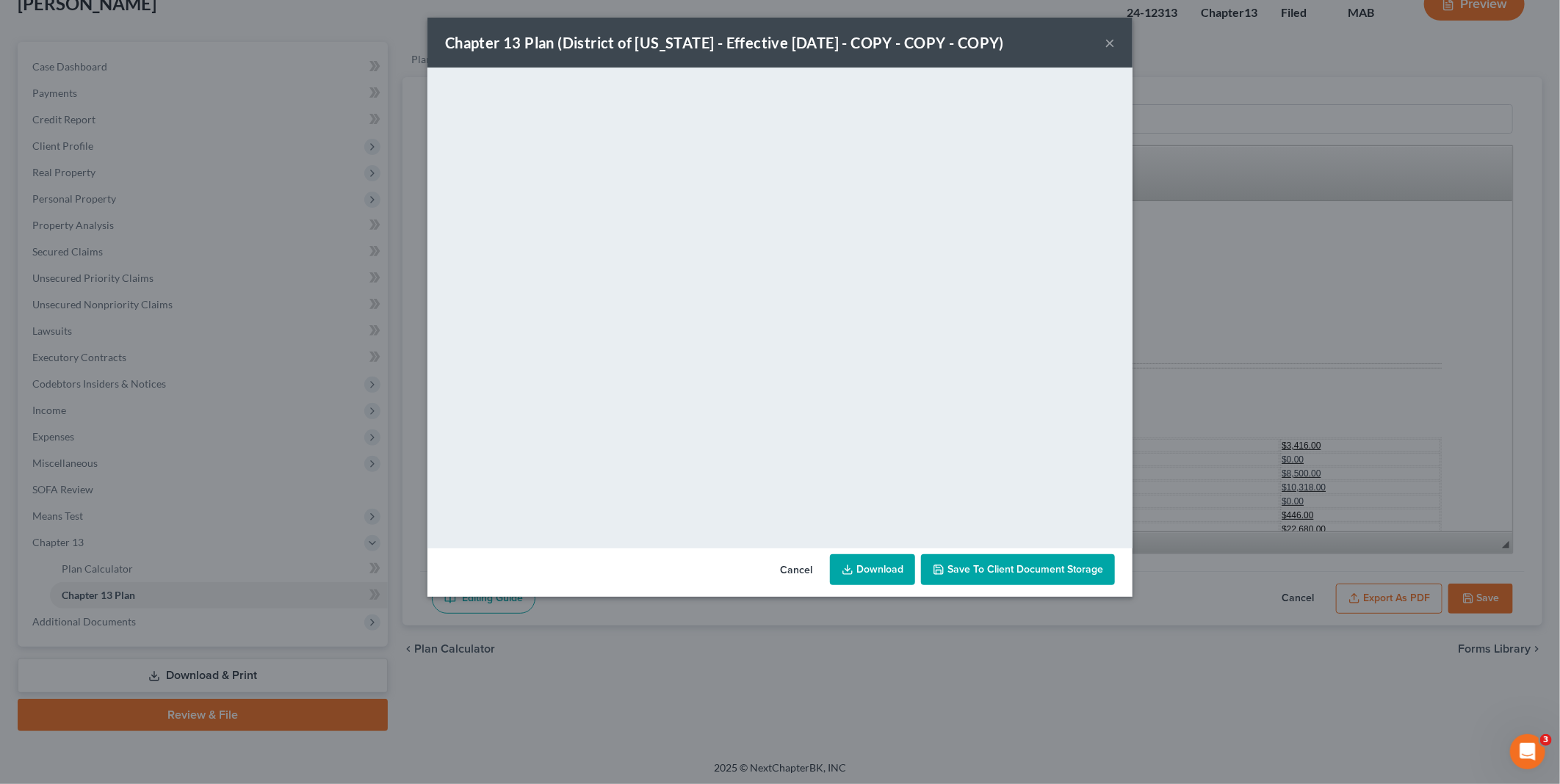
click at [878, 574] on link "Download" at bounding box center [872, 569] width 86 height 31
drag, startPoint x: 810, startPoint y: 573, endPoint x: 775, endPoint y: 566, distance: 35.7
click at [810, 573] on button "Cancel" at bounding box center [795, 570] width 55 height 29
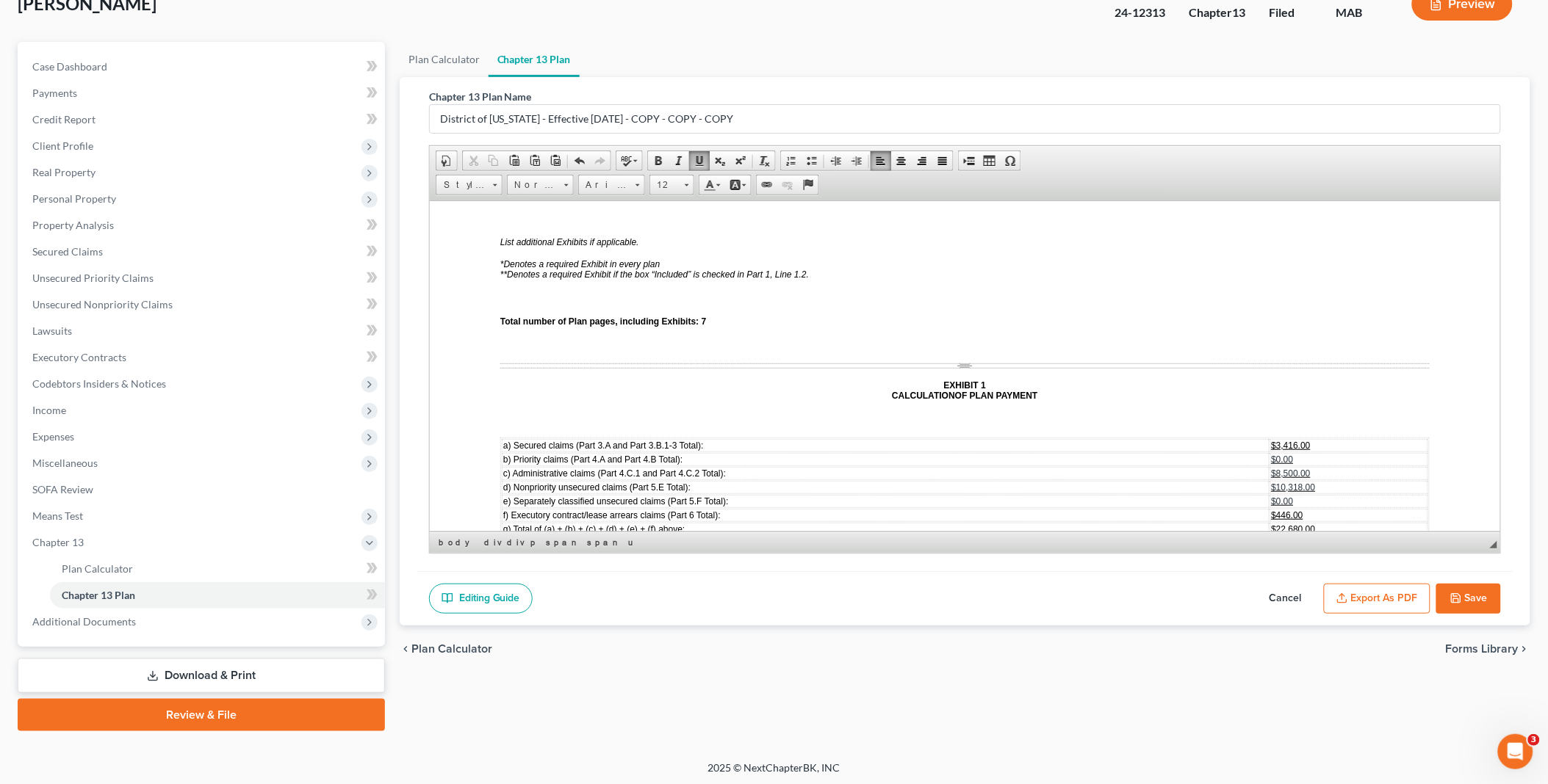
drag, startPoint x: 1484, startPoint y: 595, endPoint x: 967, endPoint y: 578, distance: 517.3
click at [1482, 595] on button "Save" at bounding box center [1468, 599] width 65 height 31
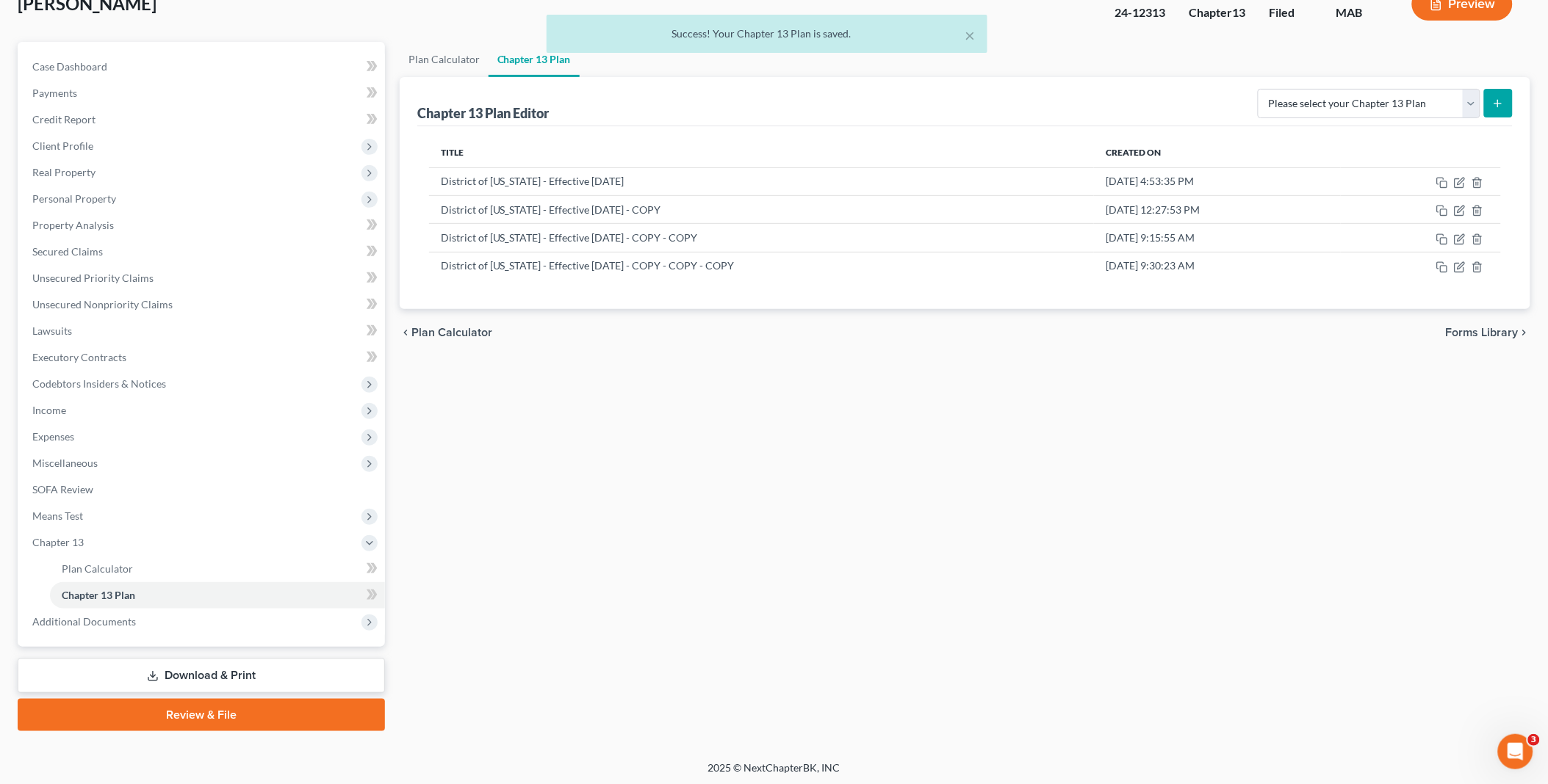
click at [187, 669] on link "Download & Print" at bounding box center [201, 676] width 368 height 35
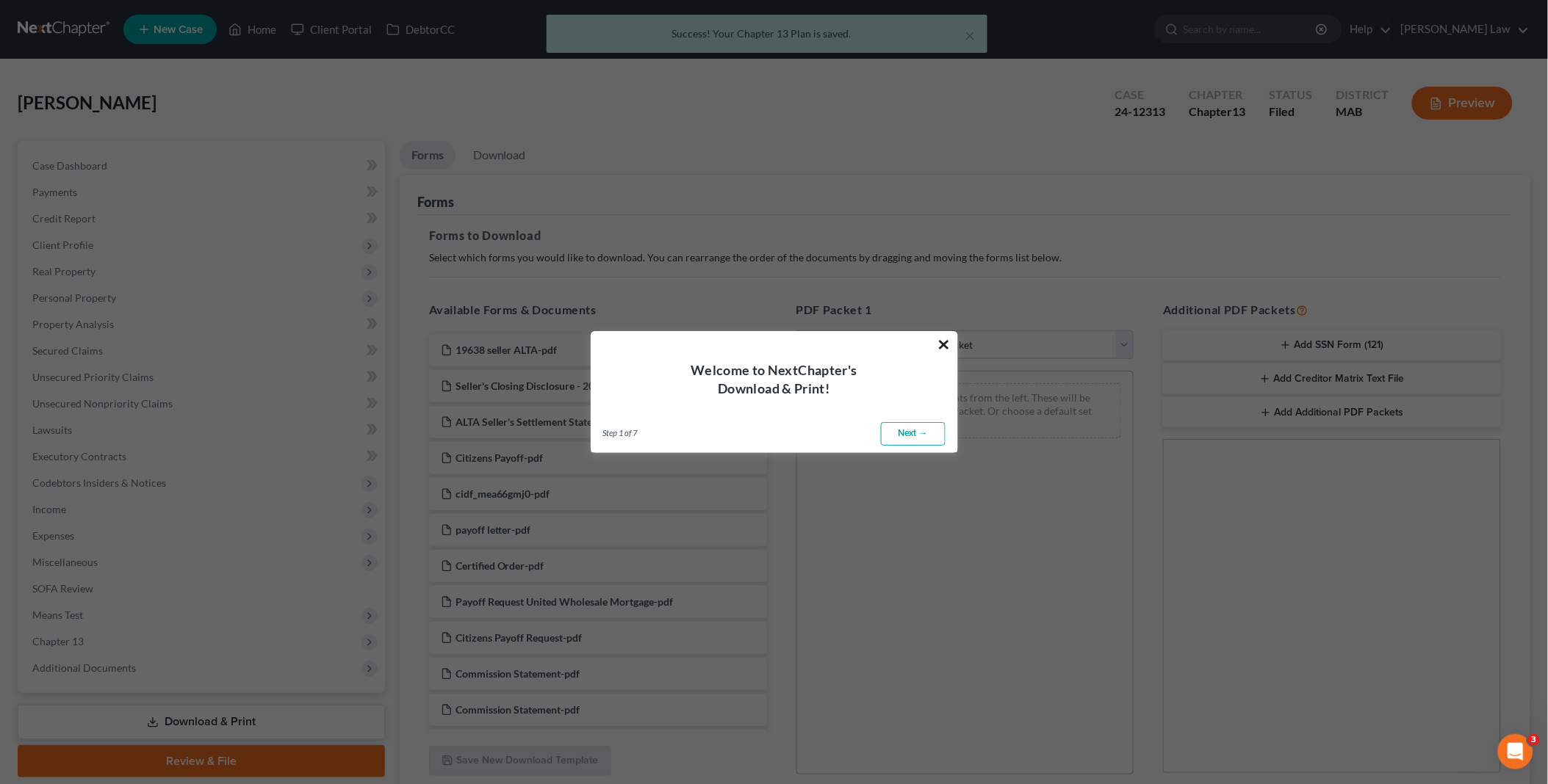
click at [944, 338] on button "×" at bounding box center [944, 345] width 14 height 24
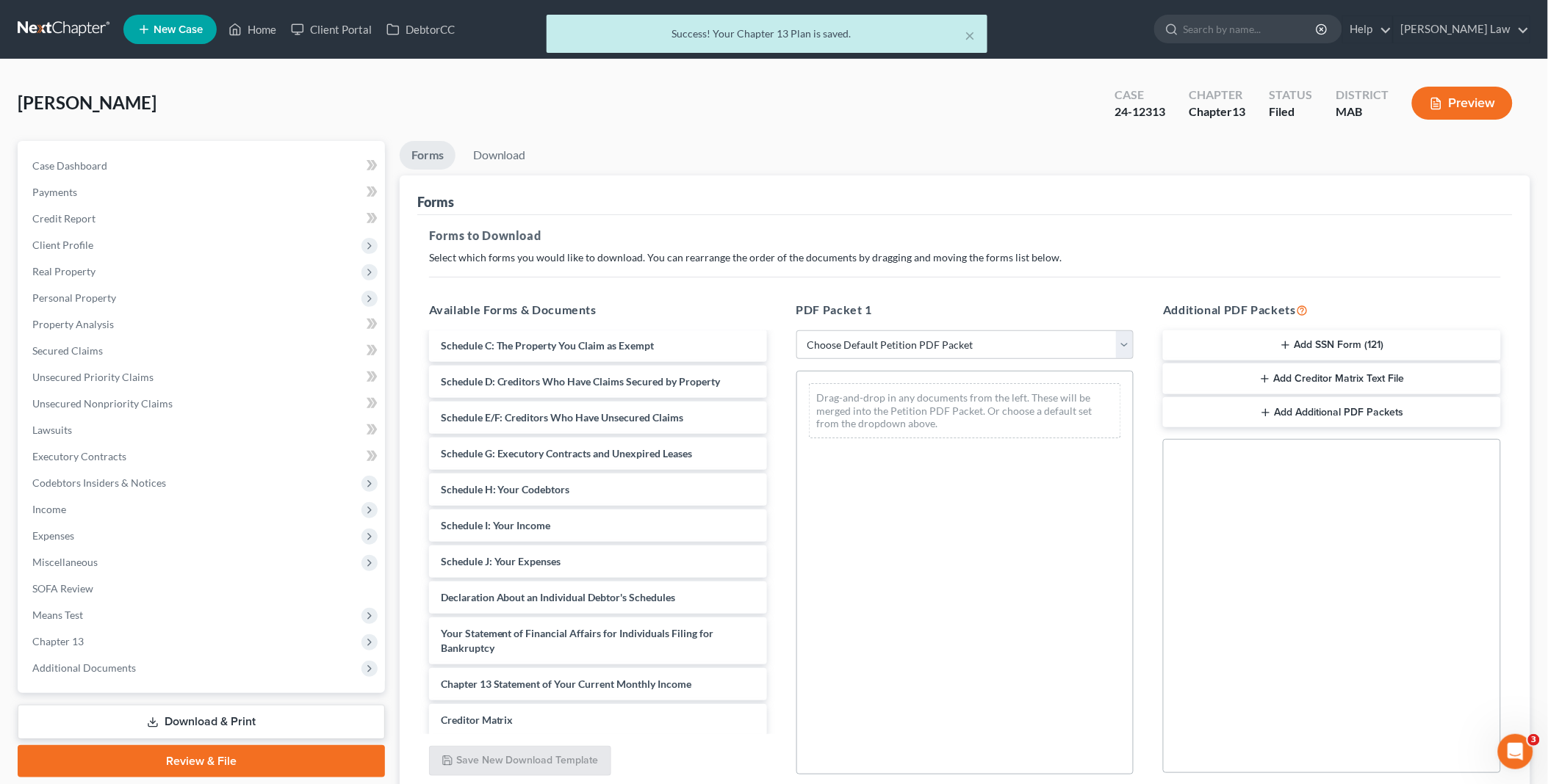
scroll to position [1876, 0]
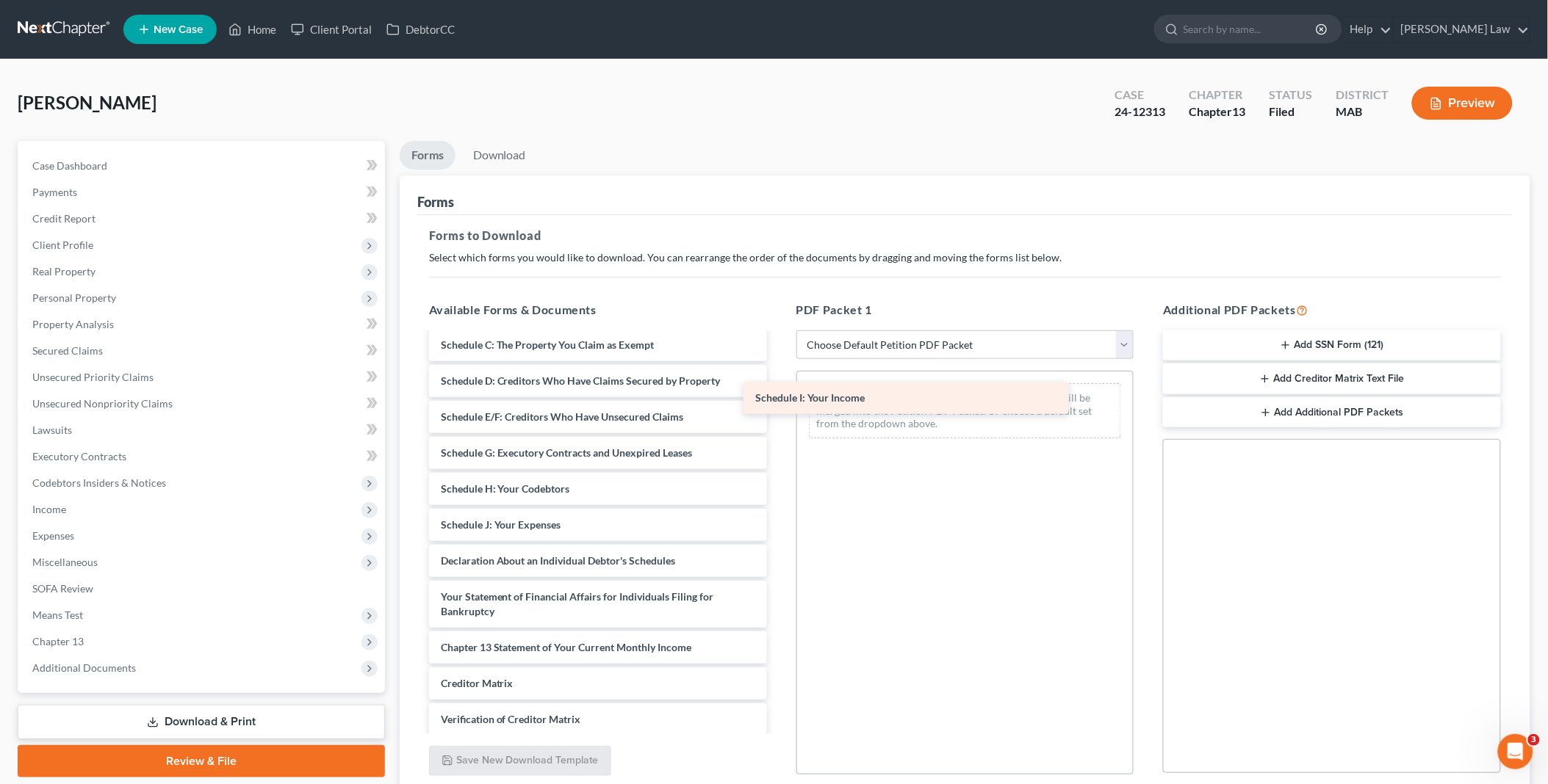
drag, startPoint x: 498, startPoint y: 519, endPoint x: 851, endPoint y: 379, distance: 379.7
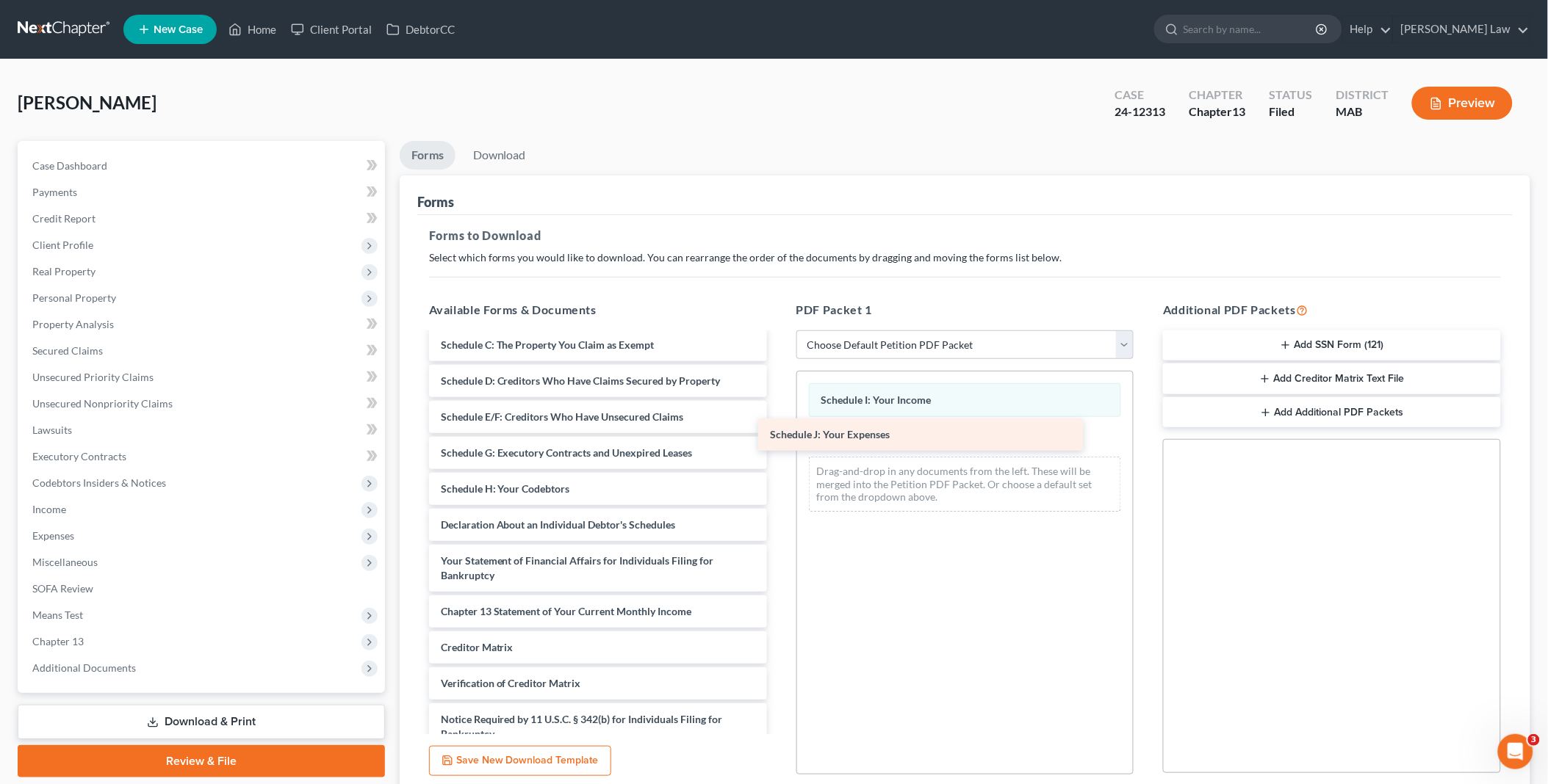
drag, startPoint x: 472, startPoint y: 518, endPoint x: 833, endPoint y: 425, distance: 372.8
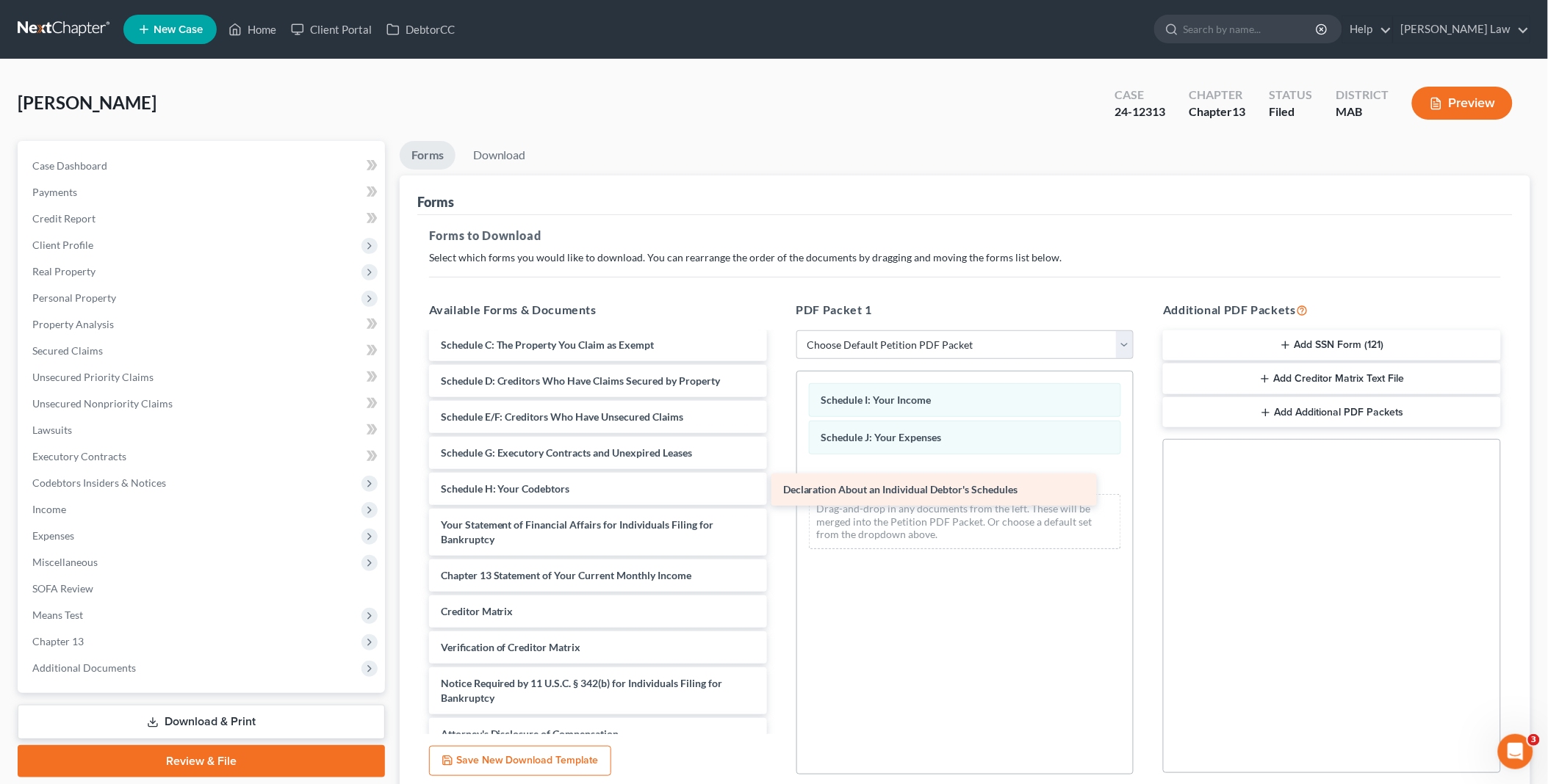
drag, startPoint x: 463, startPoint y: 518, endPoint x: 840, endPoint y: 477, distance: 379.2
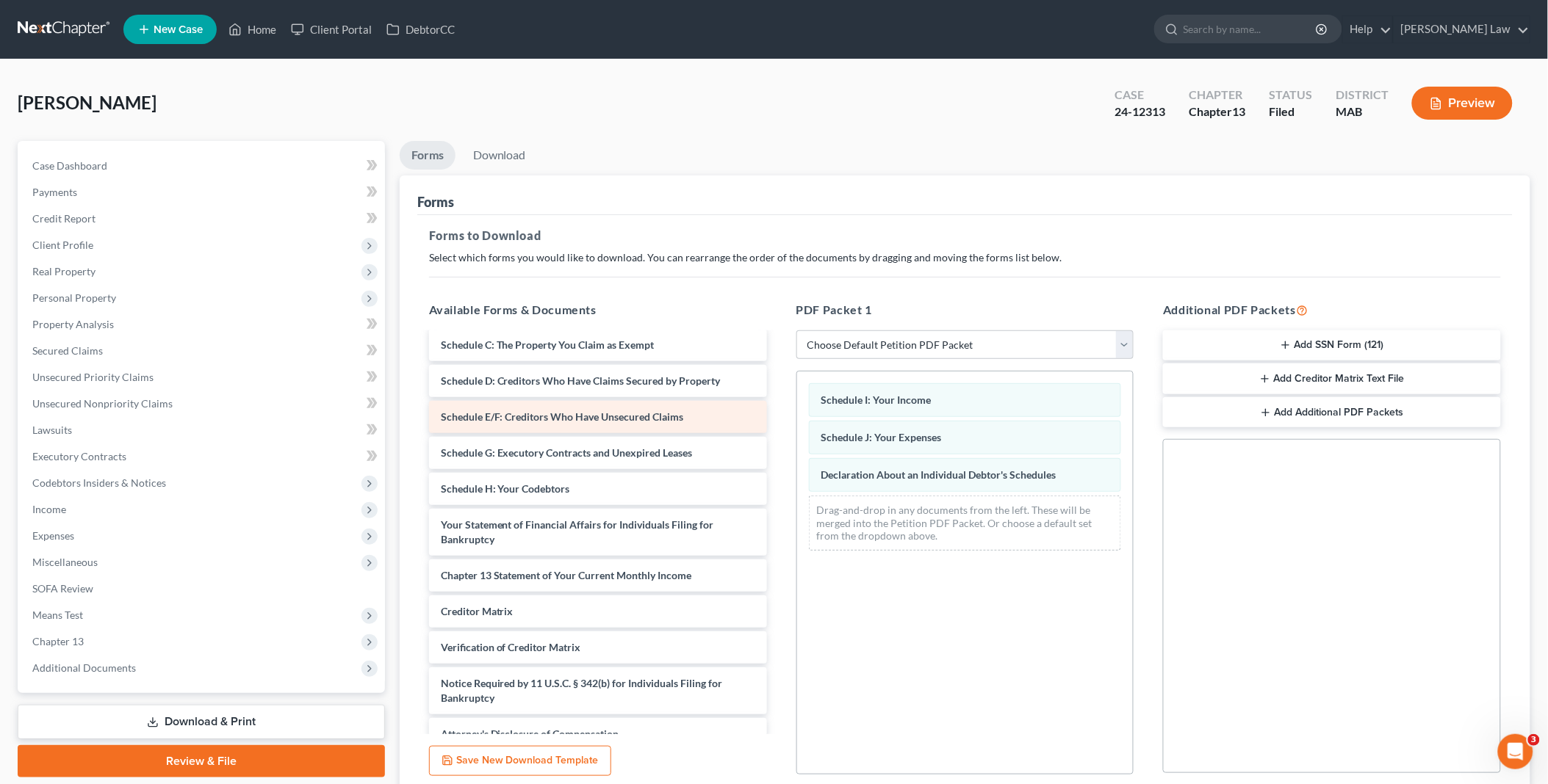
scroll to position [1794, 0]
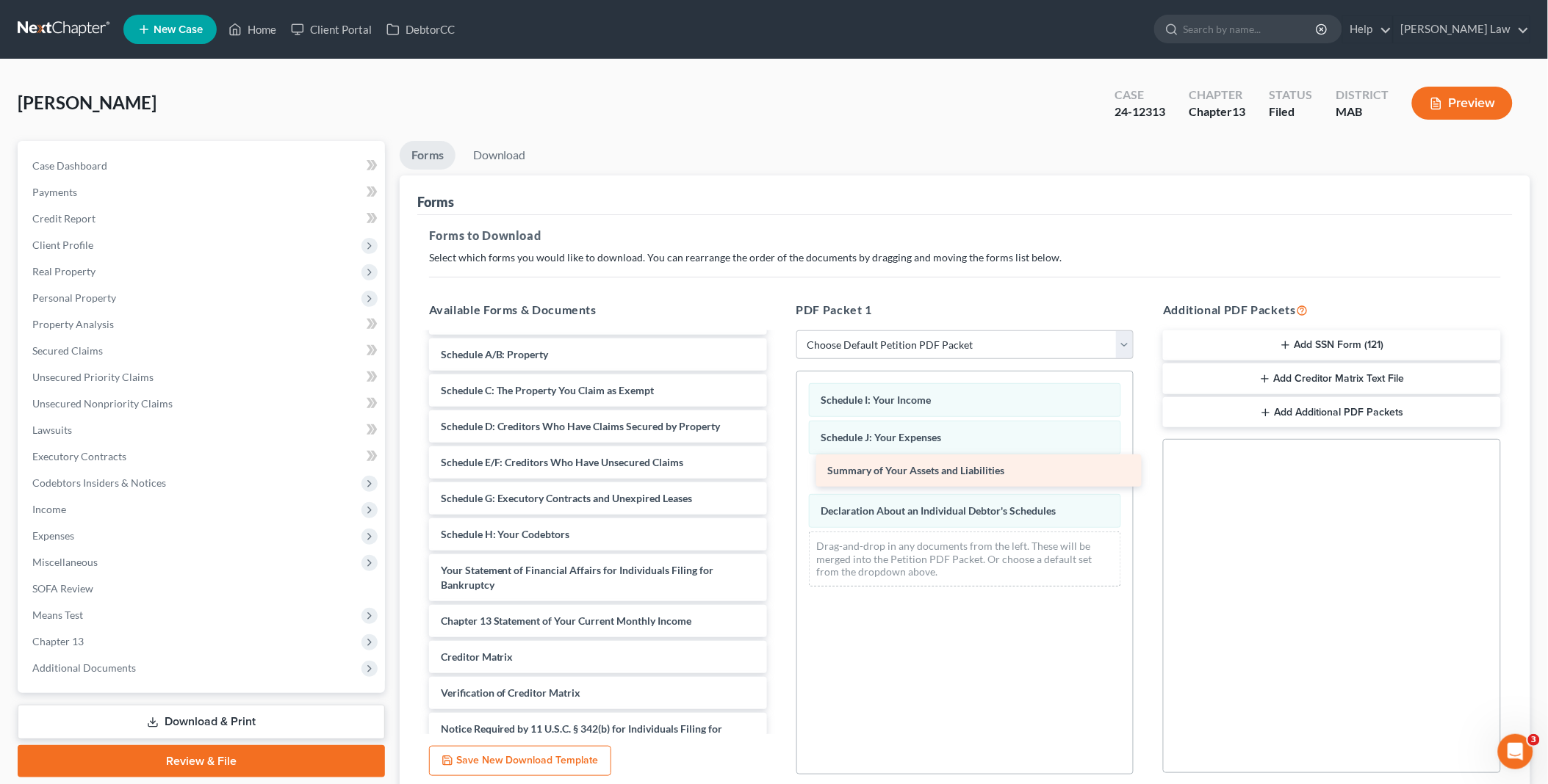
drag, startPoint x: 511, startPoint y: 348, endPoint x: 897, endPoint y: 466, distance: 403.6
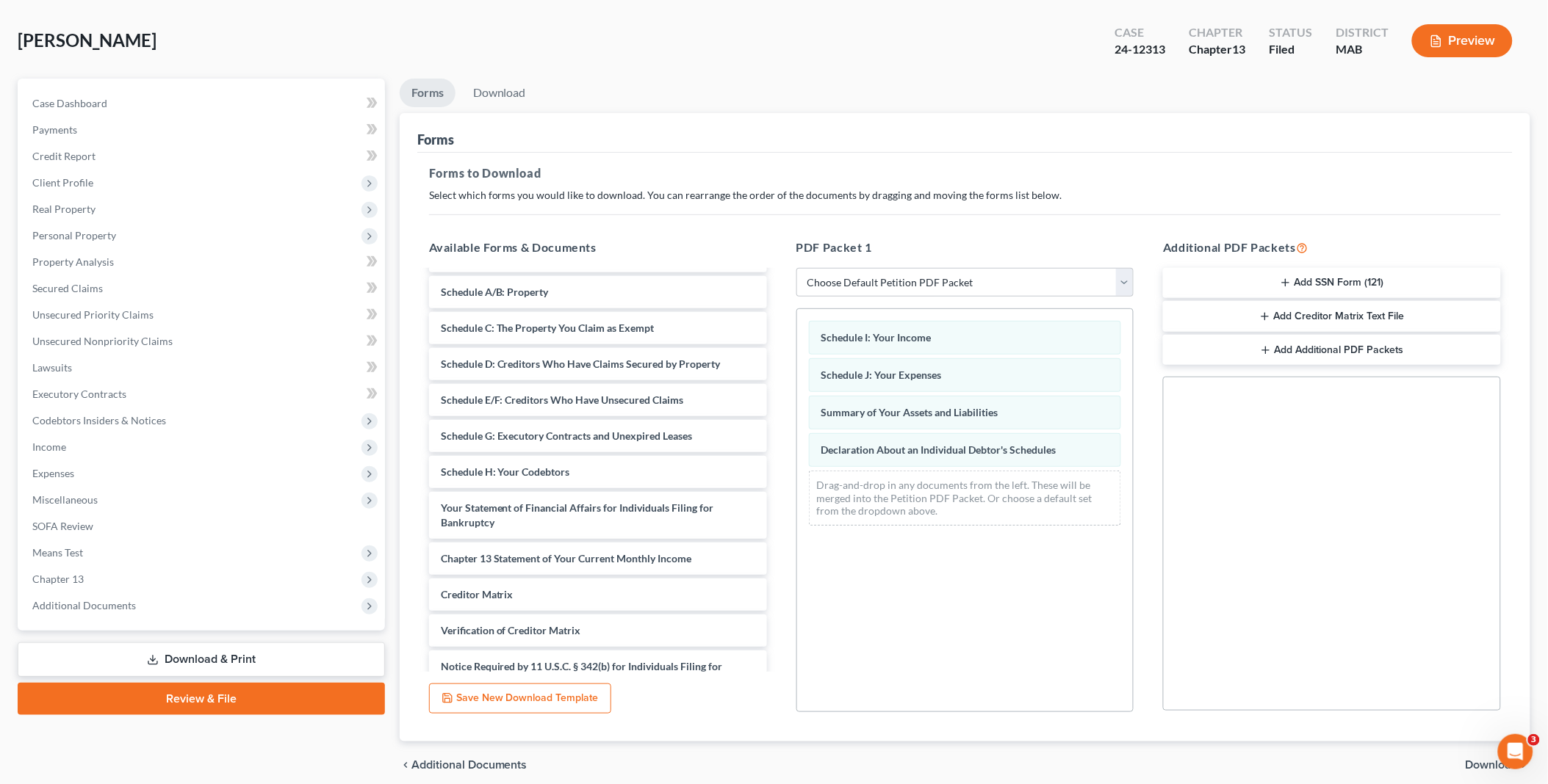
scroll to position [122, 0]
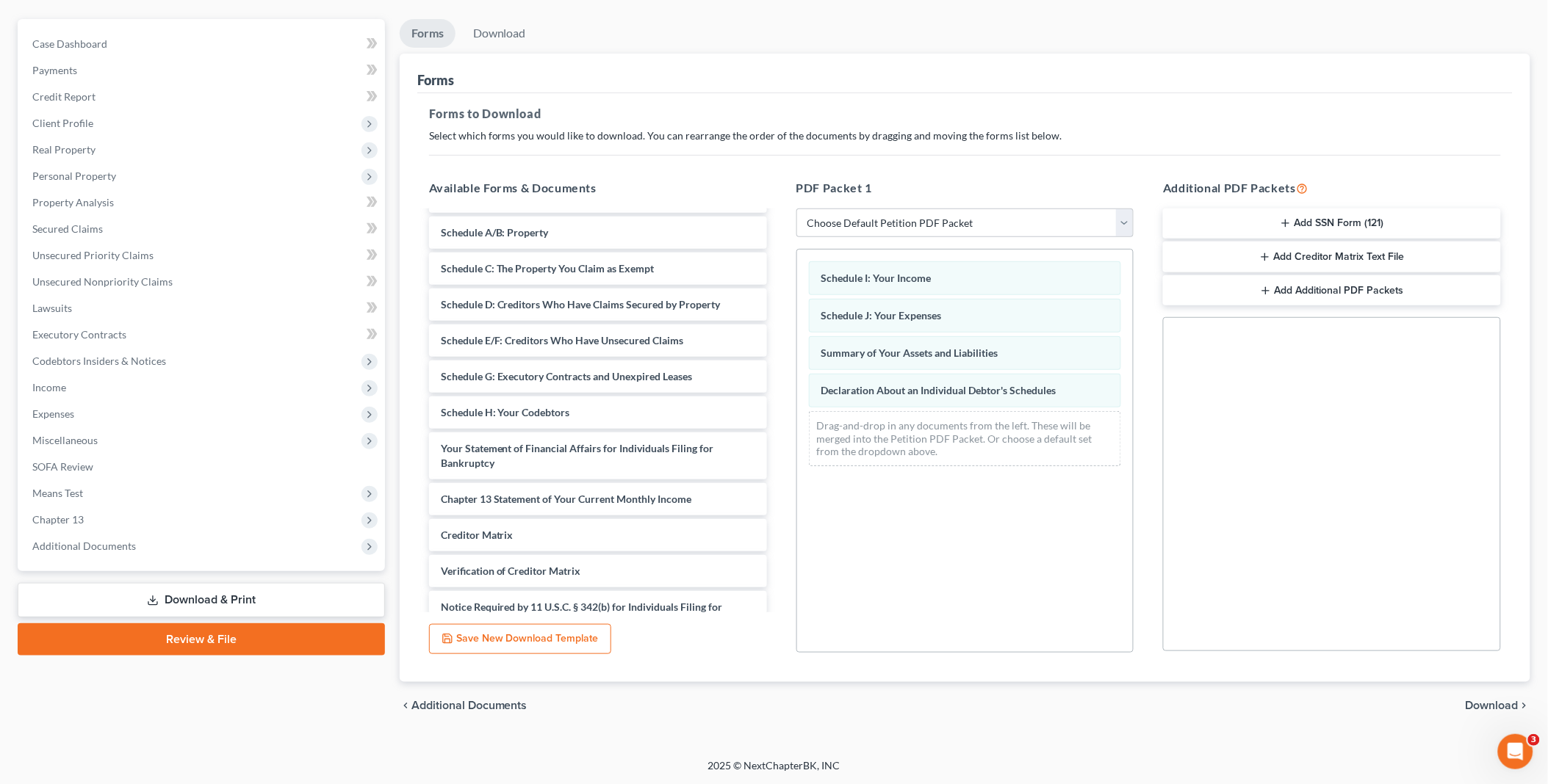
click at [1503, 701] on span "Download" at bounding box center [1492, 705] width 53 height 12
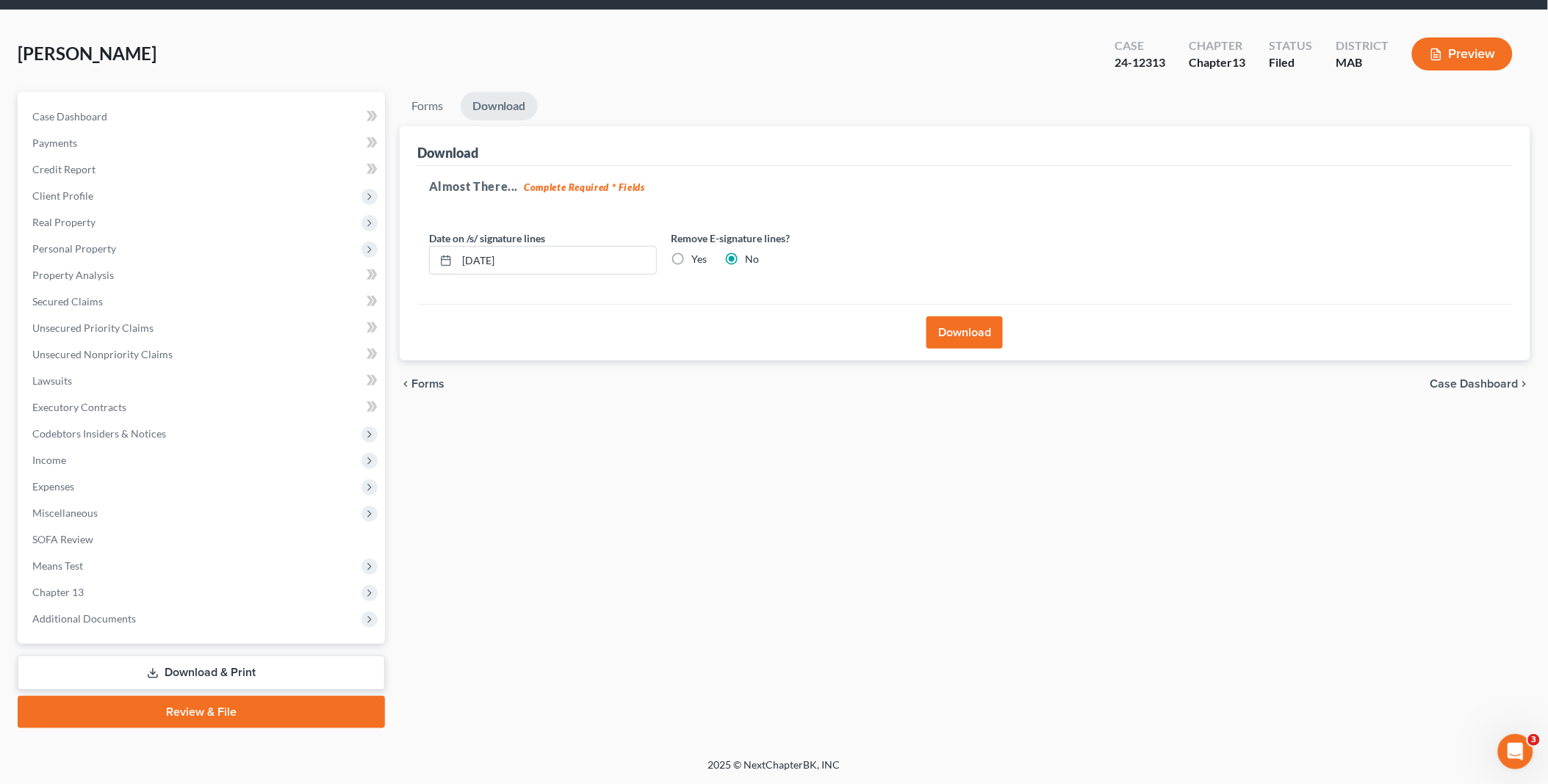
scroll to position [47, 0]
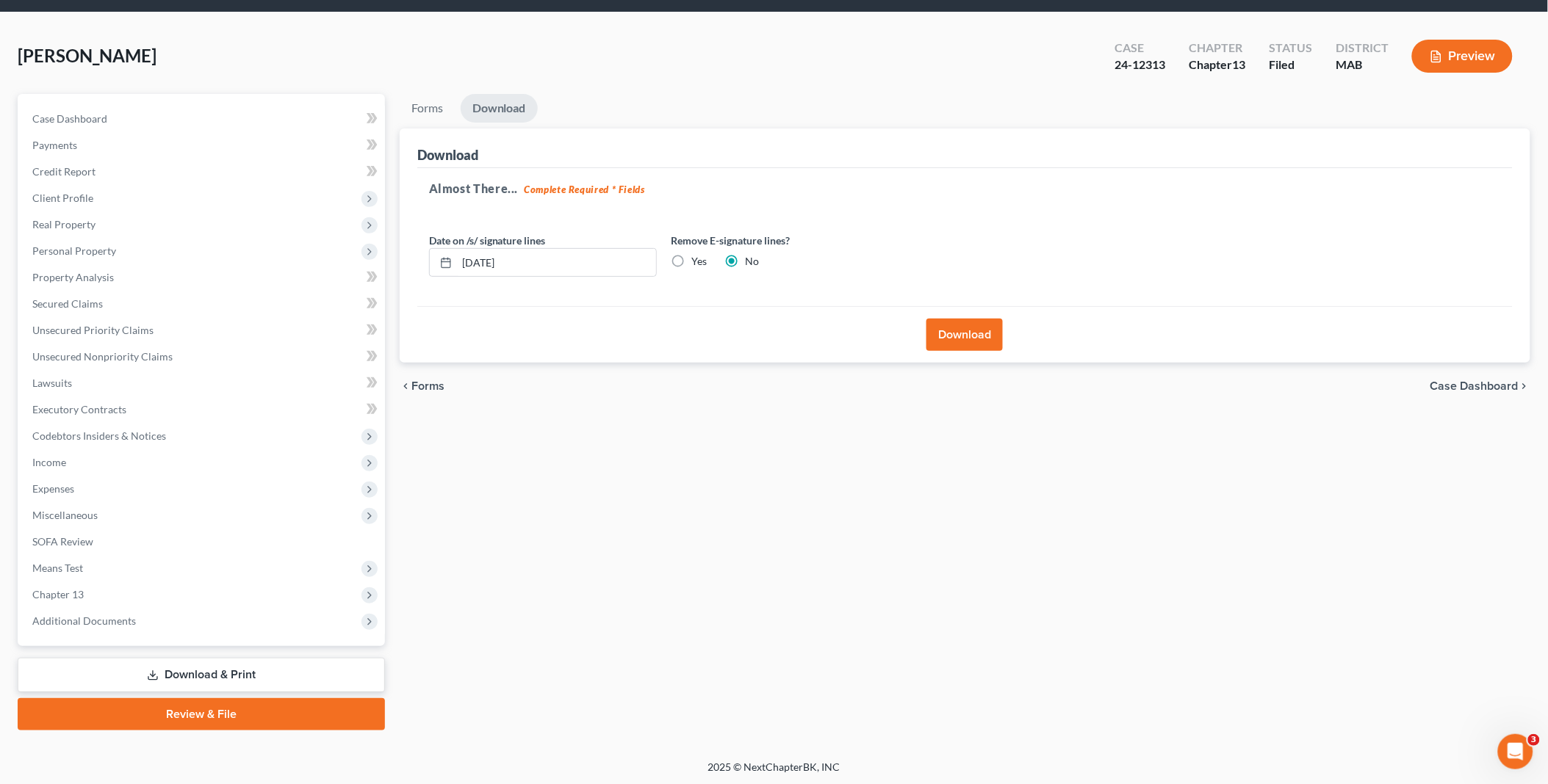
click at [951, 331] on button "Download" at bounding box center [965, 335] width 76 height 33
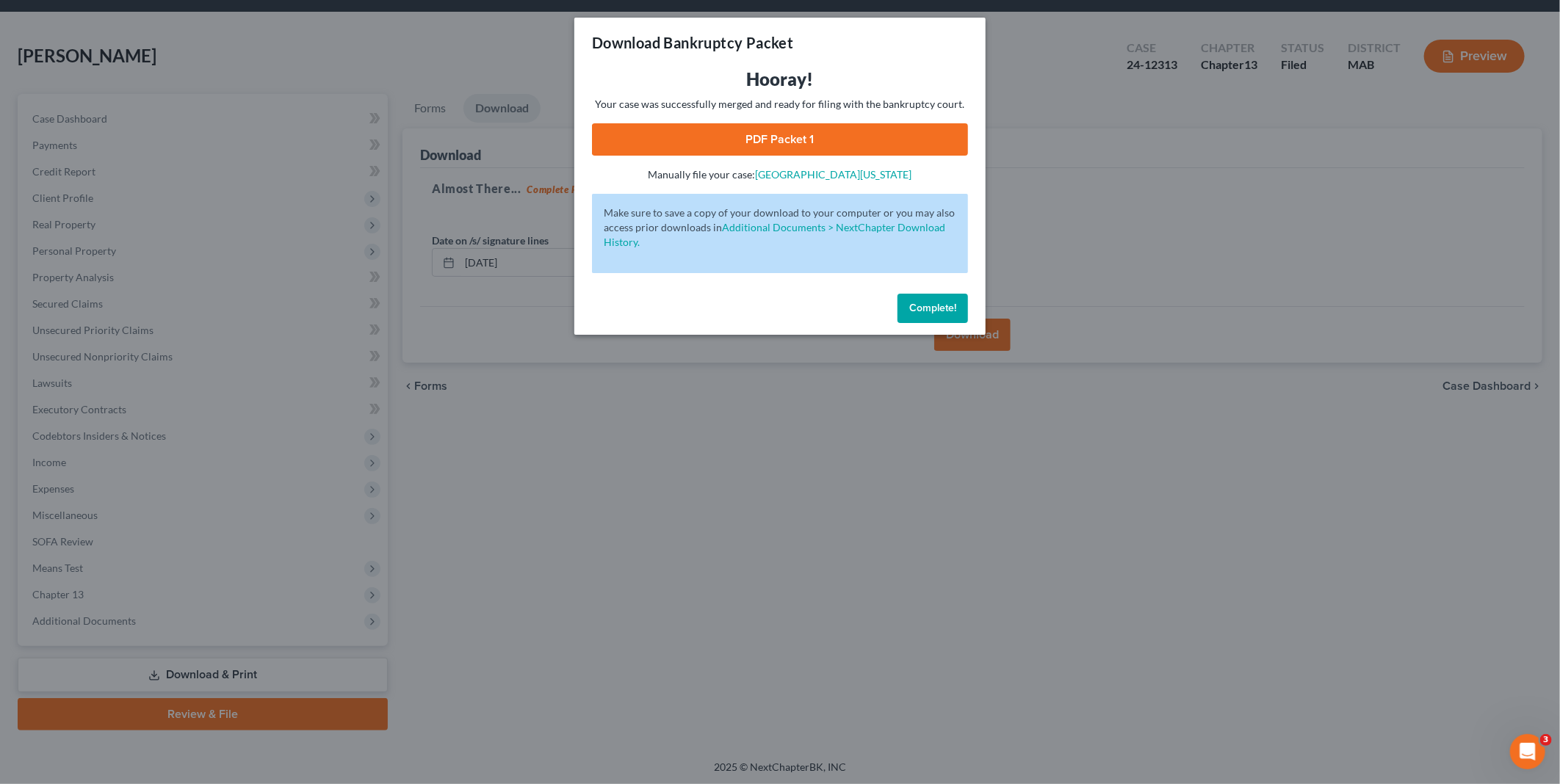
click at [821, 136] on link "PDF Packet 1" at bounding box center [780, 140] width 376 height 33
click at [943, 306] on span "Complete!" at bounding box center [932, 308] width 47 height 13
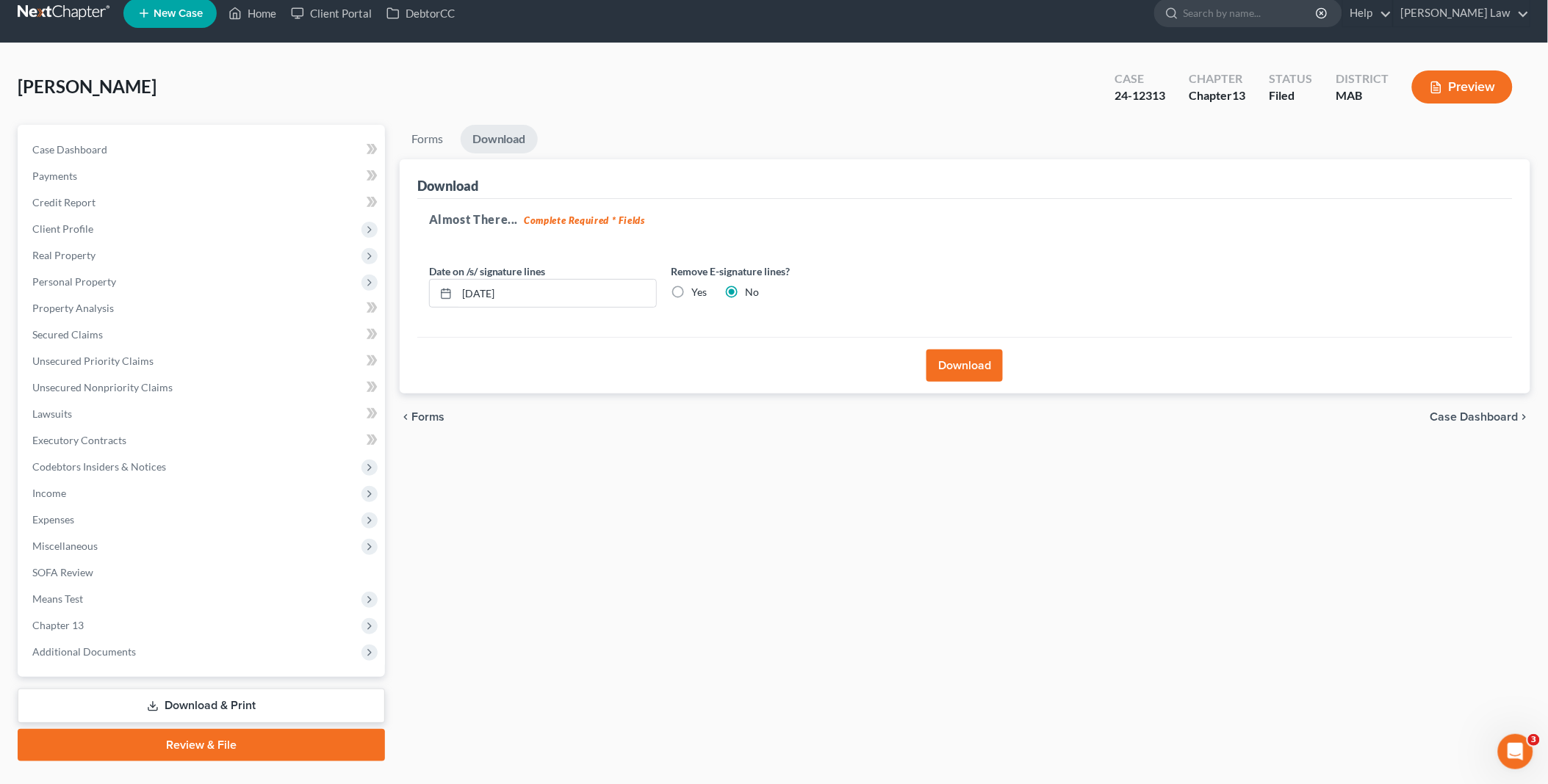
scroll to position [0, 0]
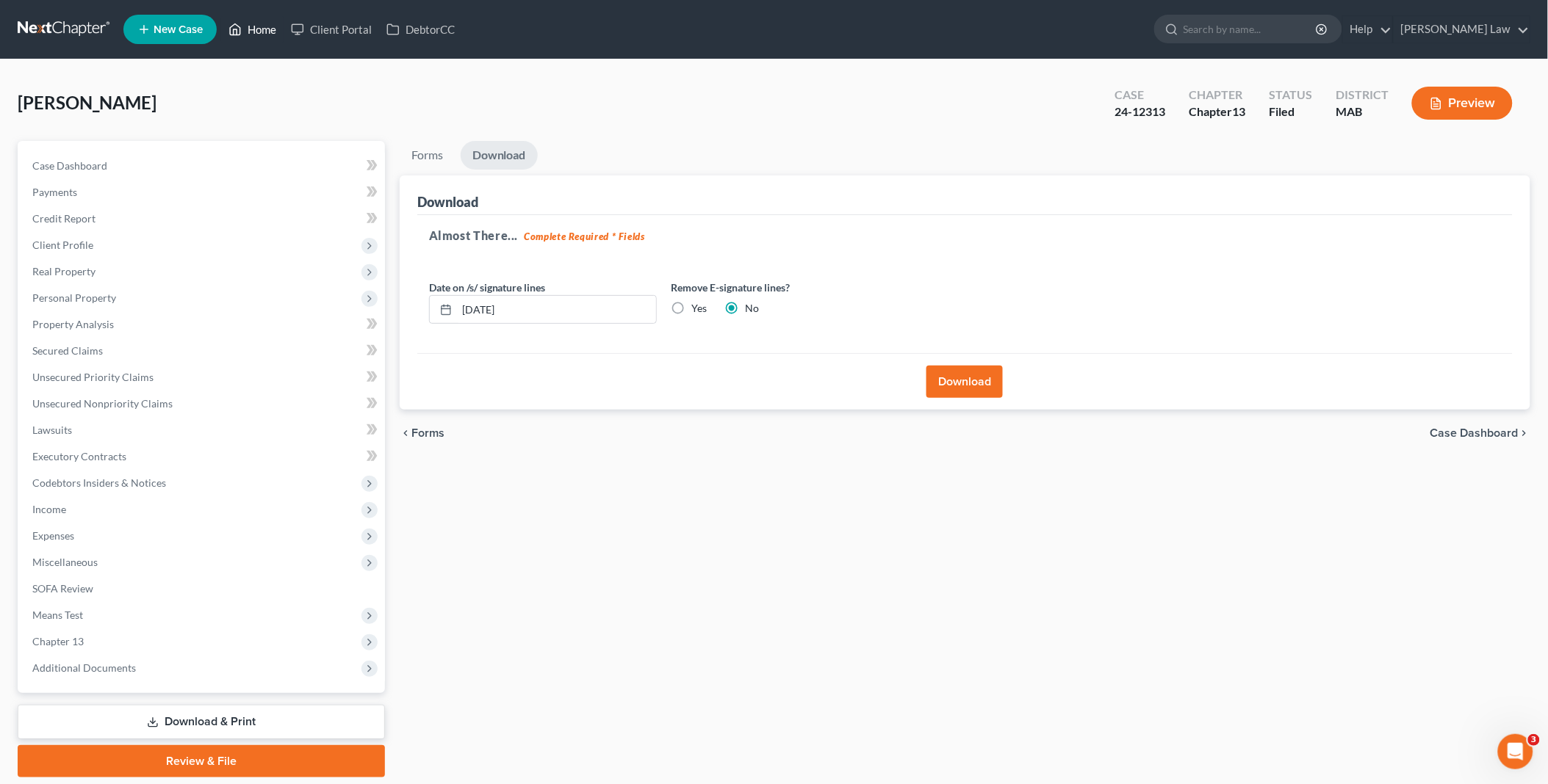
click at [267, 27] on link "Home" at bounding box center [252, 29] width 63 height 26
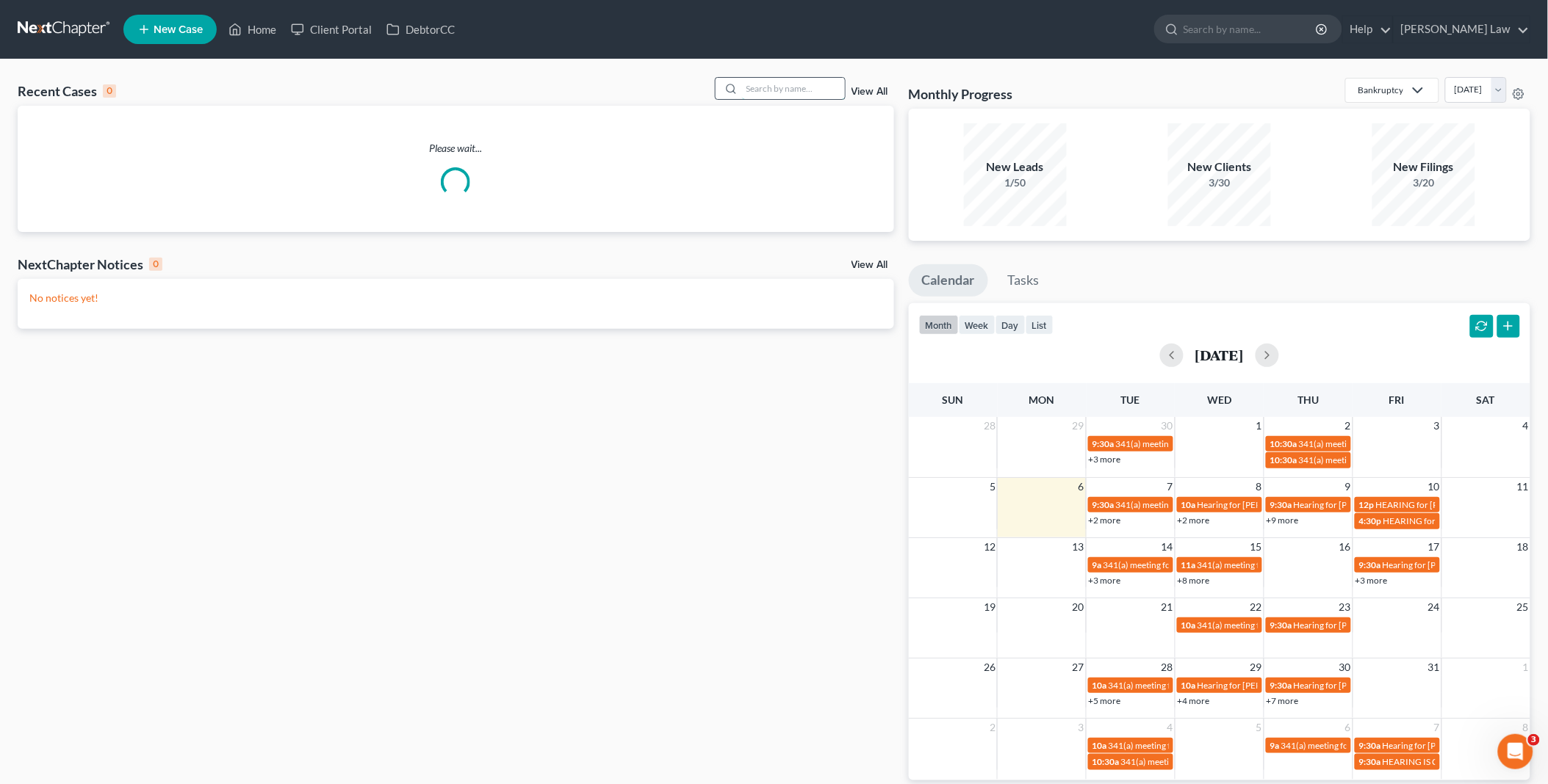
click at [821, 85] on input "search" at bounding box center [793, 88] width 103 height 21
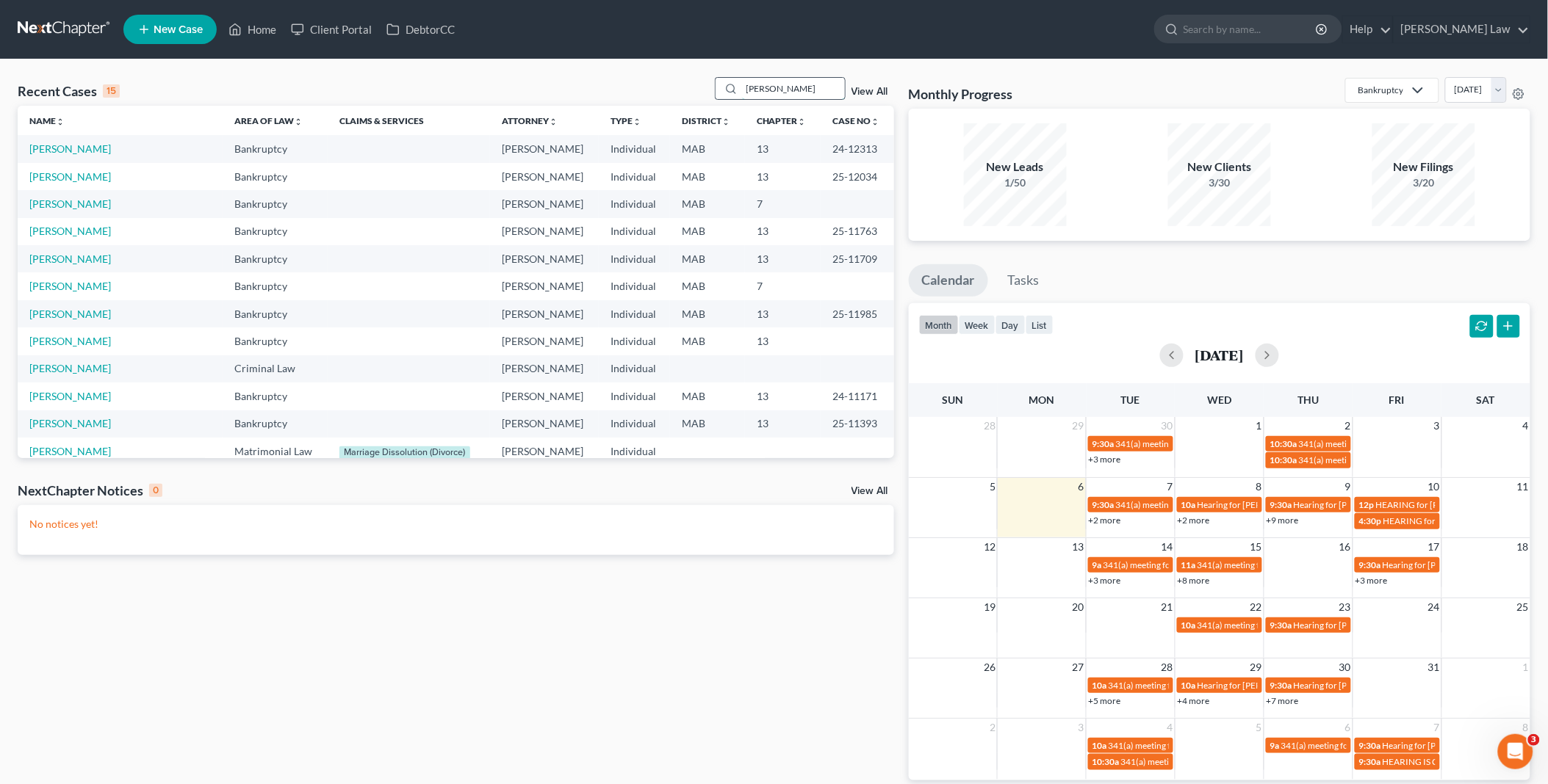
type input "[PERSON_NAME]"
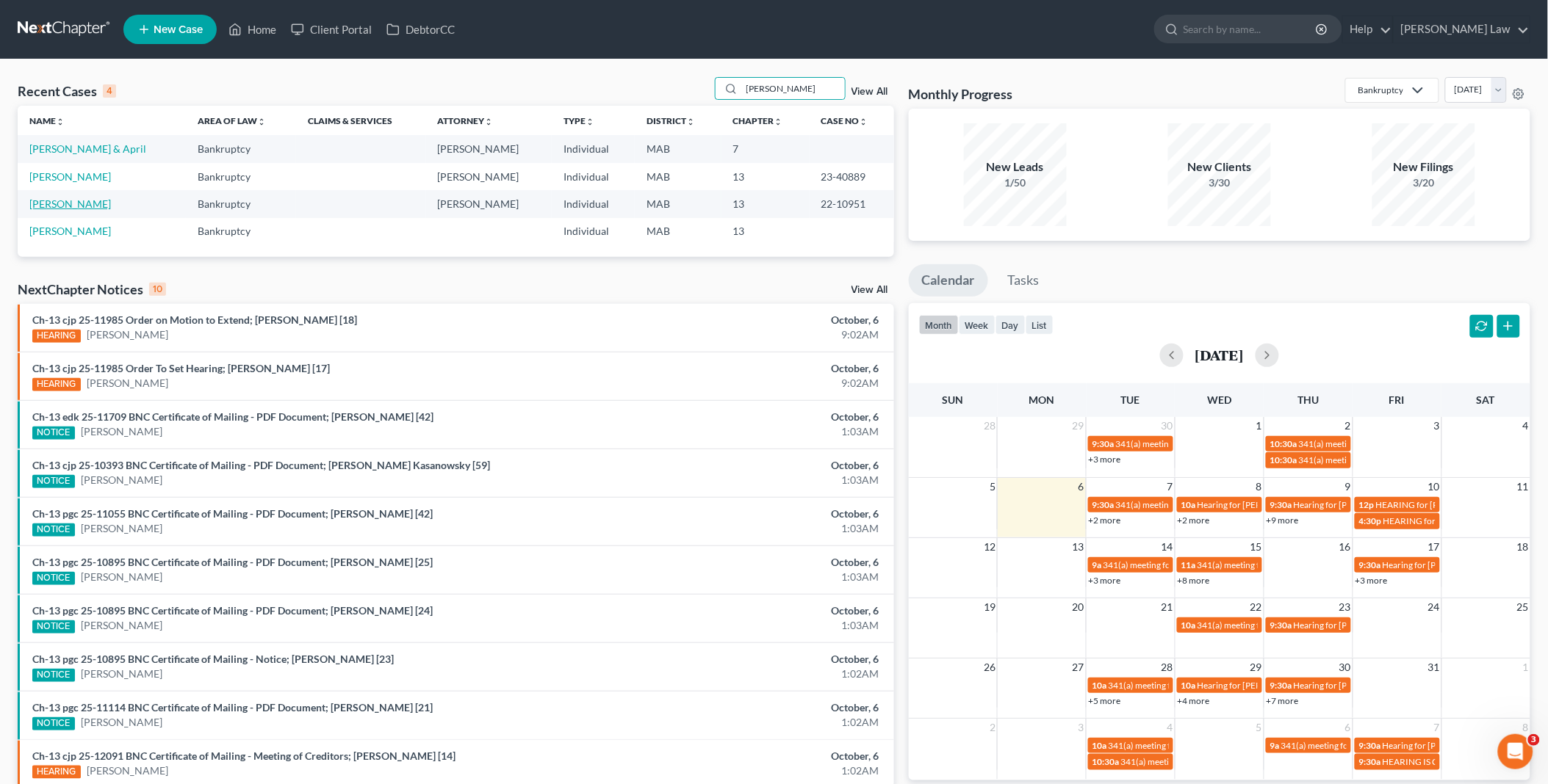
click at [75, 208] on link "[PERSON_NAME]" at bounding box center [70, 204] width 82 height 13
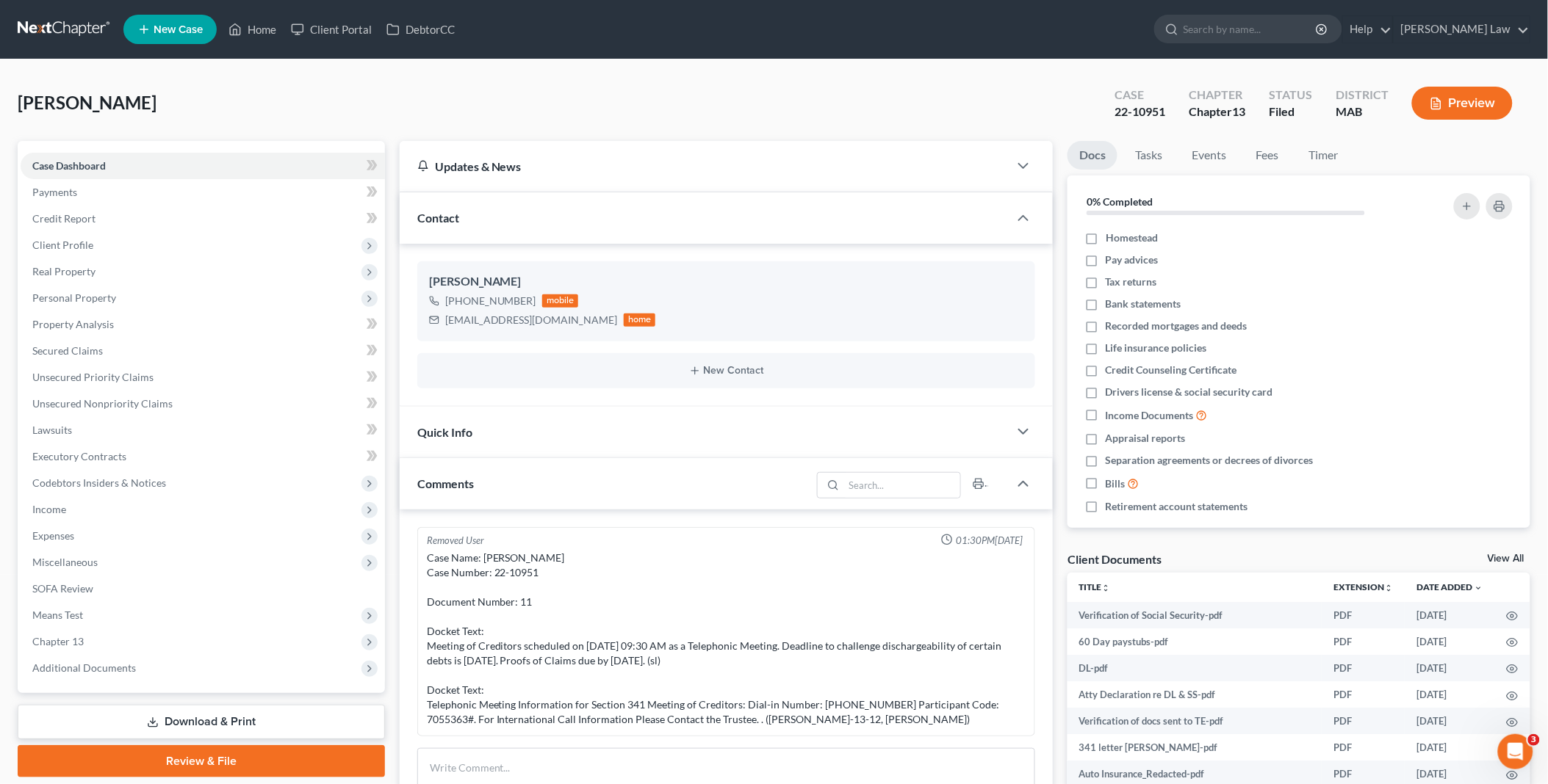
click at [1511, 558] on link "View All" at bounding box center [1506, 558] width 36 height 10
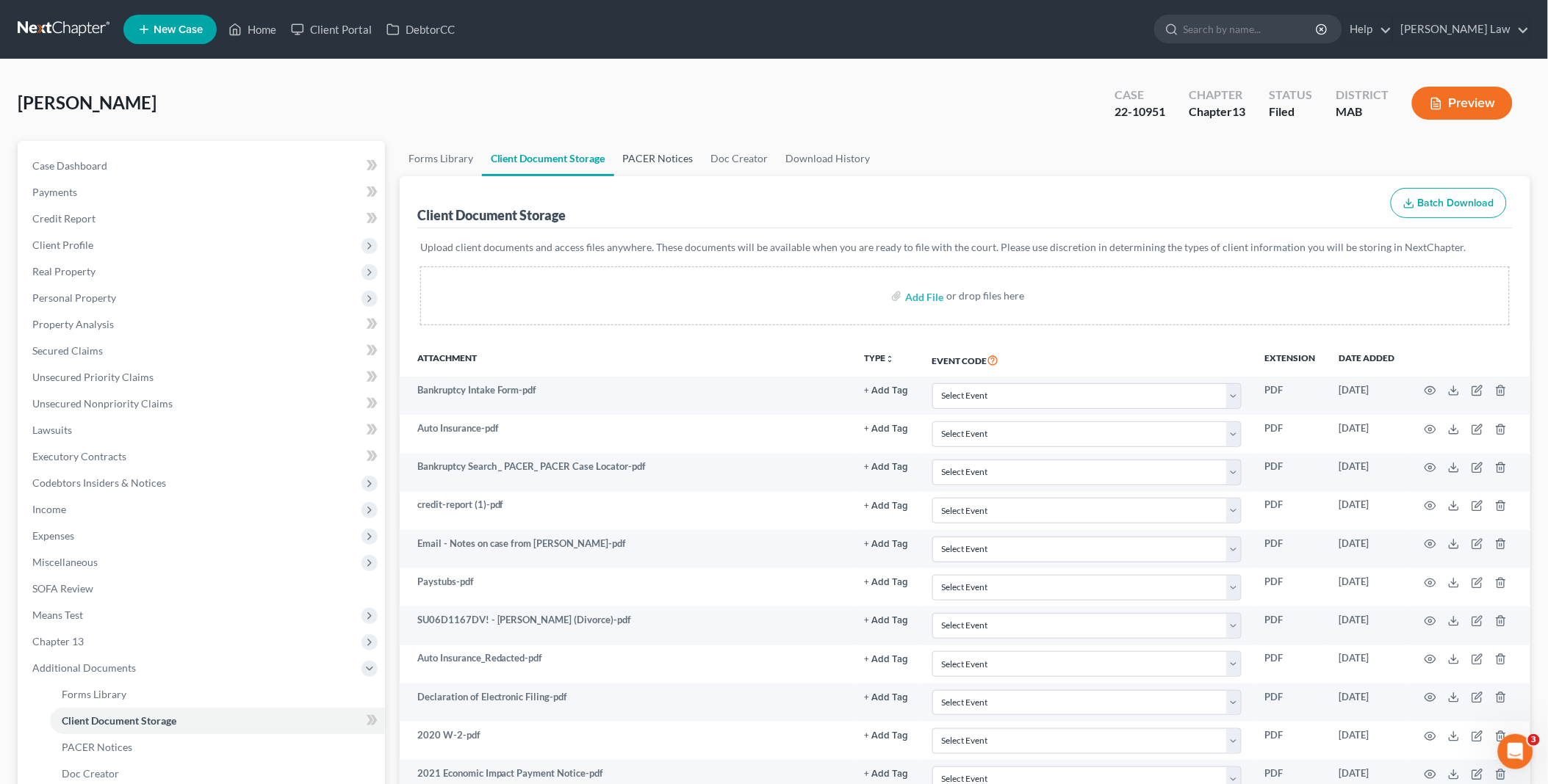
click at [665, 156] on link "PACER Notices" at bounding box center [658, 158] width 88 height 35
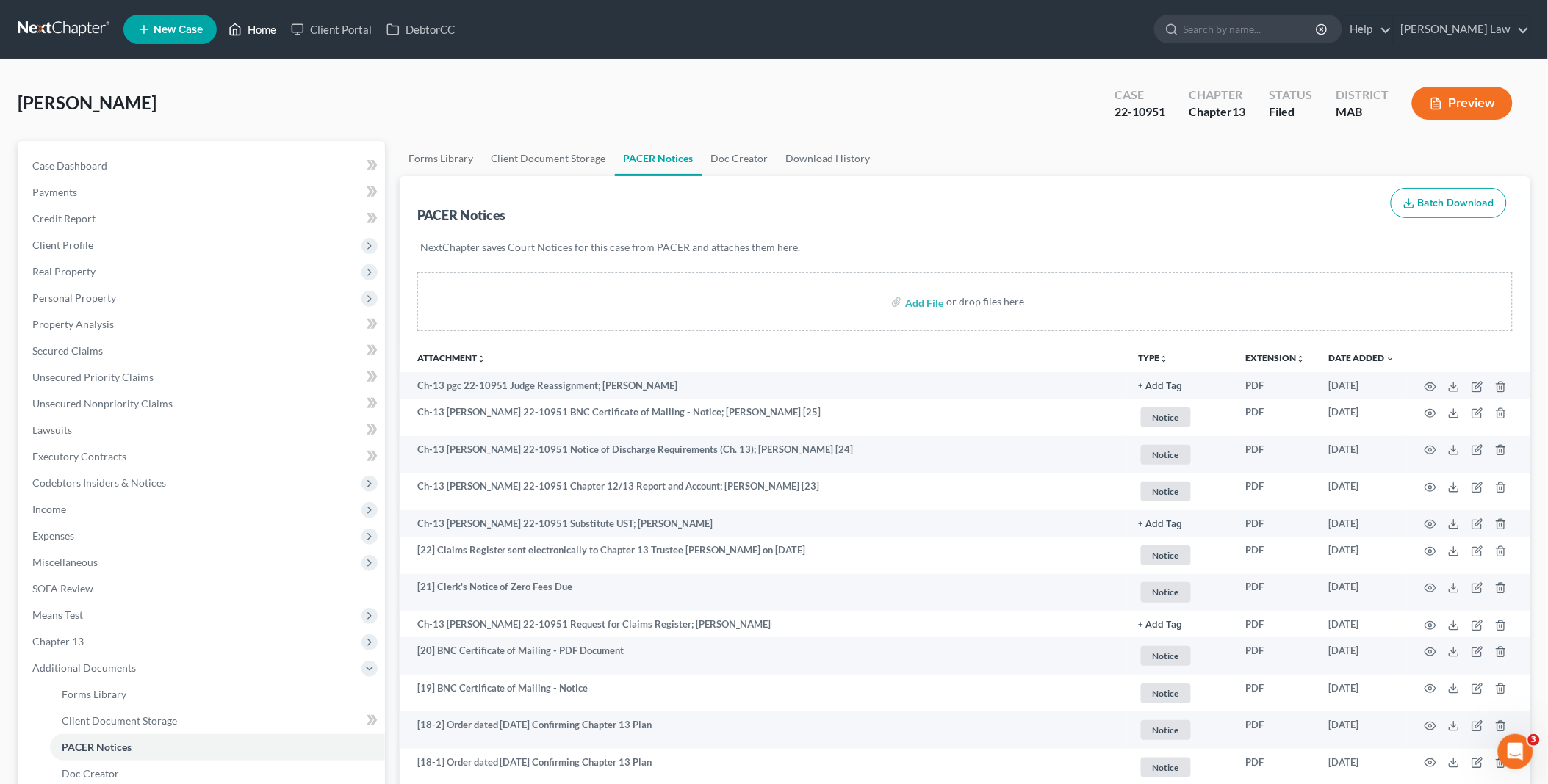
drag, startPoint x: 255, startPoint y: 34, endPoint x: 371, endPoint y: 69, distance: 121.2
click at [255, 34] on link "Home" at bounding box center [252, 29] width 63 height 26
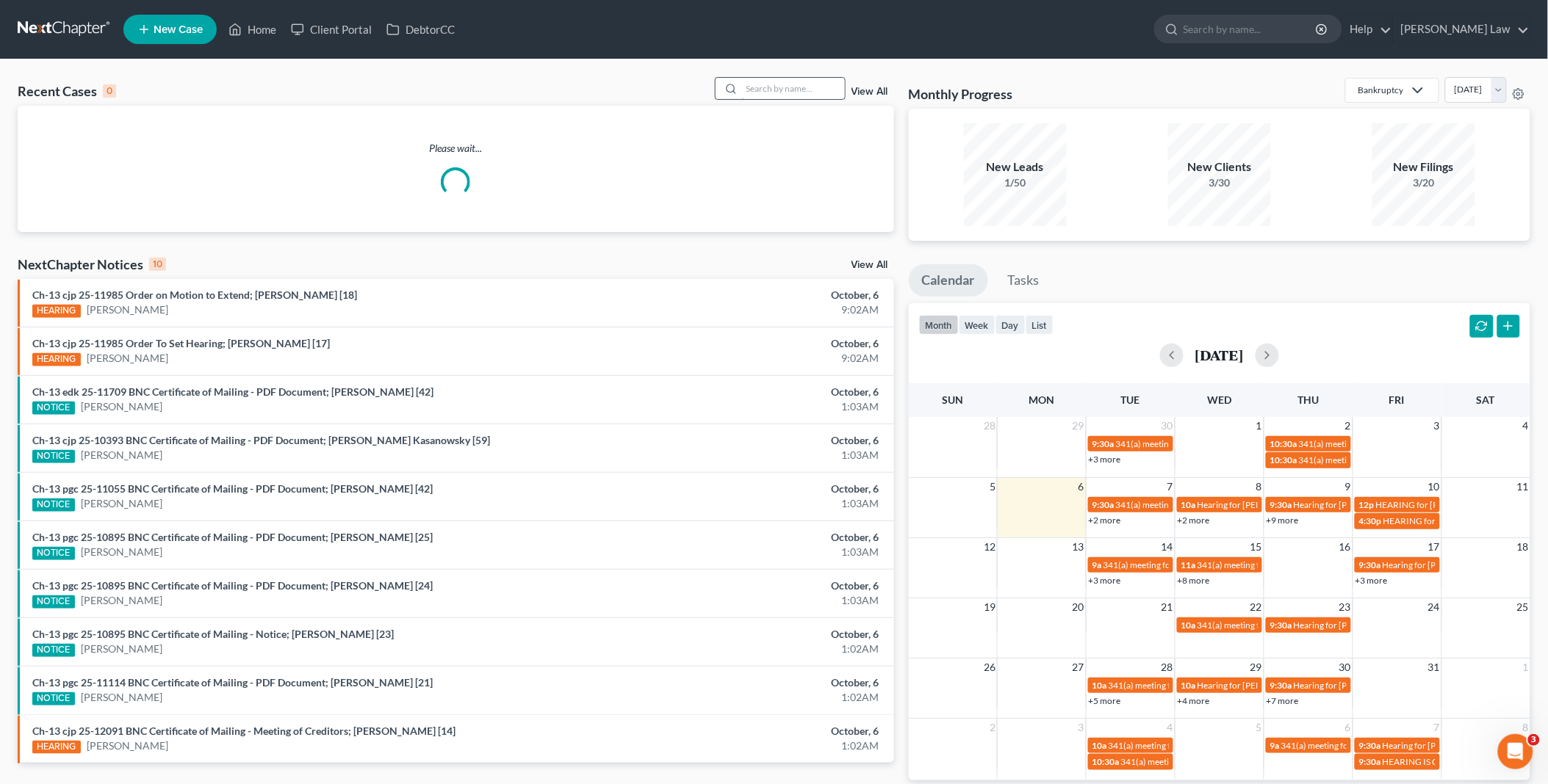
click at [794, 85] on input "search" at bounding box center [793, 88] width 103 height 21
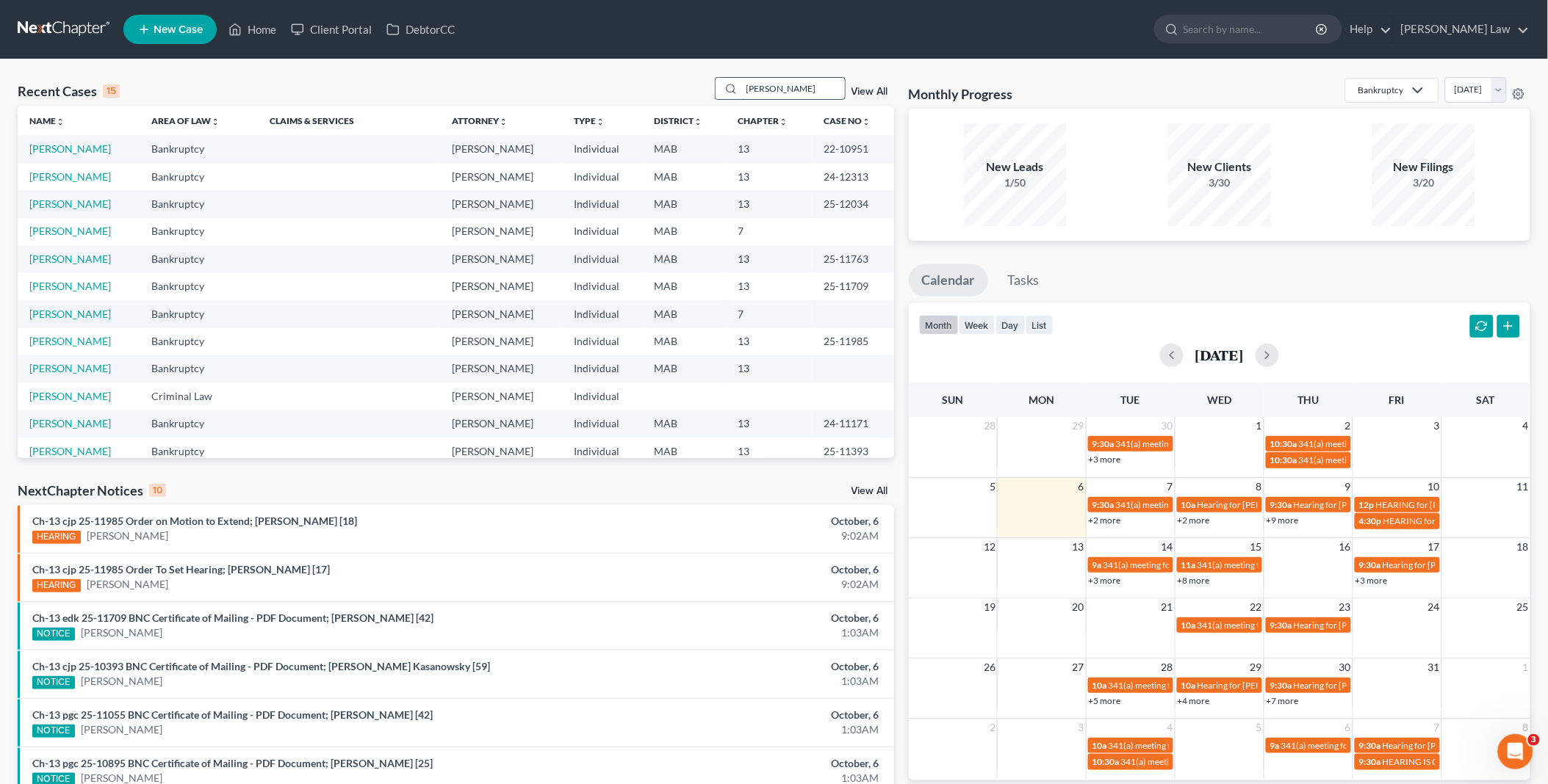
type input "[PERSON_NAME]"
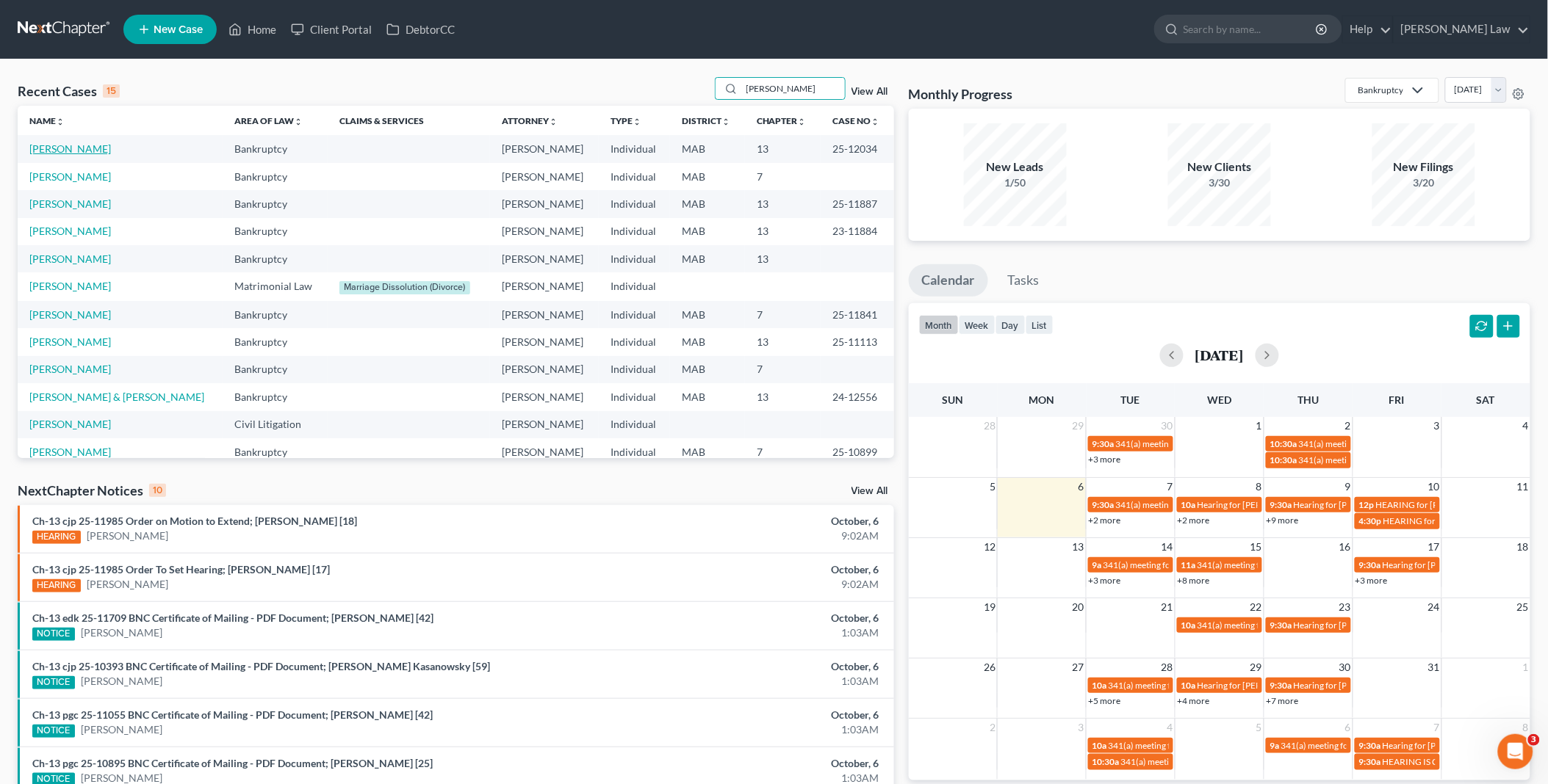
click at [53, 148] on link "[PERSON_NAME]" at bounding box center [70, 149] width 82 height 13
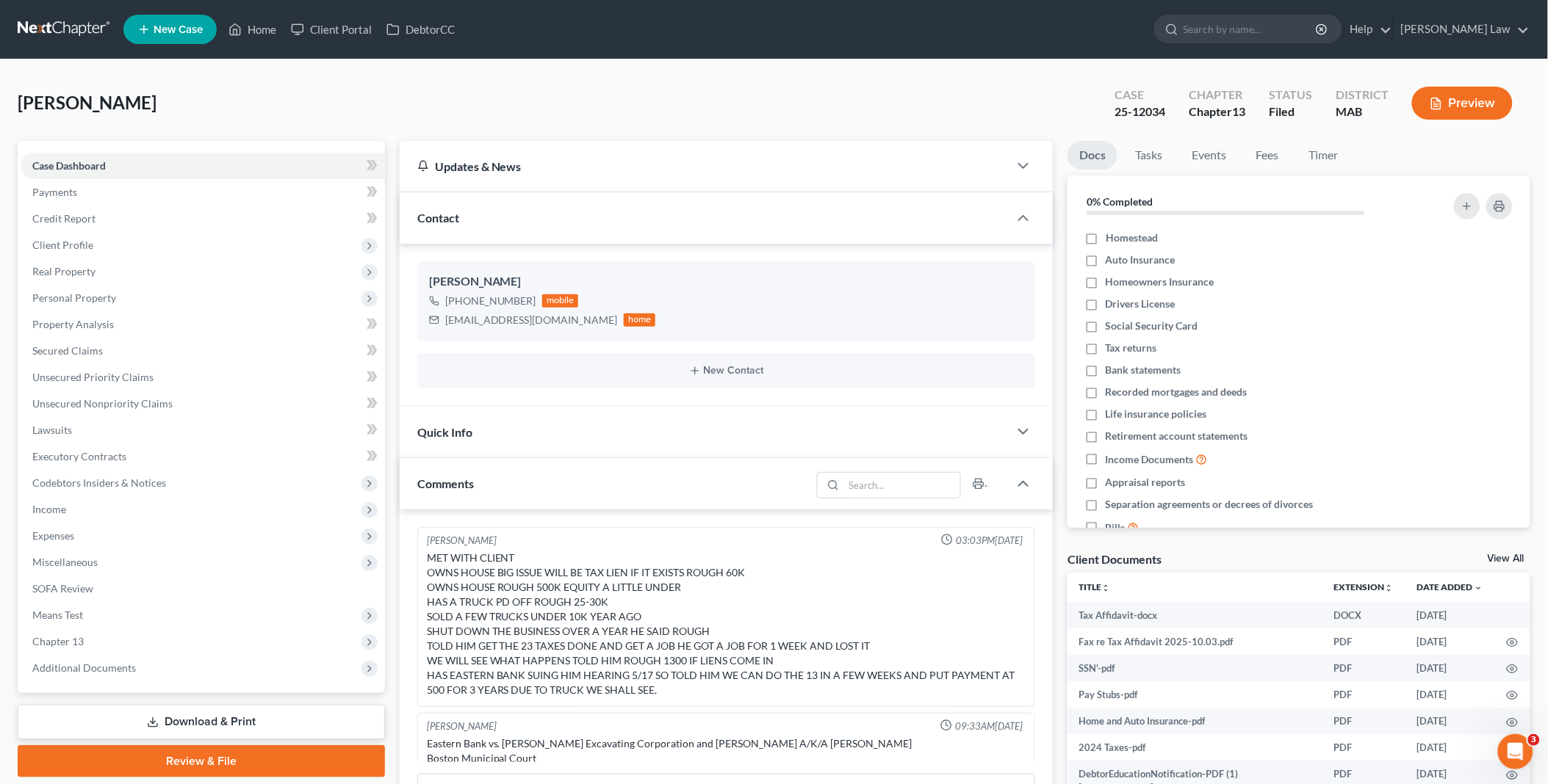
scroll to position [446, 0]
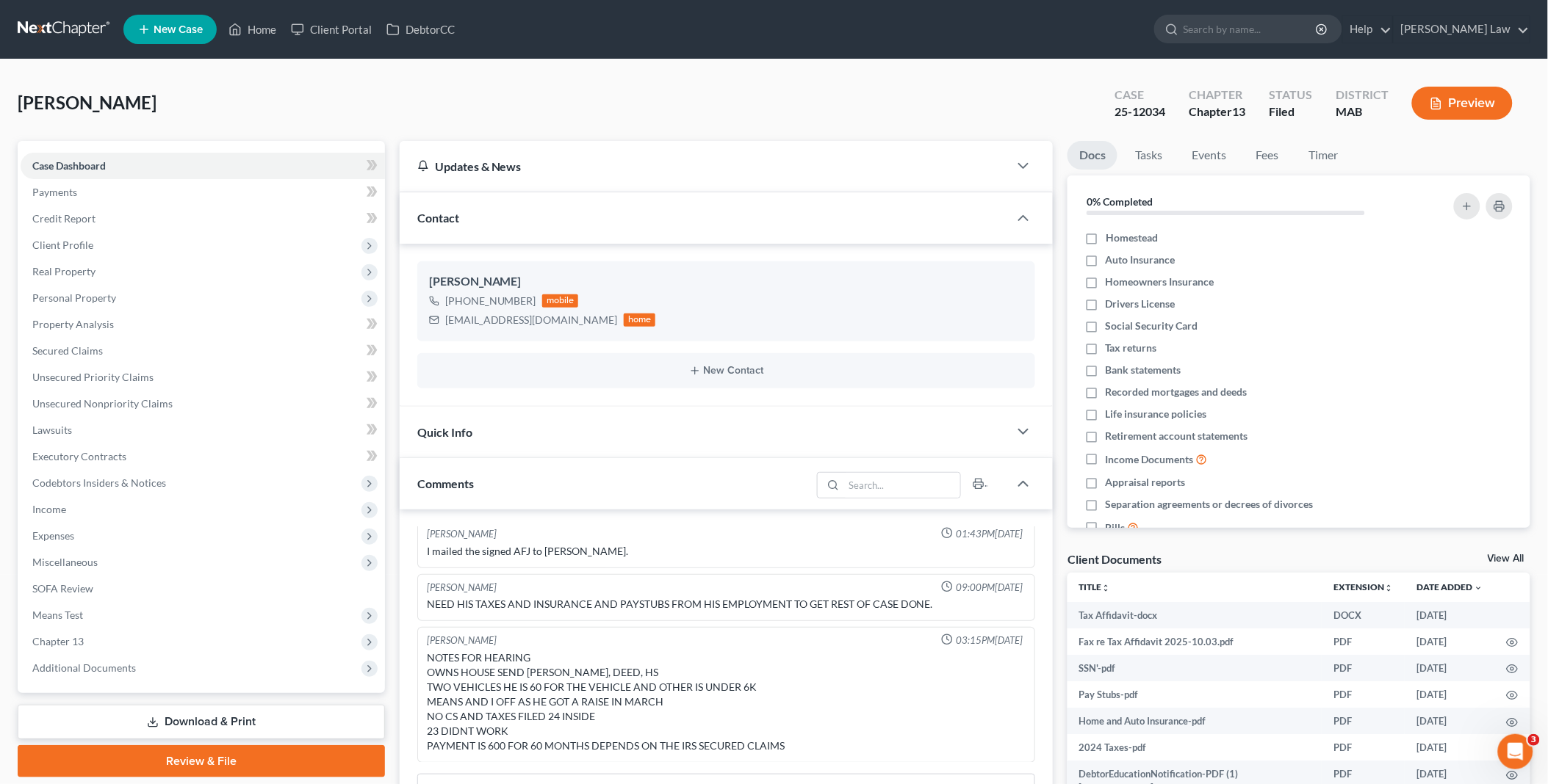
click at [1519, 556] on link "View All" at bounding box center [1506, 558] width 36 height 10
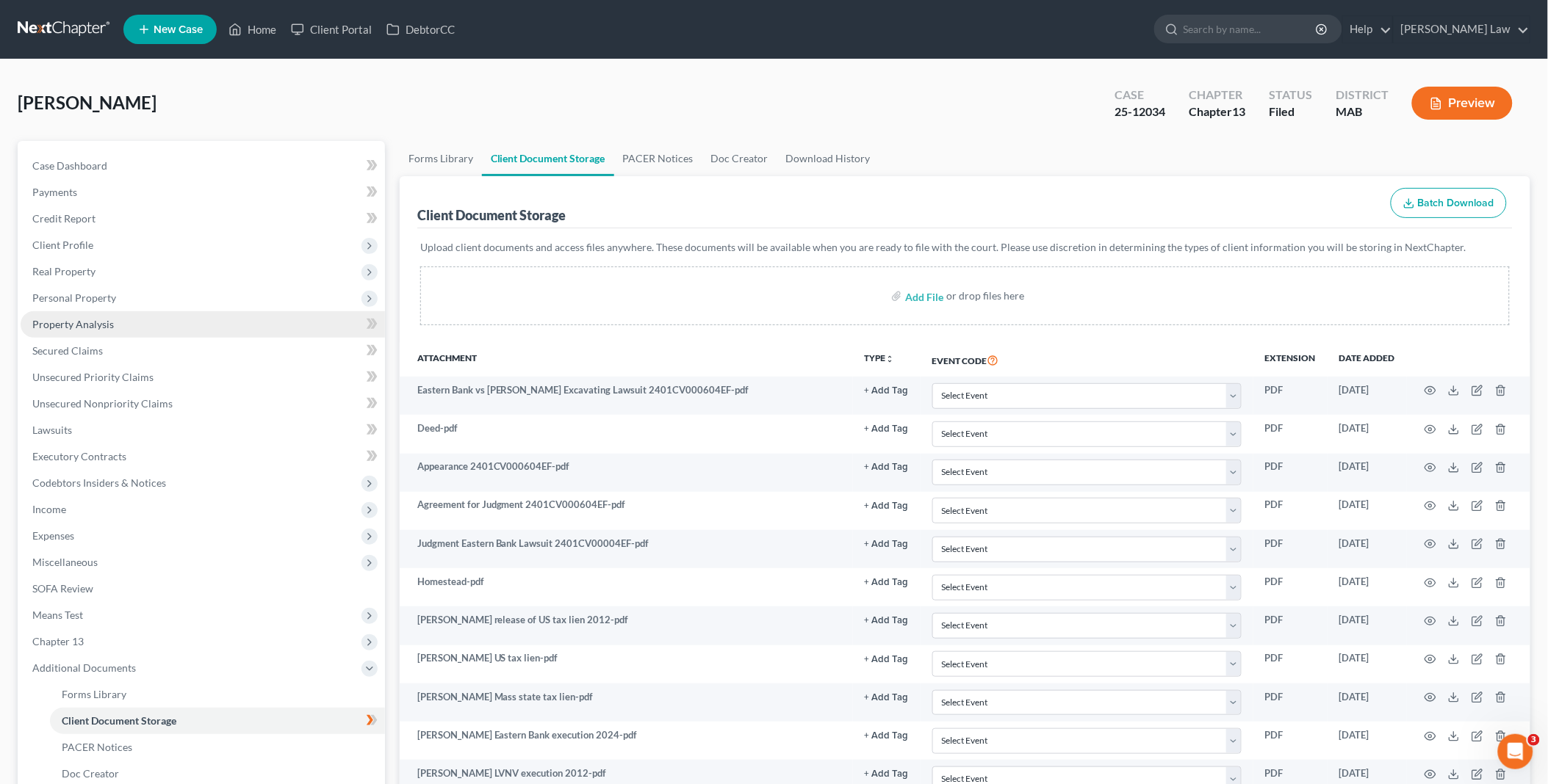
click at [94, 329] on link "Property Analysis" at bounding box center [203, 324] width 364 height 26
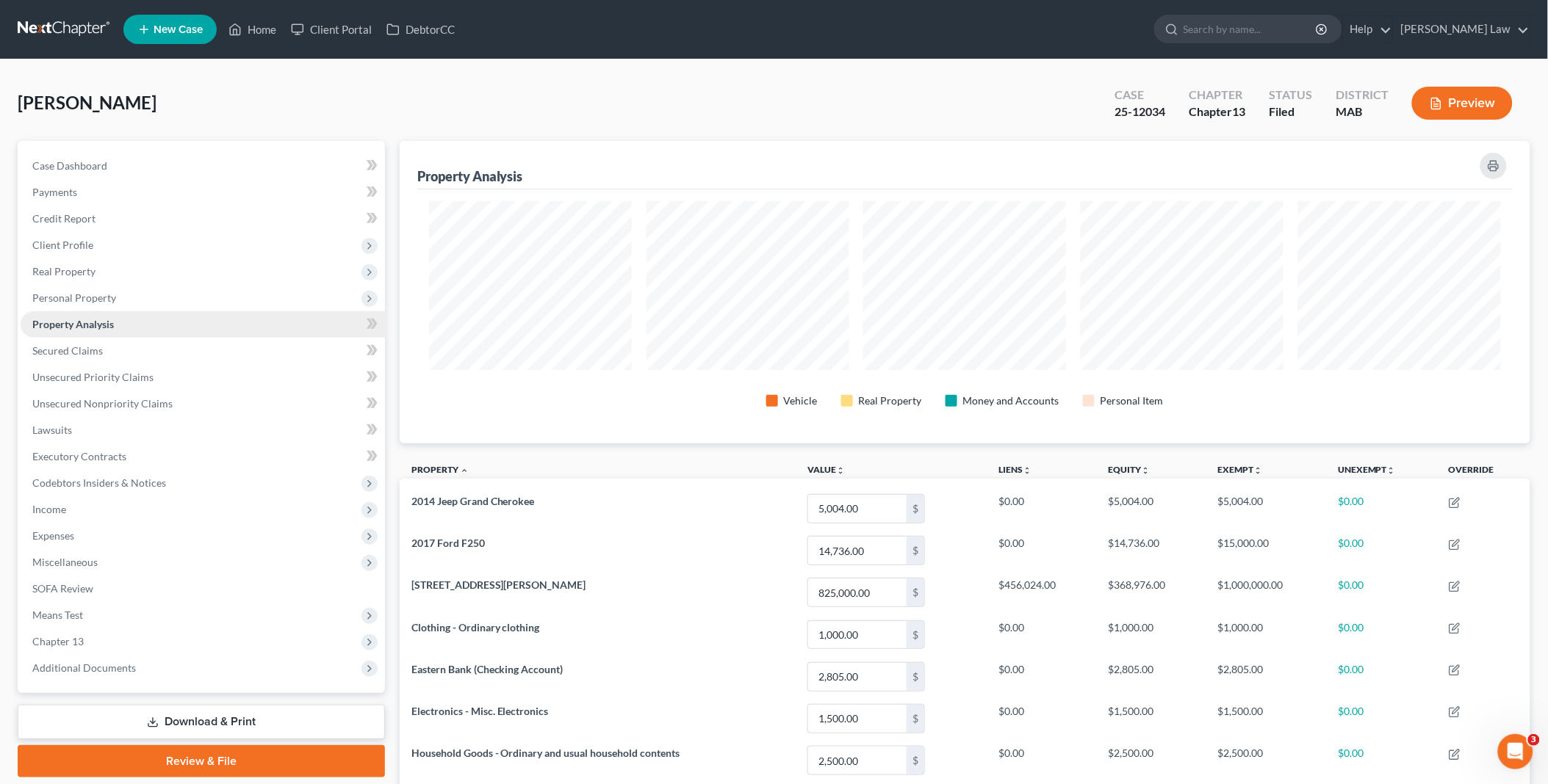
scroll to position [303, 1131]
click at [86, 241] on span "Client Profile" at bounding box center [63, 245] width 61 height 13
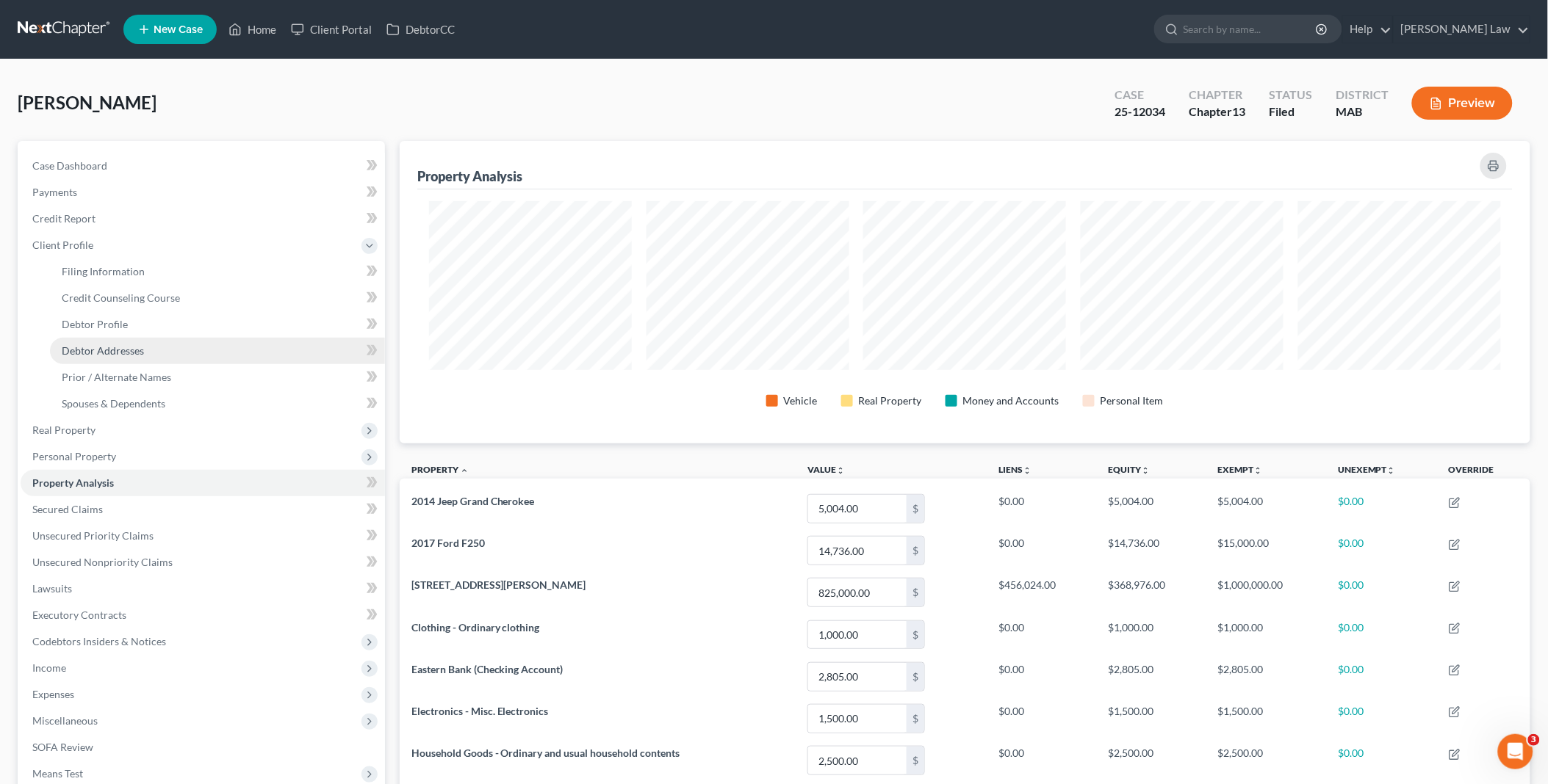
click at [124, 348] on span "Debtor Addresses" at bounding box center [103, 351] width 82 height 13
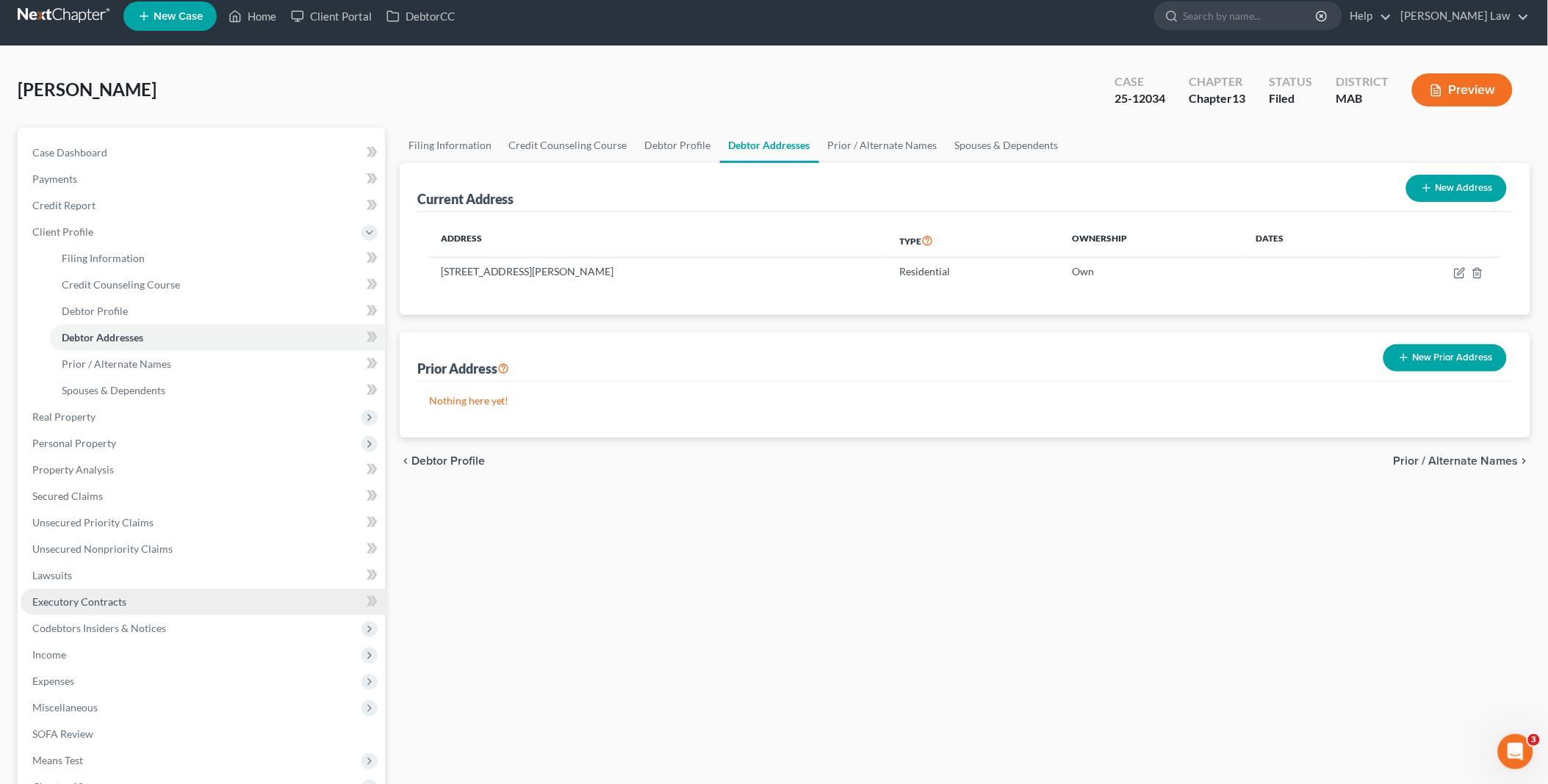
scroll to position [206, 0]
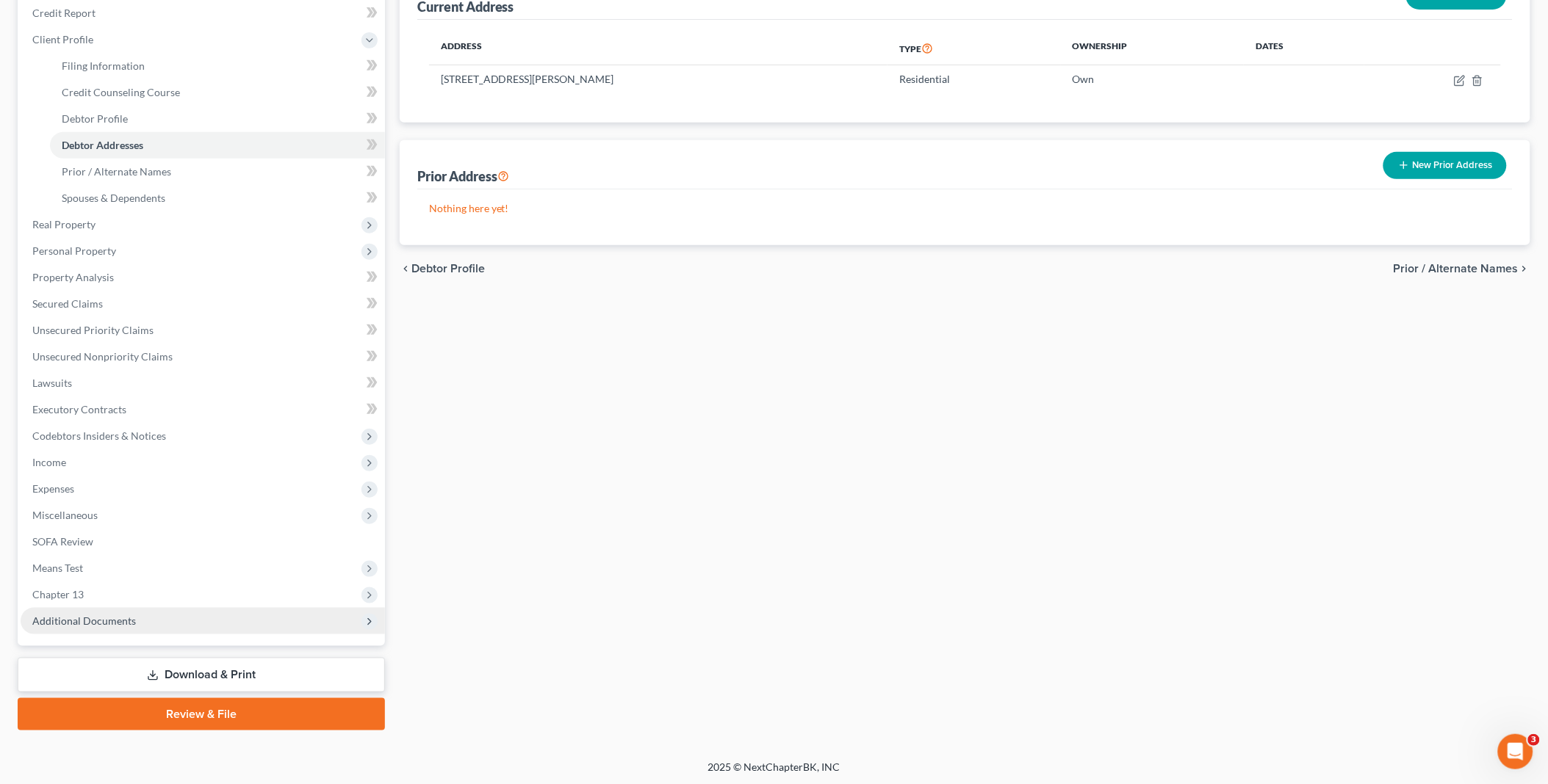
click at [117, 623] on span "Additional Documents" at bounding box center [85, 621] width 104 height 13
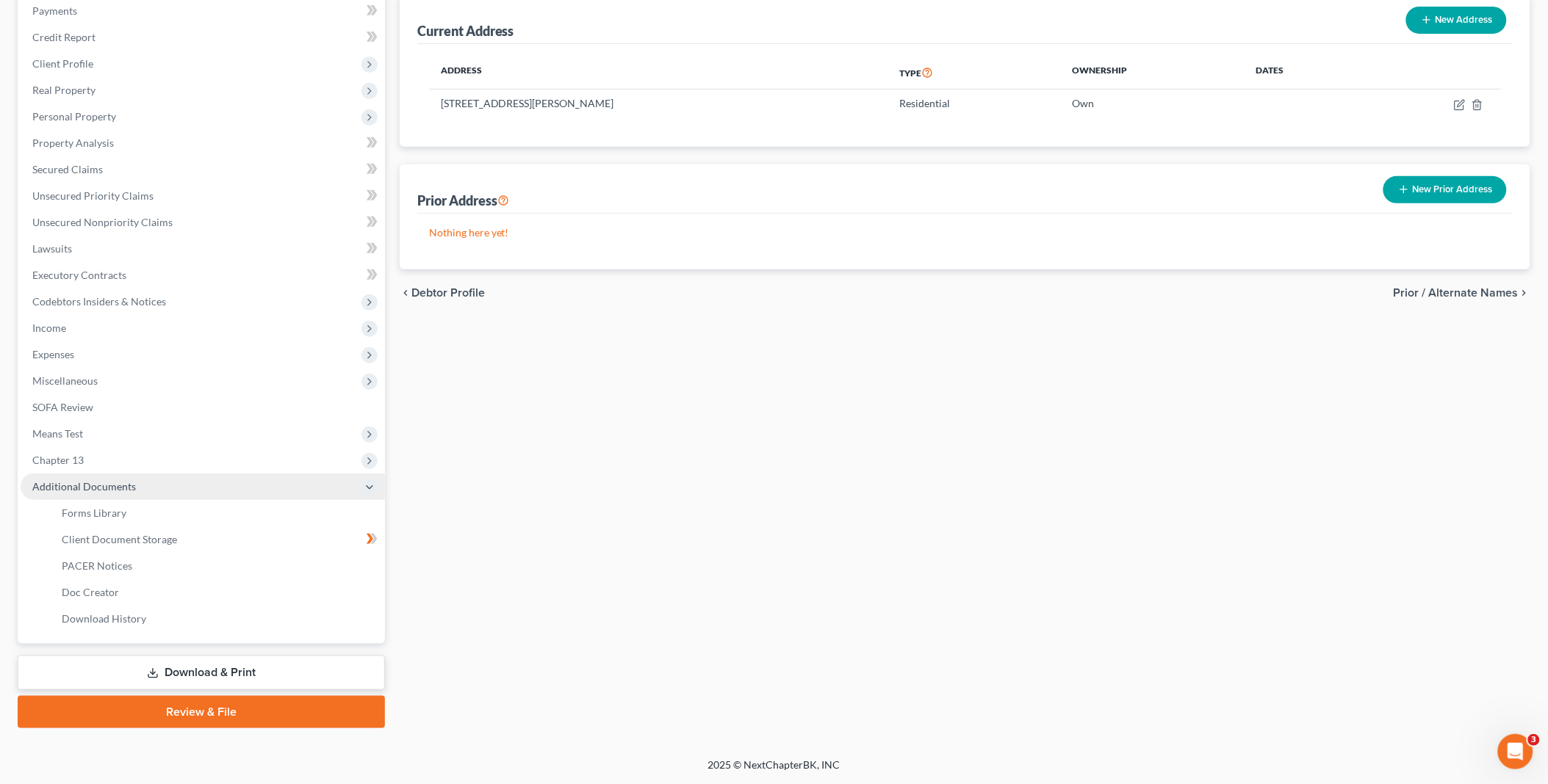
scroll to position [179, 0]
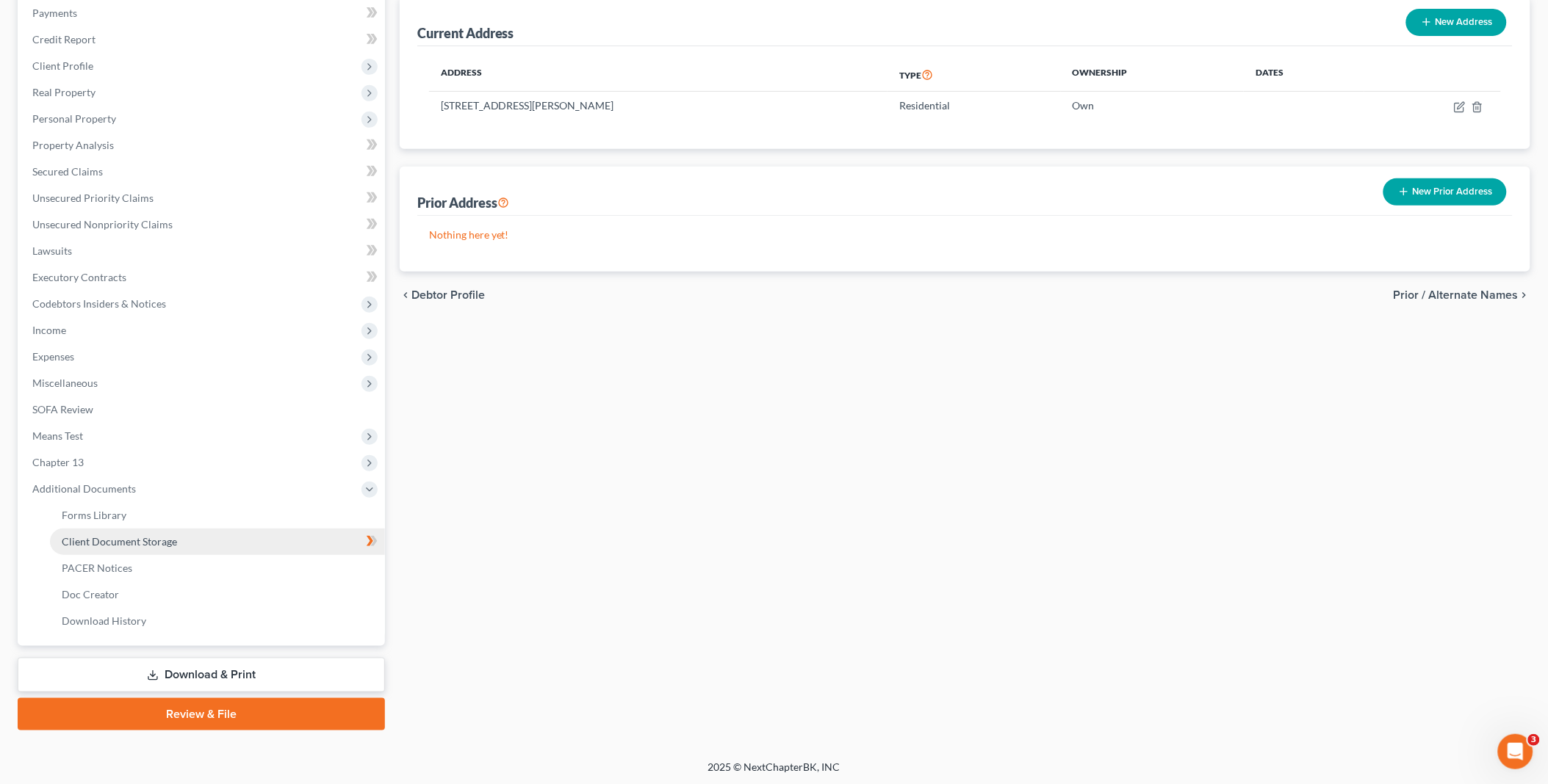
click at [166, 543] on span "Client Document Storage" at bounding box center [119, 541] width 116 height 13
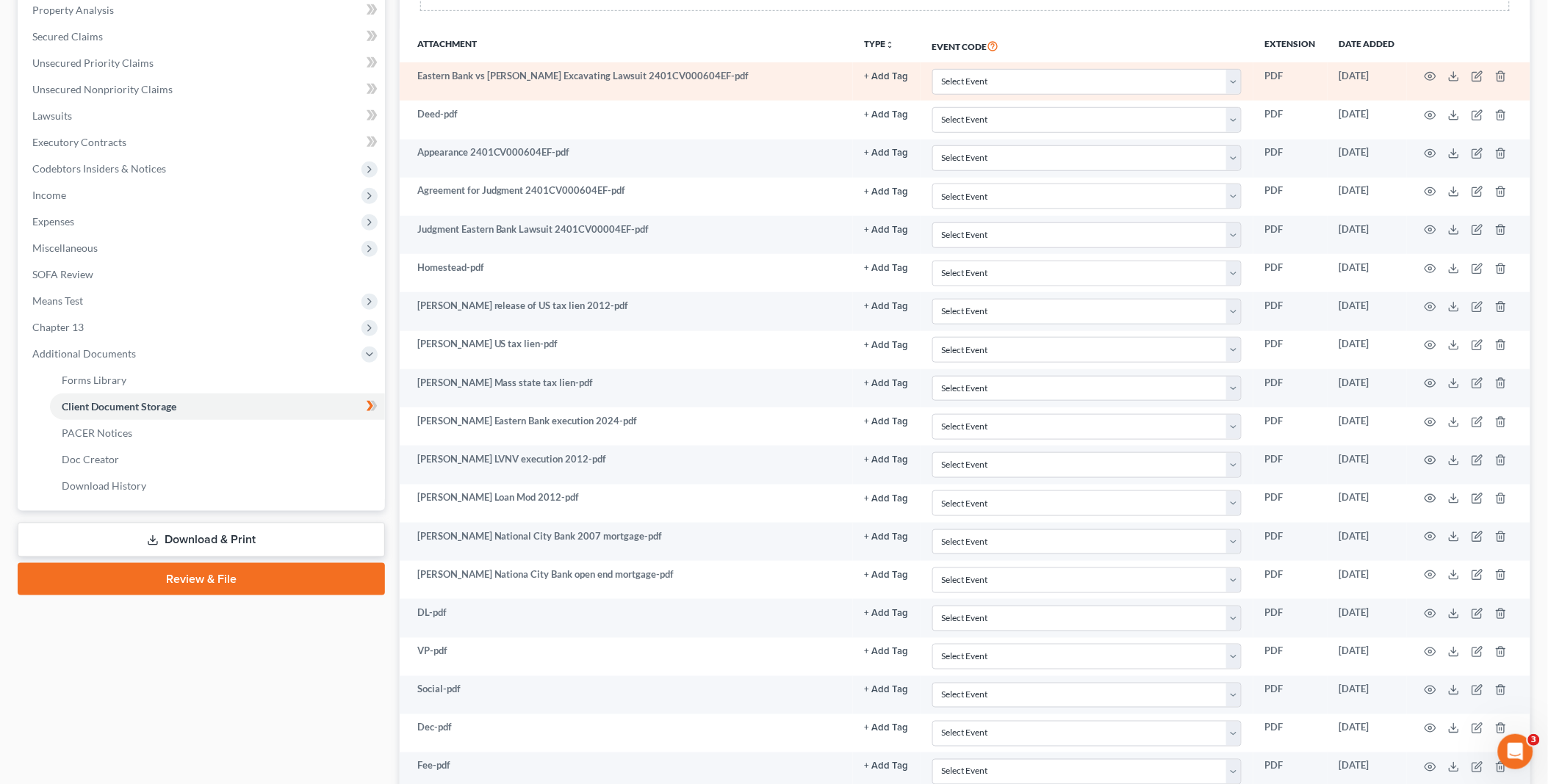
scroll to position [326, 0]
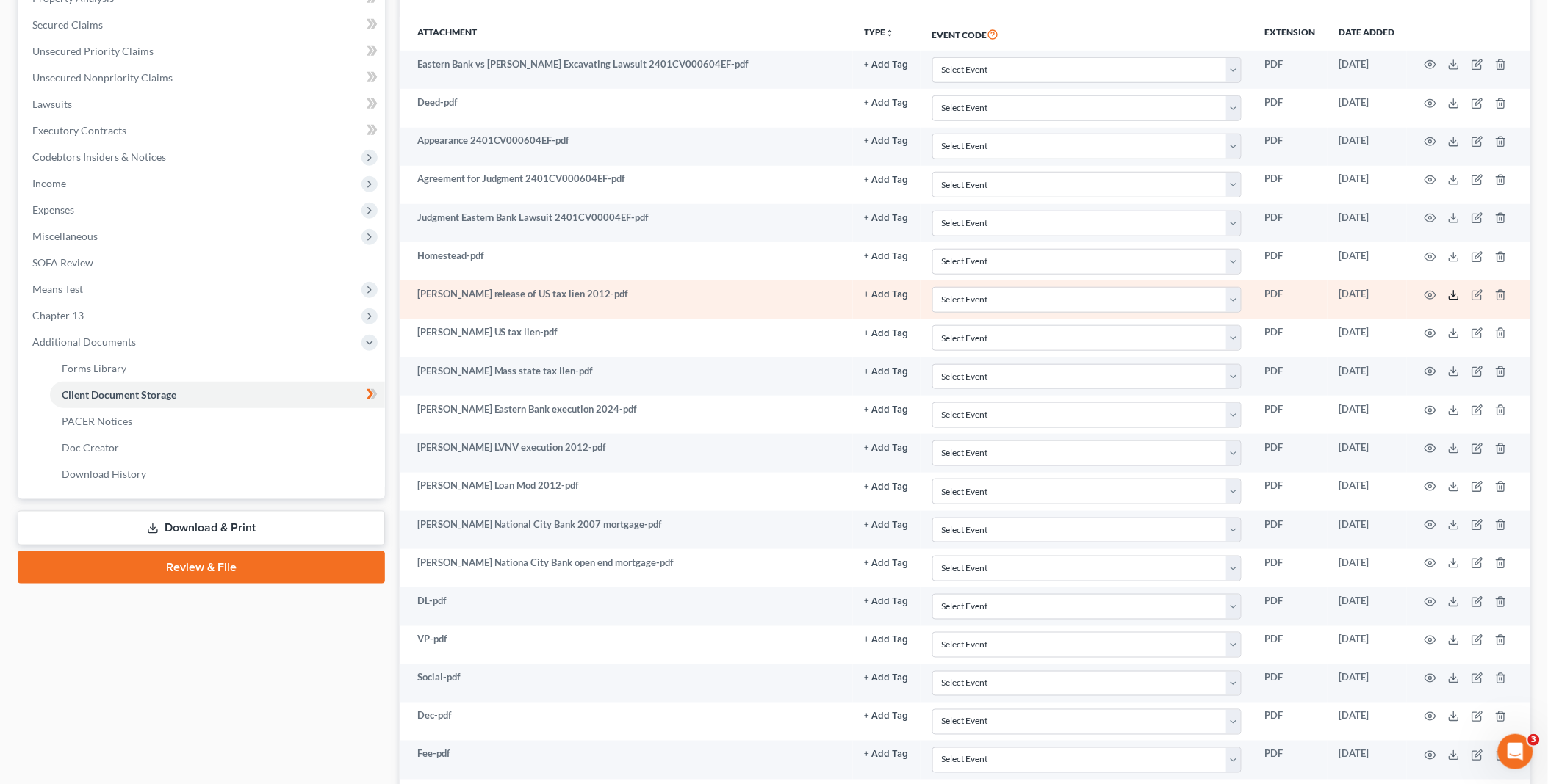
click at [1452, 297] on icon at bounding box center [1453, 295] width 12 height 12
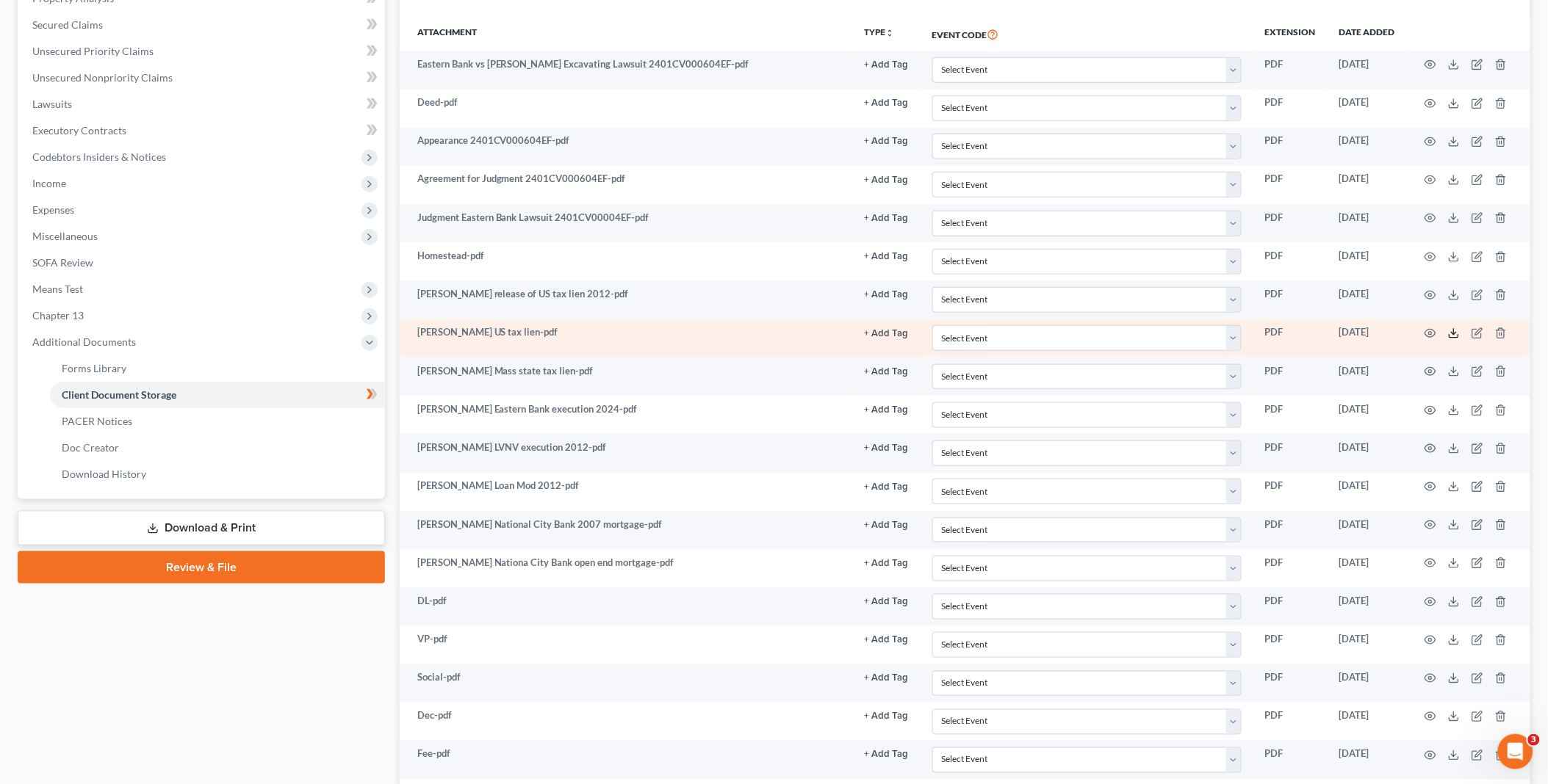
click at [1451, 335] on icon at bounding box center [1453, 333] width 12 height 12
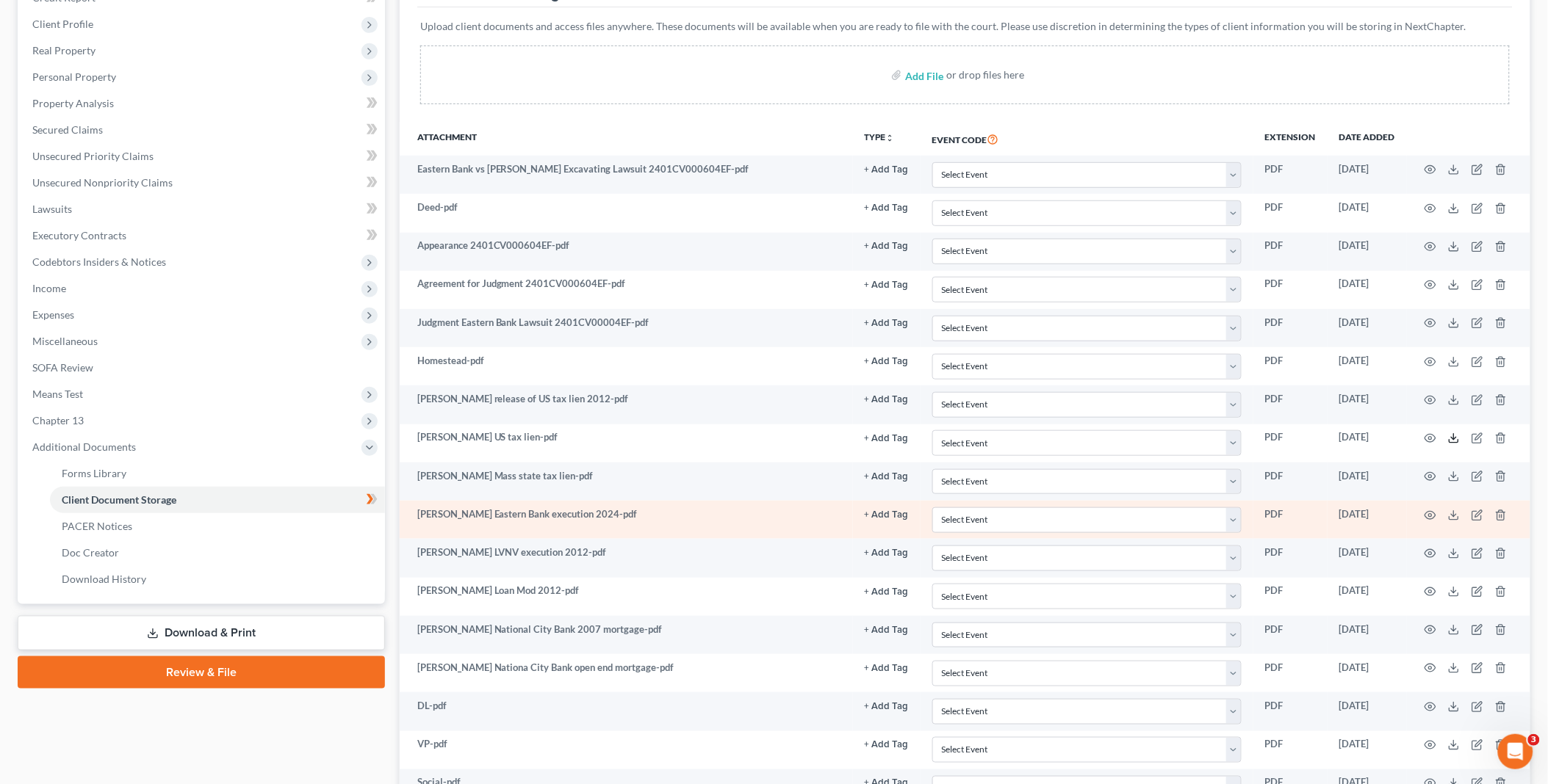
scroll to position [163, 0]
